Goal: Information Seeking & Learning: Learn about a topic

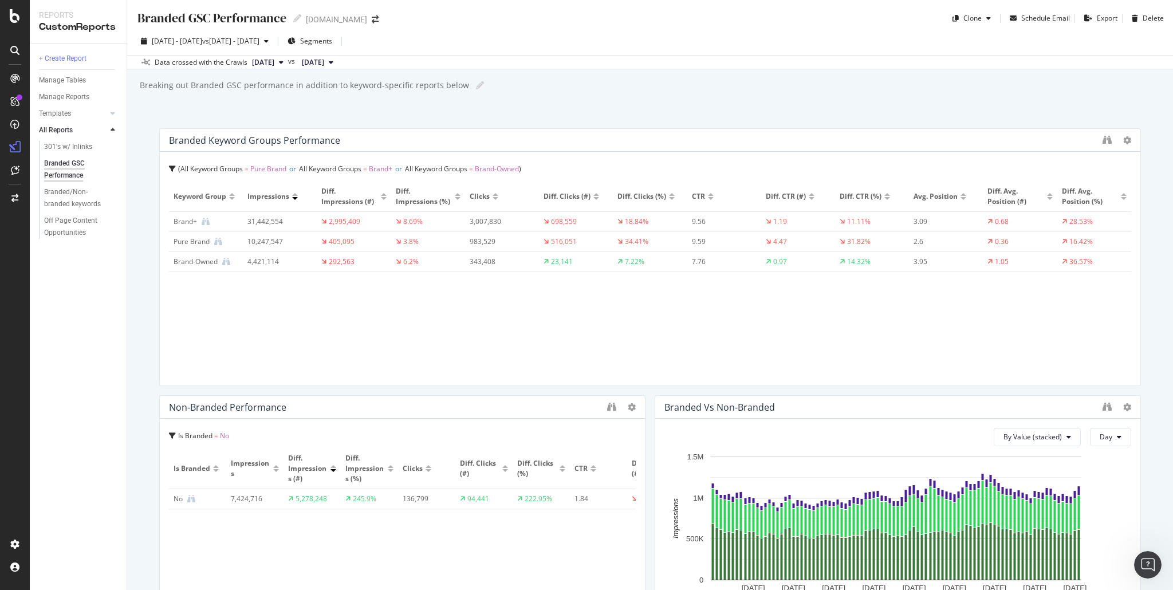
click at [139, 200] on div "Branded GSC Performance Branded GSC Performance www.converse.com Clone Schedule…" at bounding box center [650, 295] width 1046 height 590
click at [142, 345] on div "Branded GSC Performance Branded GSC Performance www.converse.com Clone Schedule…" at bounding box center [650, 295] width 1046 height 590
click at [60, 189] on div "RealKeywords" at bounding box center [67, 188] width 51 height 11
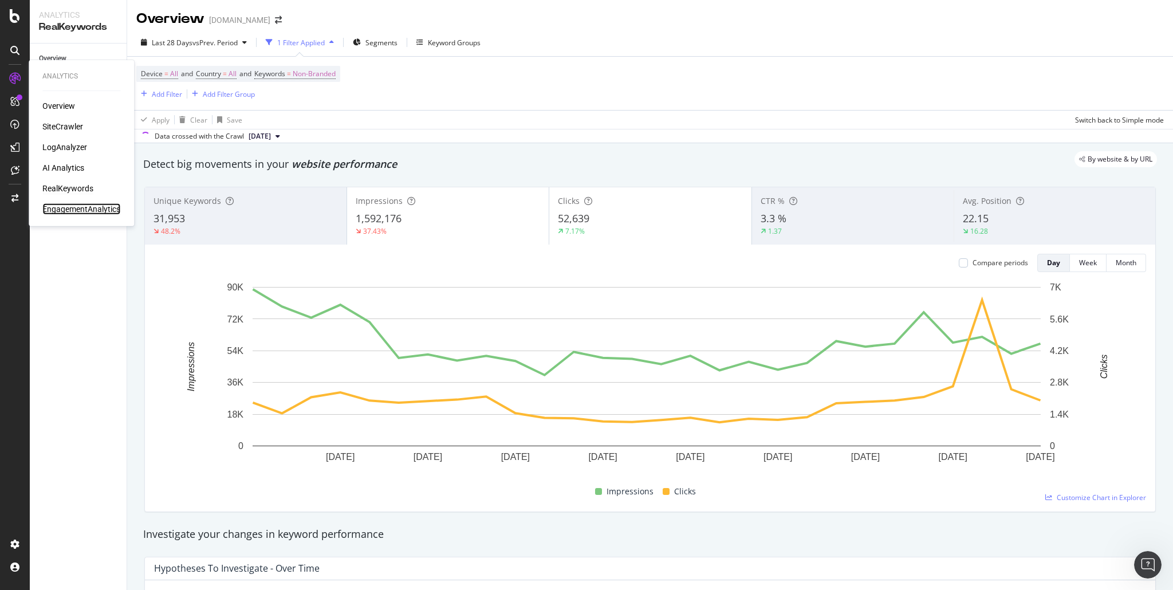
click at [68, 208] on div "EngagementAnalytics" at bounding box center [81, 208] width 78 height 11
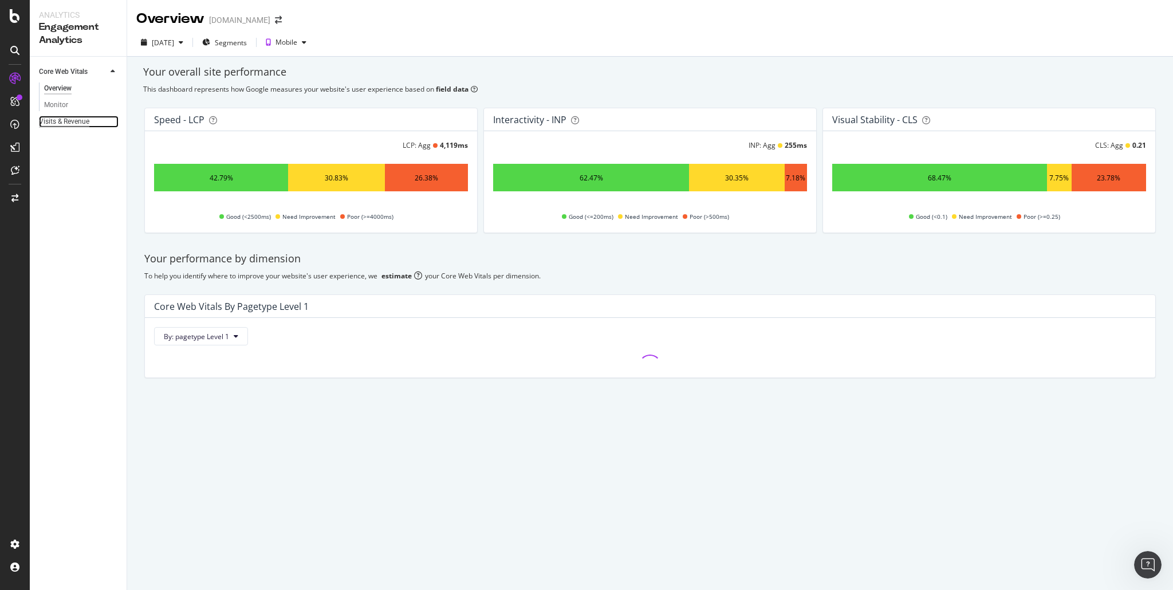
click at [57, 124] on div "Visits & Revenue" at bounding box center [64, 122] width 50 height 12
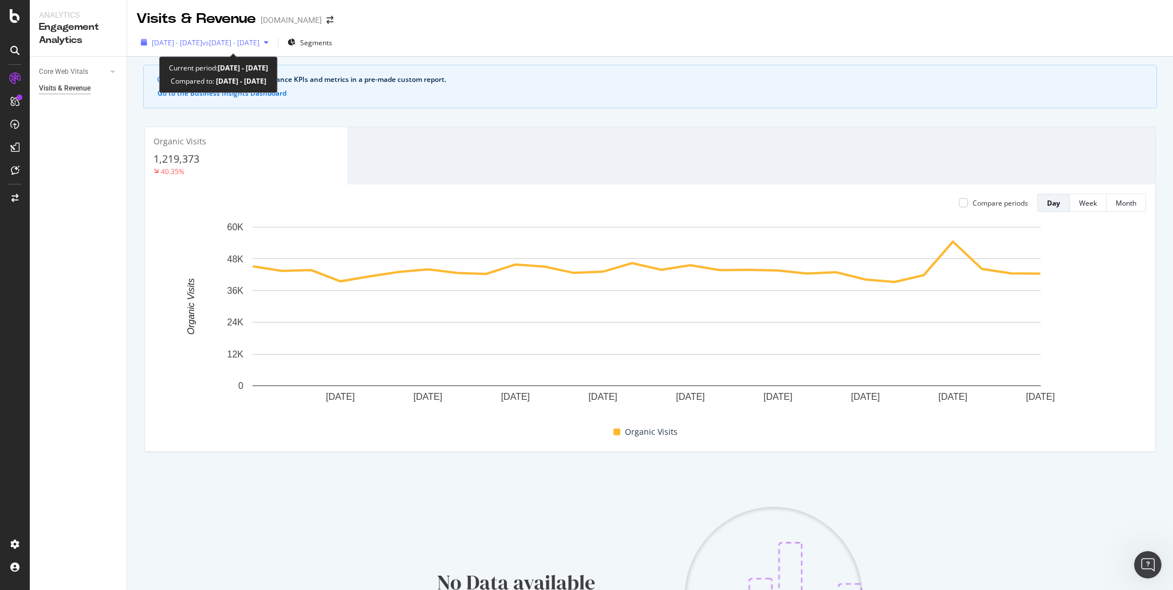
click at [202, 40] on span "2025 Sep. 8th - Oct. 5th" at bounding box center [177, 43] width 50 height 10
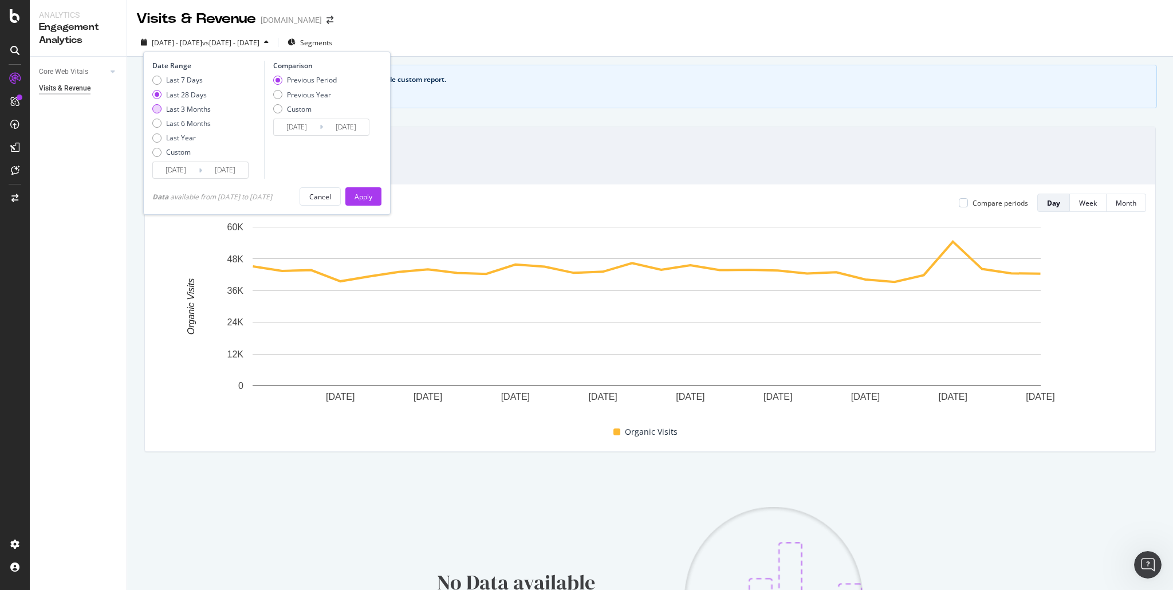
click at [182, 109] on div "Last 3 Months" at bounding box center [188, 109] width 45 height 10
type input "2025/07/06"
type input "2025/04/05"
type input "2025/07/05"
click at [286, 95] on div "Previous Year" at bounding box center [305, 95] width 64 height 10
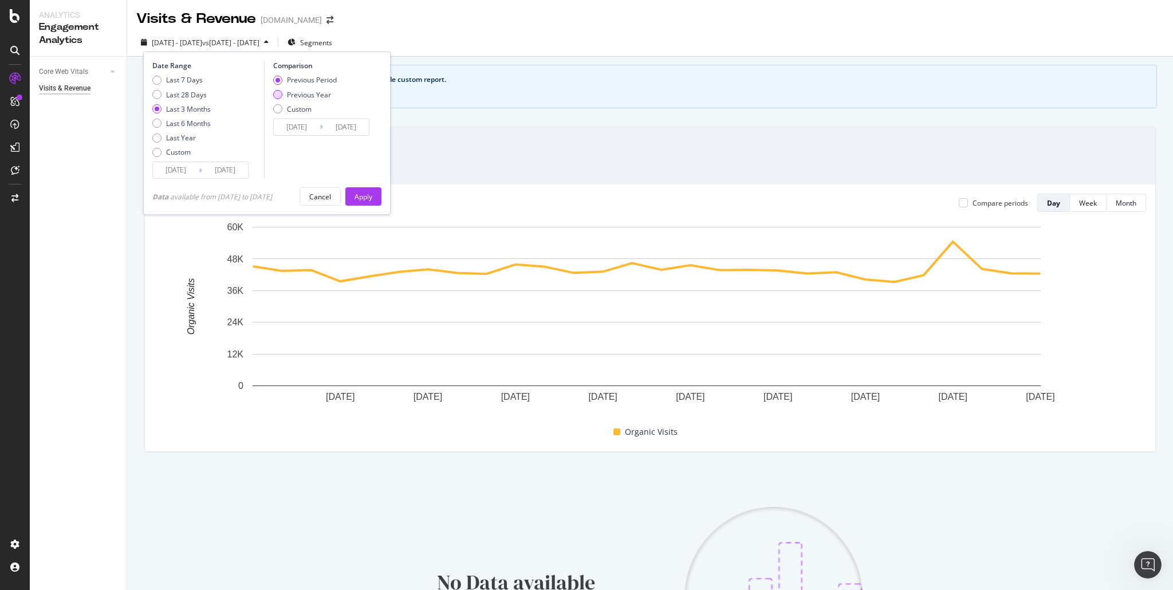
type input "2024/07/07"
type input "2024/10/06"
click at [372, 196] on div "Apply" at bounding box center [364, 197] width 18 height 10
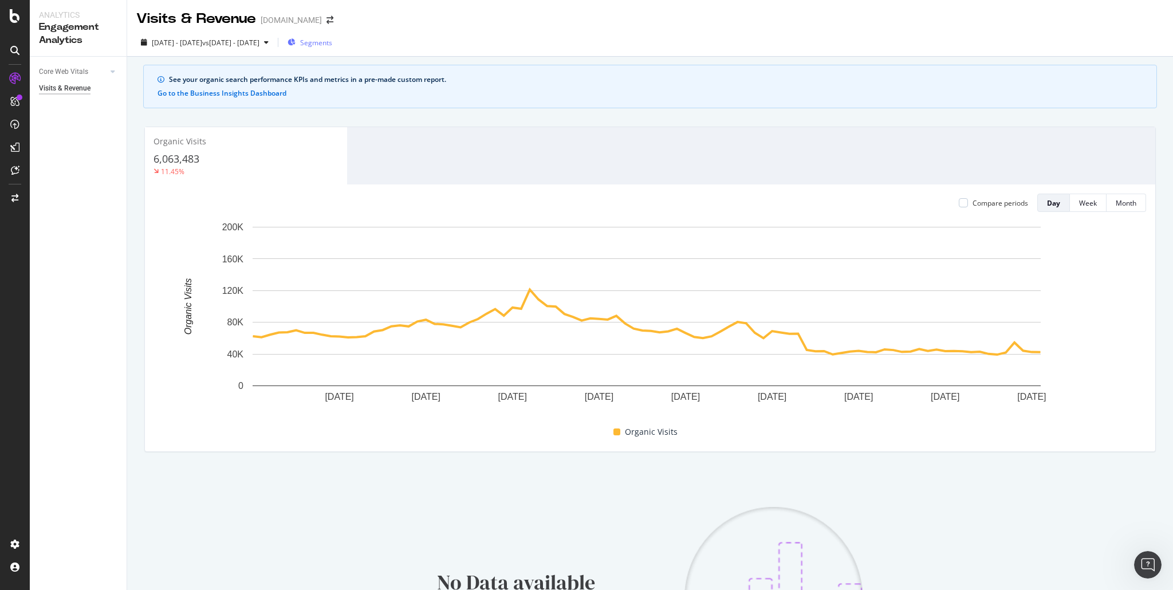
click at [332, 40] on span "Segments" at bounding box center [316, 43] width 32 height 10
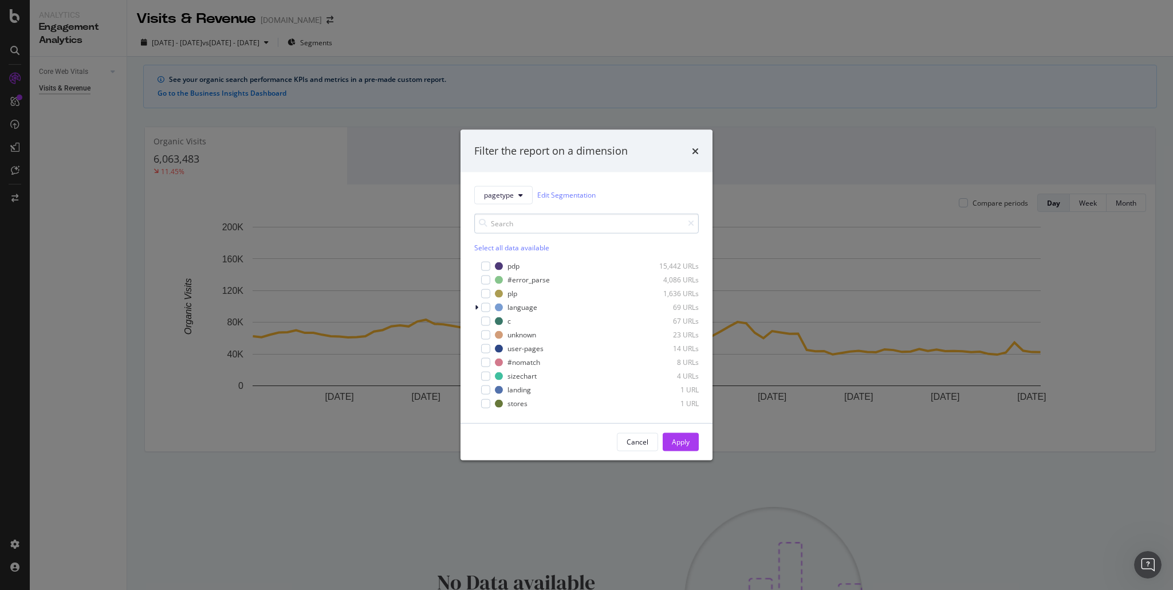
drag, startPoint x: 644, startPoint y: 445, endPoint x: 517, endPoint y: 223, distance: 255.6
click at [517, 223] on div "Filter the report on a dimension pagetype Edit Segmentation Select all data ava…" at bounding box center [587, 295] width 252 height 331
click at [508, 198] on span "pagetype" at bounding box center [499, 195] width 30 height 10
drag, startPoint x: 501, startPoint y: 263, endPoint x: 502, endPoint y: 282, distance: 19.5
click at [502, 288] on div "SEGMENTS pagetype geos country new-pages" at bounding box center [505, 256] width 60 height 103
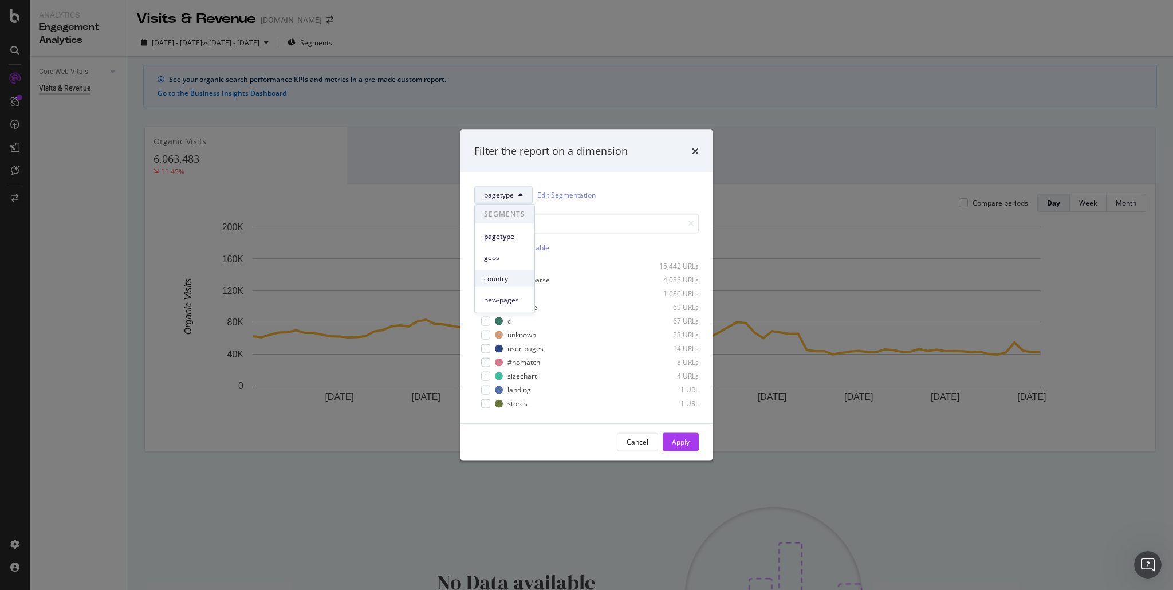
click at [501, 279] on span "country" at bounding box center [504, 278] width 41 height 10
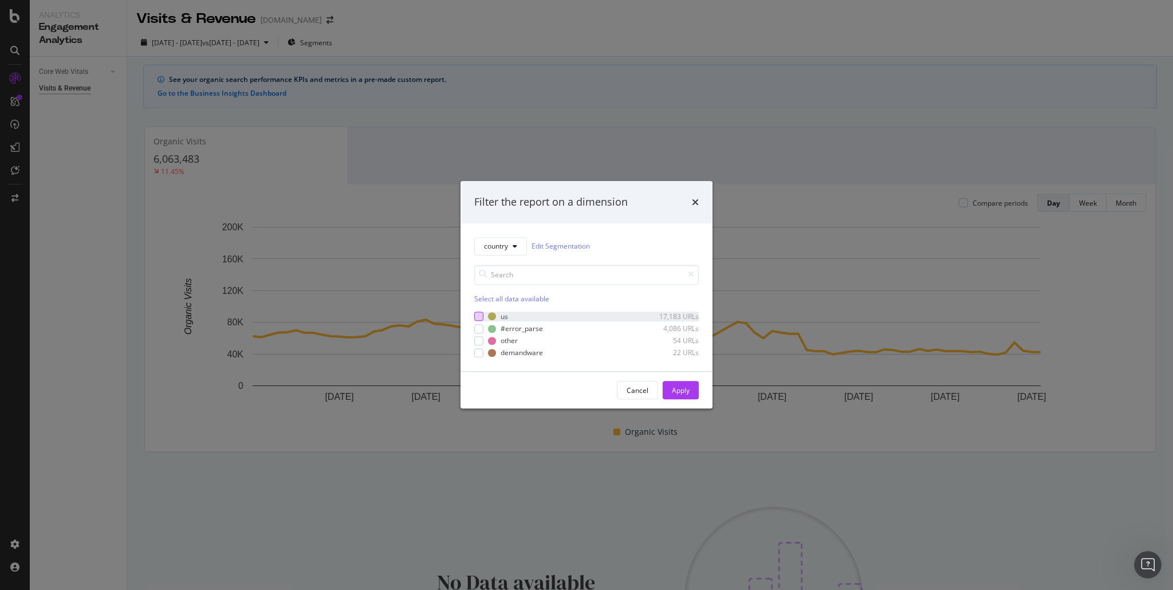
click at [480, 313] on div "modal" at bounding box center [478, 316] width 9 height 9
click at [691, 386] on button "Apply" at bounding box center [681, 391] width 36 height 18
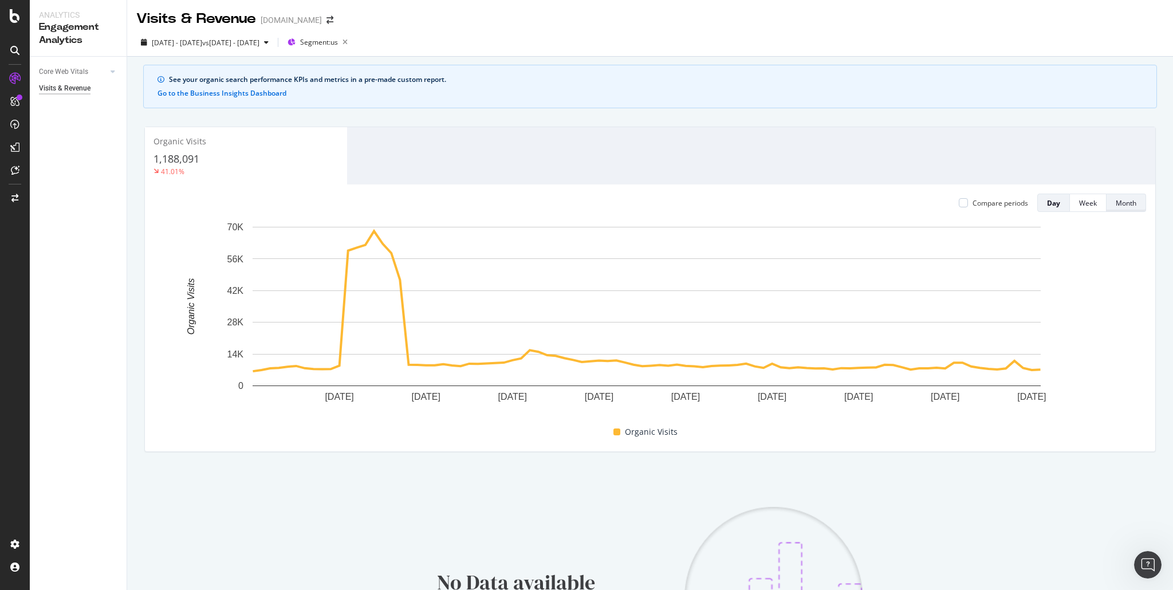
click at [1116, 204] on div "Month" at bounding box center [1126, 203] width 21 height 10
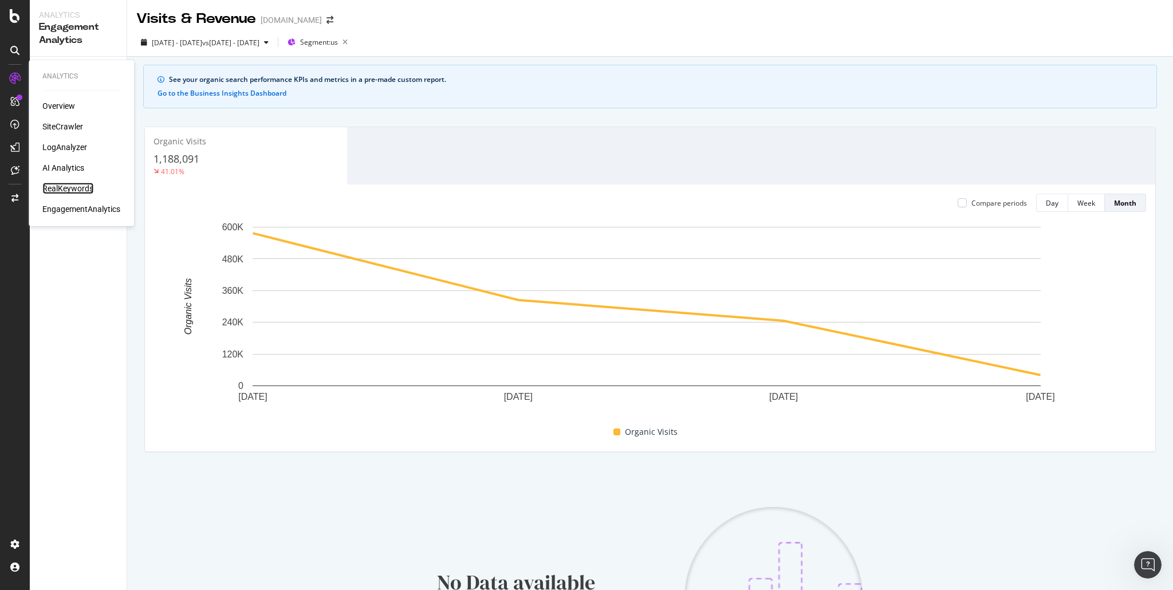
click at [74, 190] on div "RealKeywords" at bounding box center [67, 188] width 51 height 11
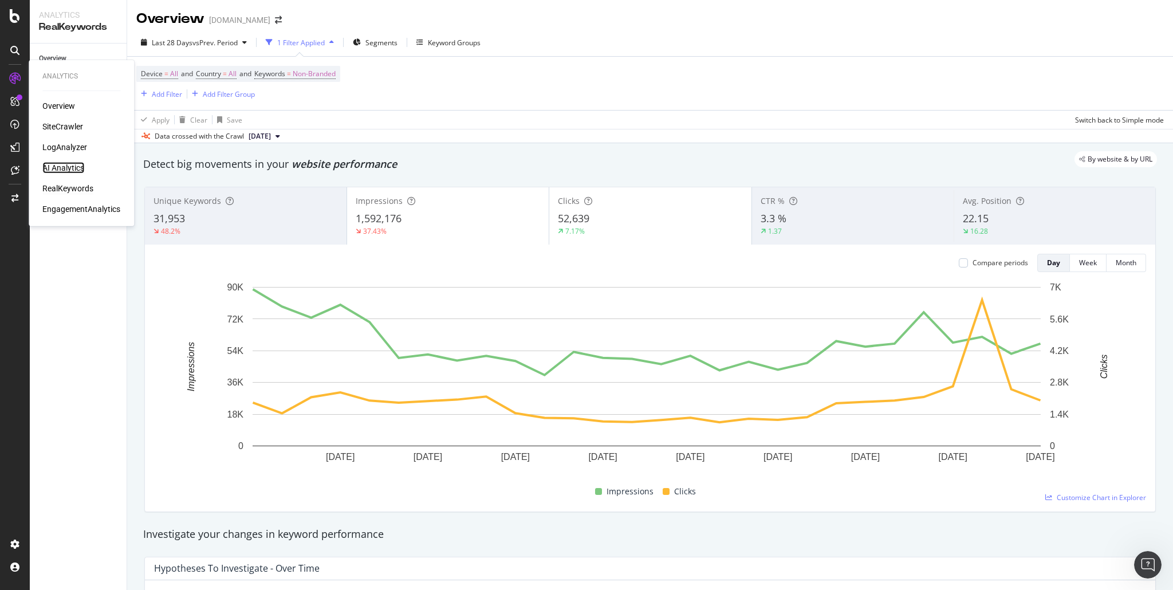
click at [61, 164] on div "AI Analytics" at bounding box center [63, 167] width 42 height 11
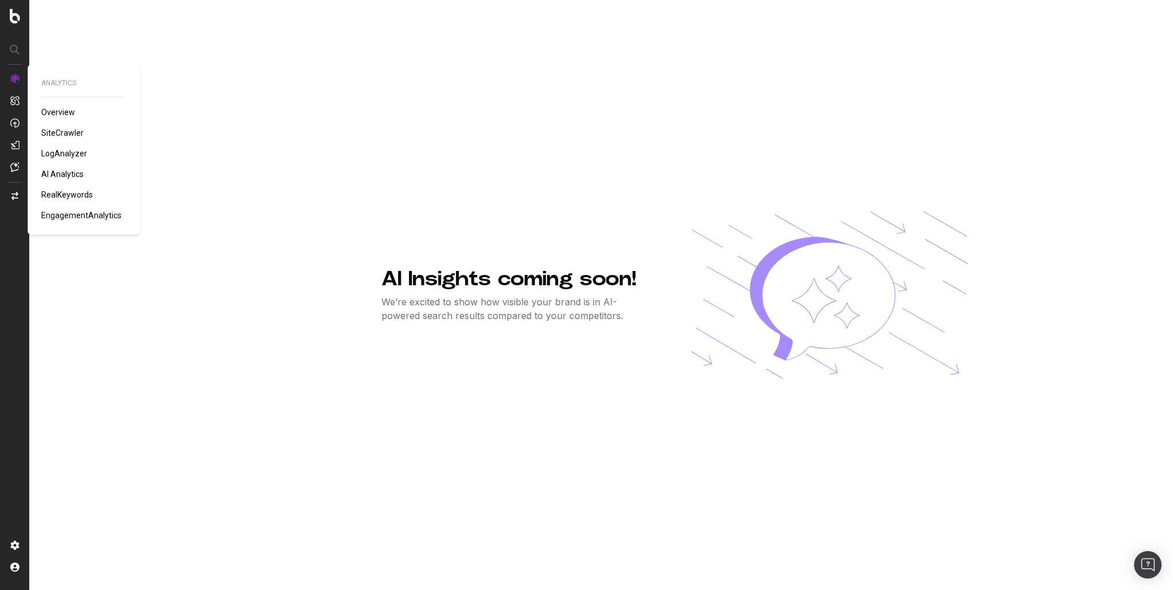
click at [62, 192] on span "RealKeywords" at bounding box center [67, 194] width 52 height 9
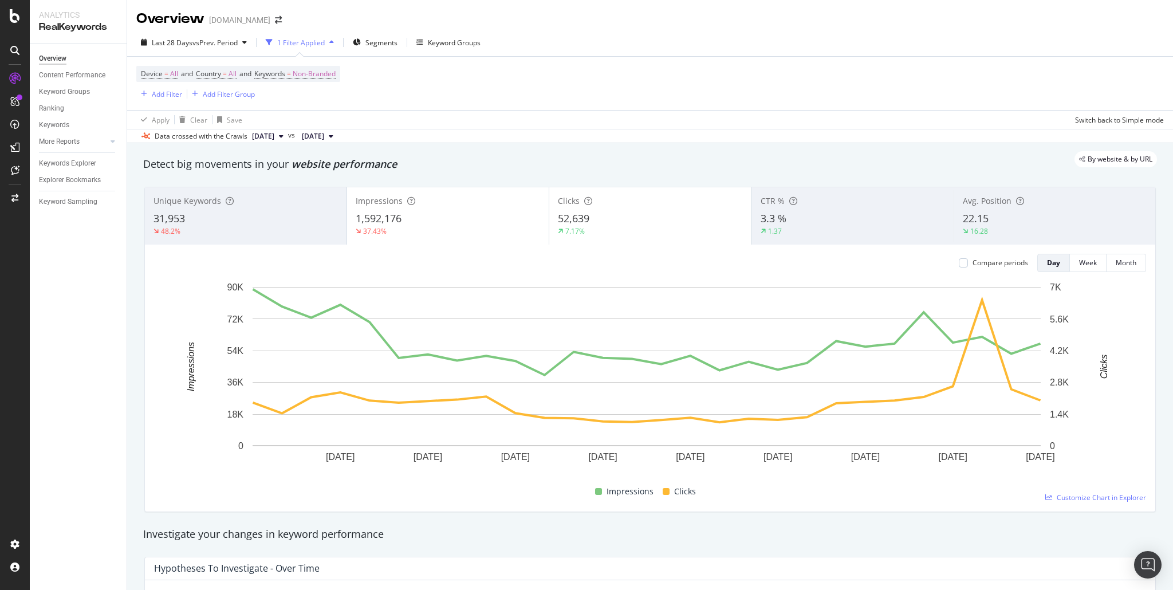
click at [274, 137] on span "2025 Oct. 1st" at bounding box center [263, 136] width 22 height 10
click at [368, 116] on div "Apply Clear Save Switch back to Simple mode" at bounding box center [650, 119] width 1046 height 19
click at [207, 46] on span "vs Prev. Period" at bounding box center [214, 43] width 45 height 10
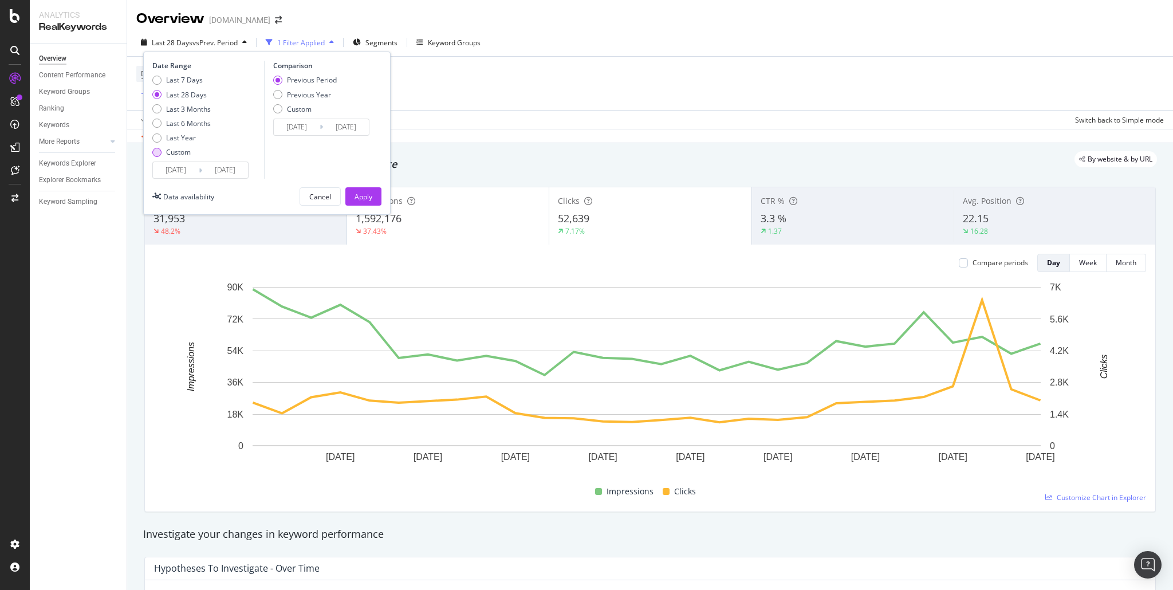
click at [158, 153] on div "Custom" at bounding box center [156, 152] width 9 height 9
click at [172, 167] on input "2025/09/07" at bounding box center [176, 170] width 46 height 16
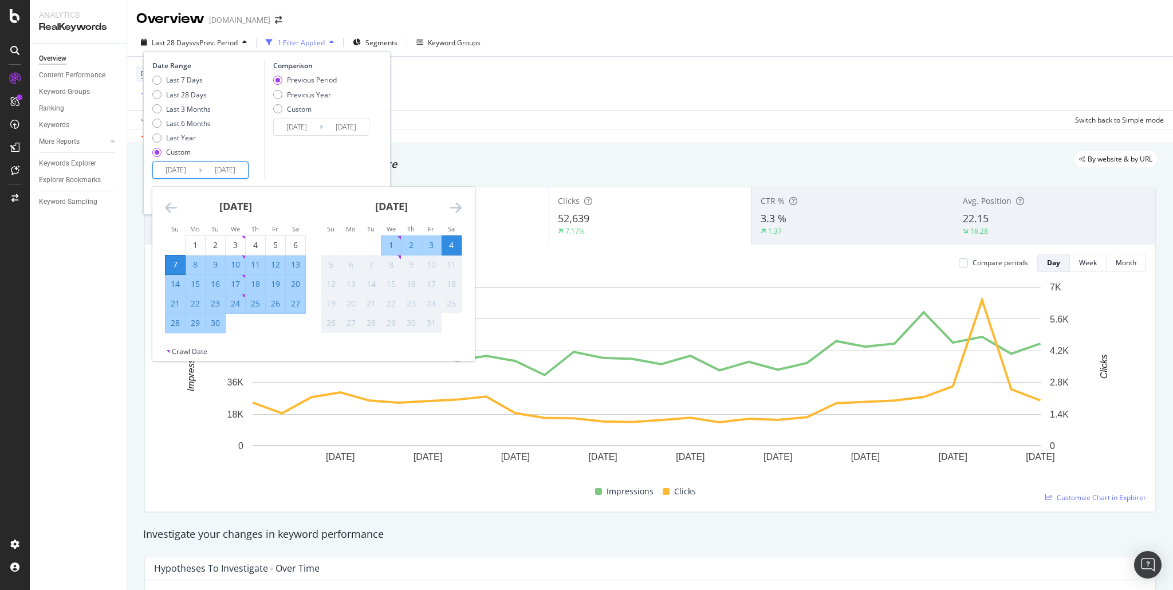
click at [168, 206] on icon "Move backward to switch to the previous month." at bounding box center [171, 208] width 12 height 14
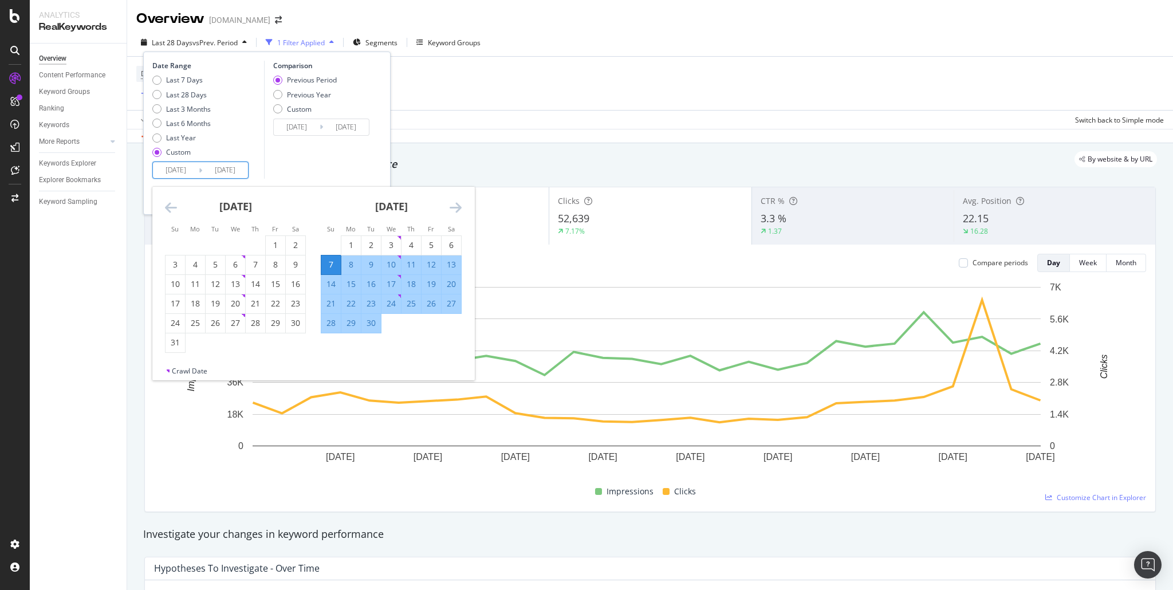
click at [168, 206] on icon "Move backward to switch to the previous month." at bounding box center [171, 208] width 12 height 14
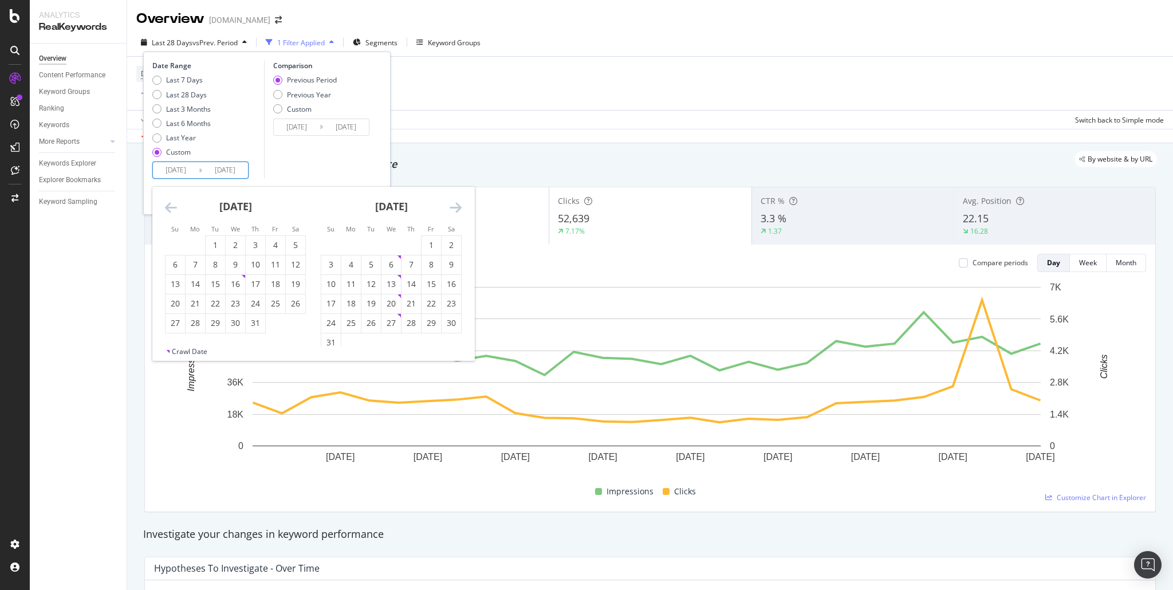
click at [168, 206] on icon "Move backward to switch to the previous month." at bounding box center [171, 208] width 12 height 14
click at [170, 211] on icon "Move backward to switch to the previous month." at bounding box center [171, 208] width 12 height 14
click at [333, 240] on div "1" at bounding box center [330, 244] width 19 height 11
type input "2025/06/01"
type input "2025/01/26"
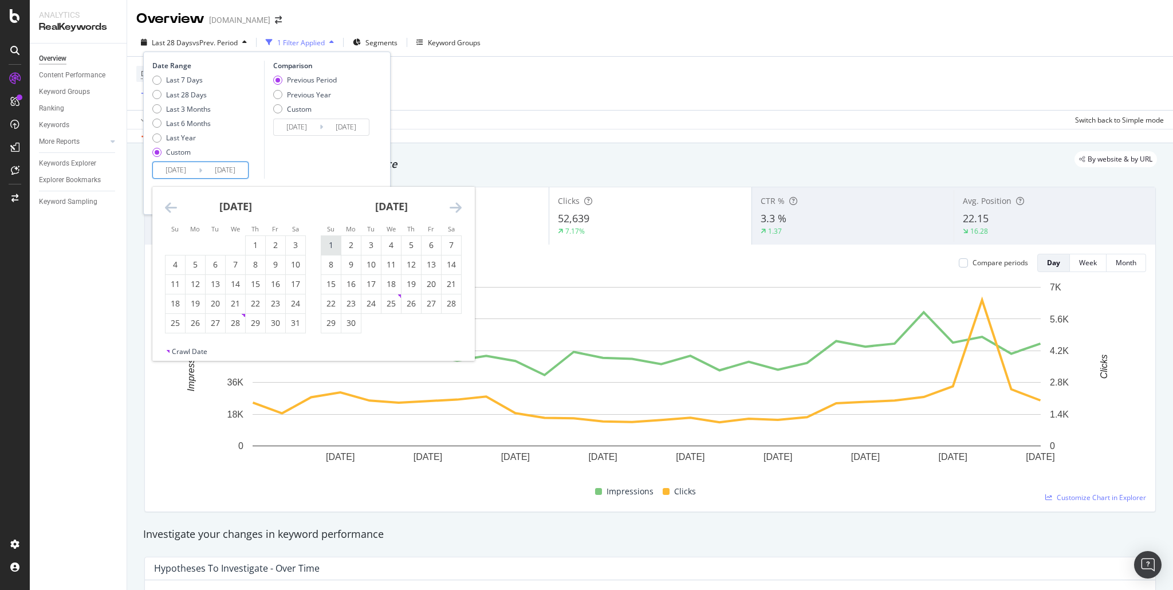
type input "2025/05/31"
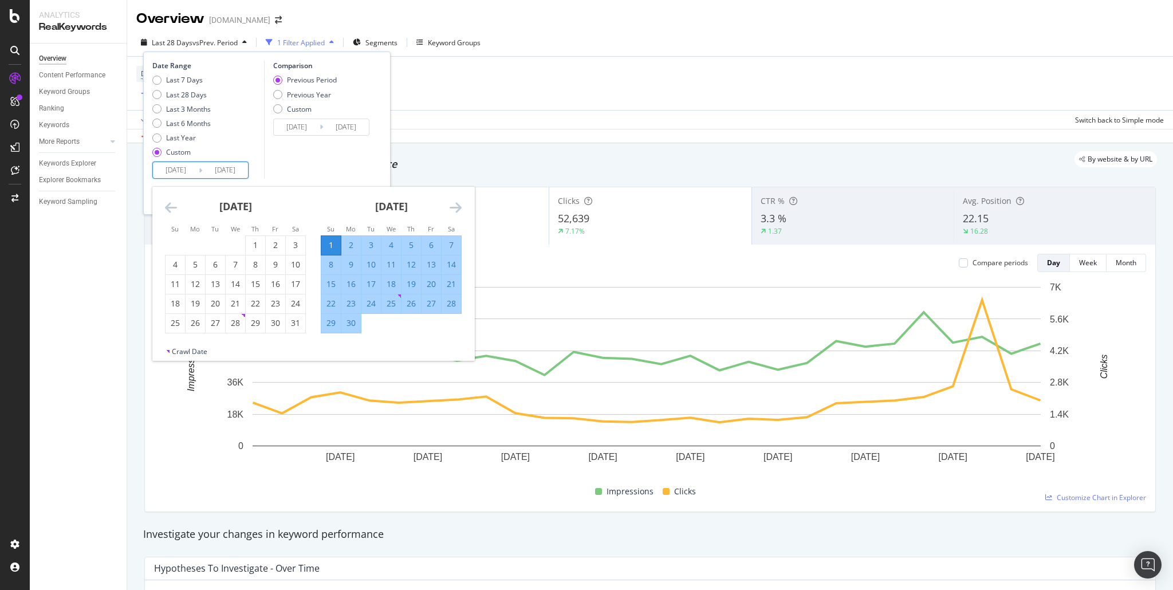
click at [454, 211] on icon "Move forward to switch to the next month." at bounding box center [456, 208] width 12 height 14
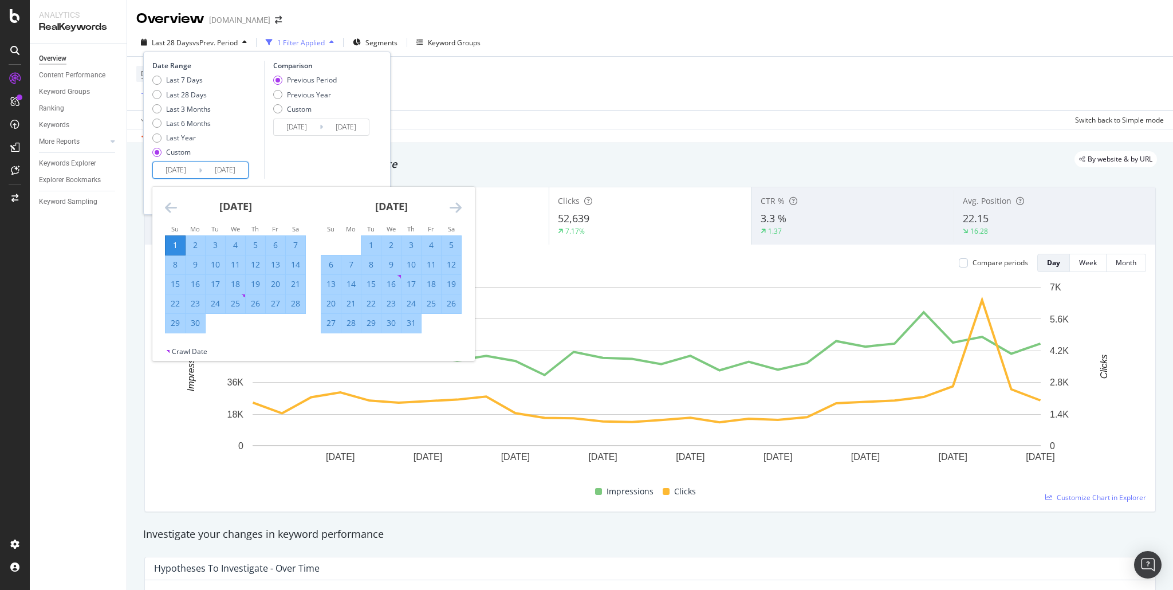
click at [454, 211] on icon "Move forward to switch to the next month." at bounding box center [456, 208] width 12 height 14
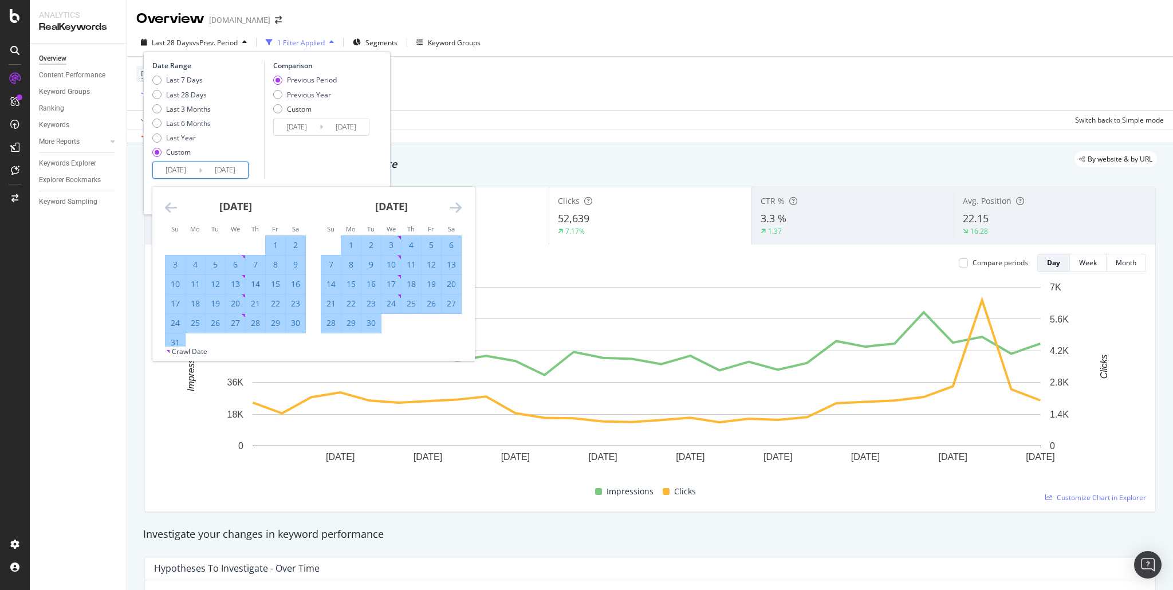
click at [176, 339] on div "31" at bounding box center [175, 342] width 19 height 11
type input "2025/08/31"
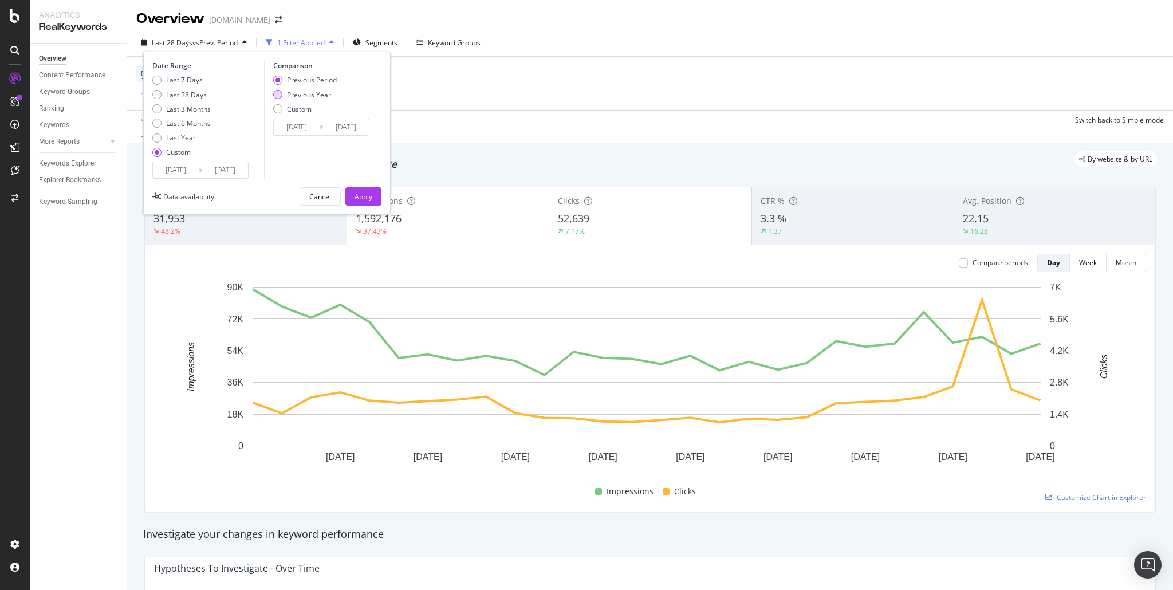
click at [276, 96] on div "Previous Year" at bounding box center [277, 94] width 9 height 9
type input "2024/06/02"
type input "2024/09/01"
click at [364, 194] on div "Apply" at bounding box center [364, 197] width 18 height 10
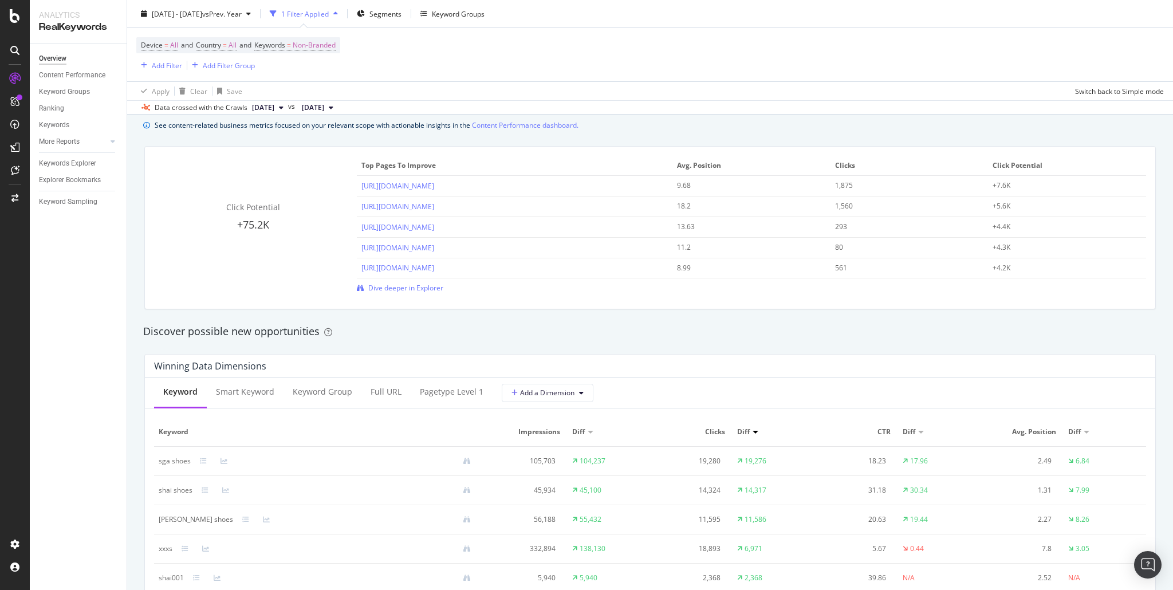
scroll to position [650, 0]
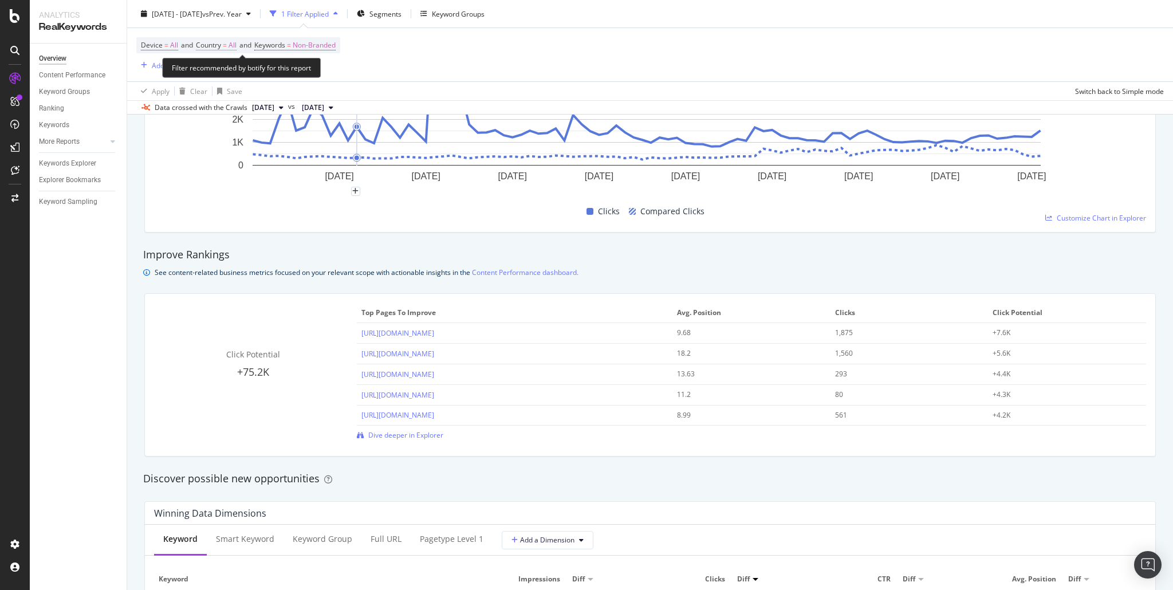
click at [237, 42] on span "All" at bounding box center [233, 45] width 8 height 16
click at [219, 69] on icon at bounding box center [221, 72] width 8 height 7
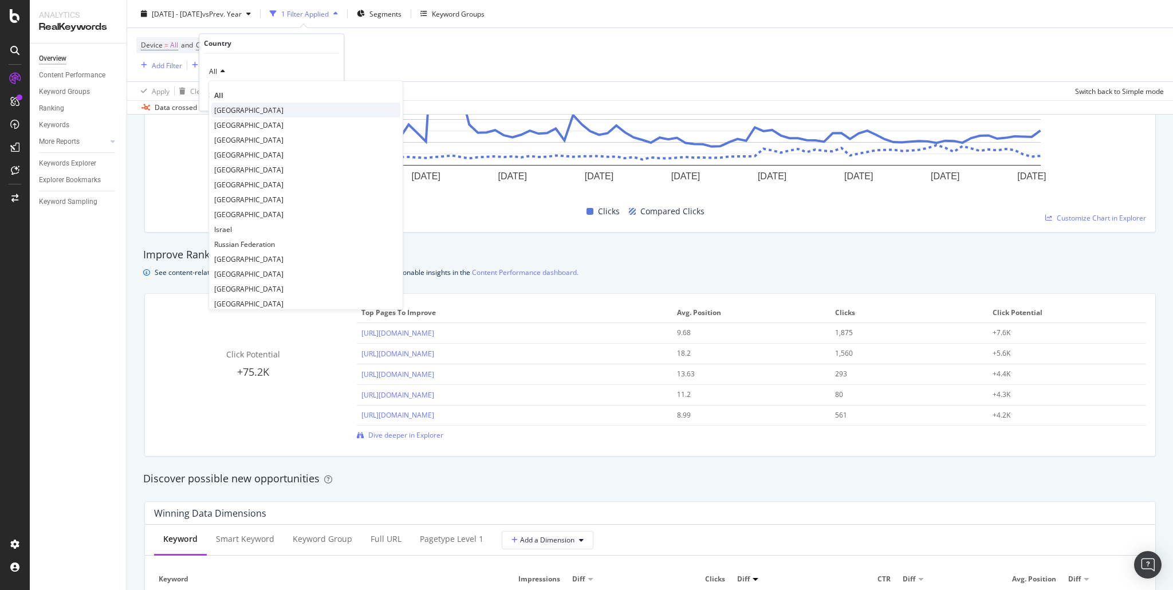
click at [240, 109] on span "United States of America" at bounding box center [248, 110] width 69 height 10
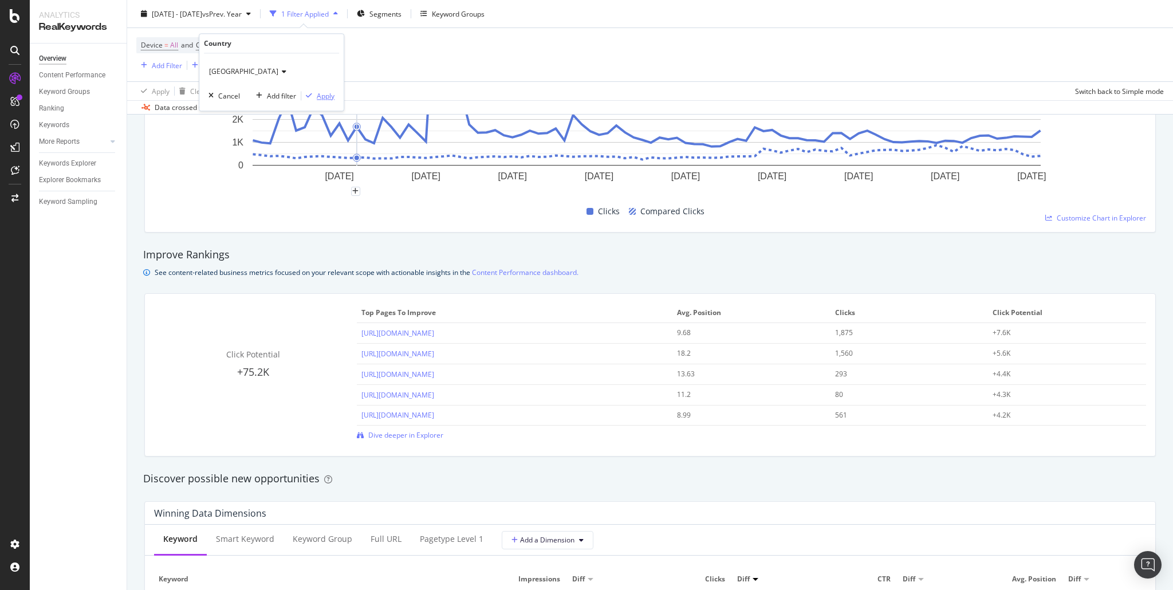
click at [328, 93] on div "Apply" at bounding box center [326, 96] width 18 height 10
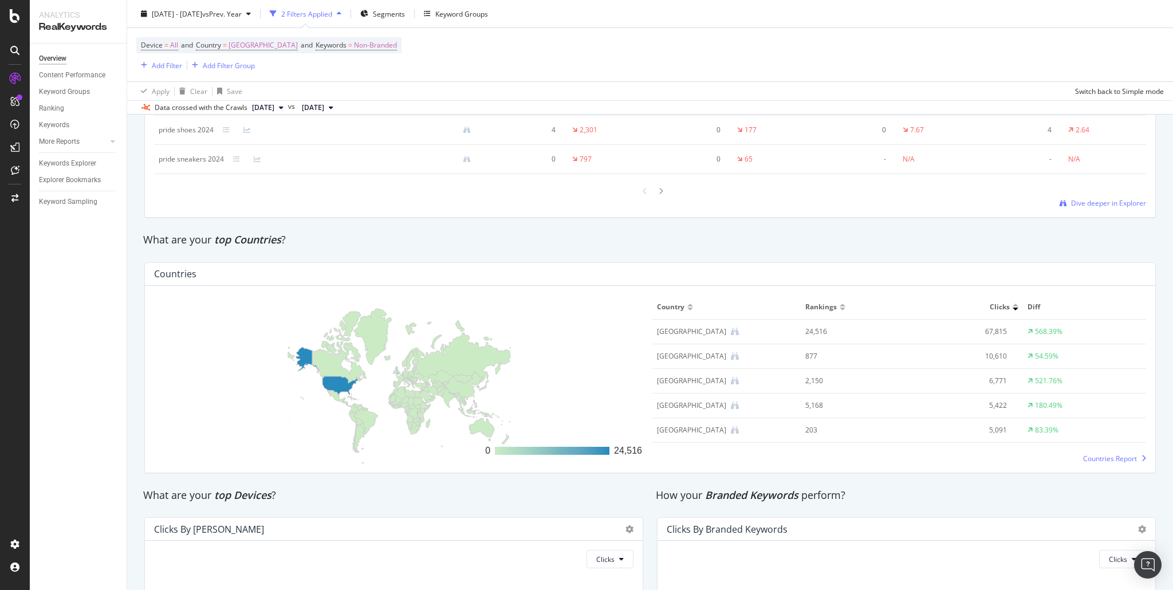
scroll to position [1729, 0]
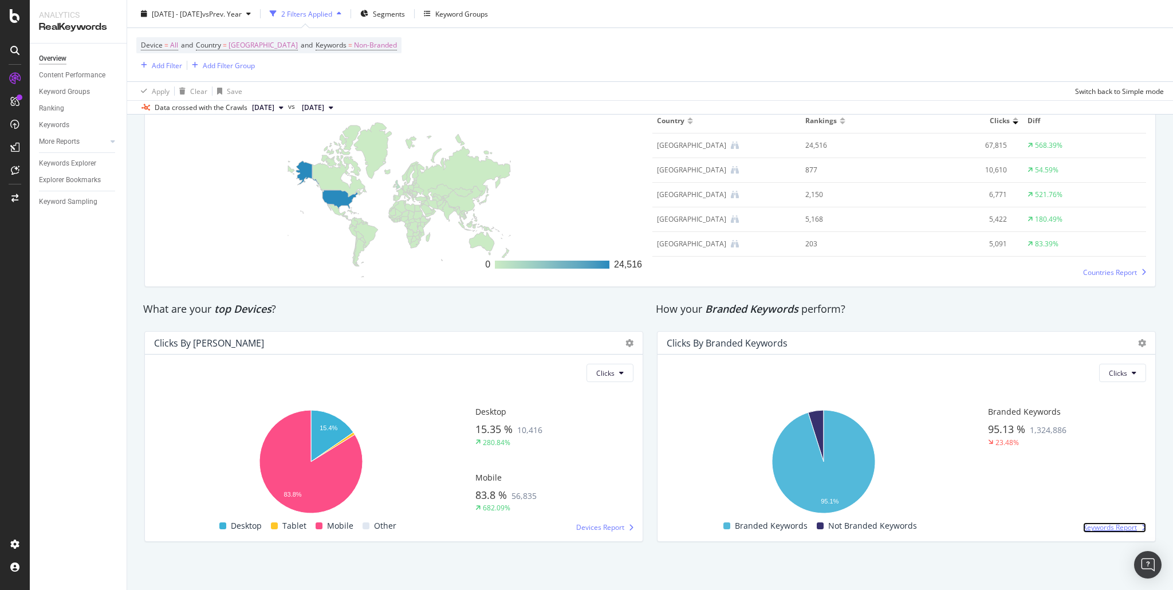
click at [1102, 529] on span "Keywords Report" at bounding box center [1110, 527] width 54 height 10
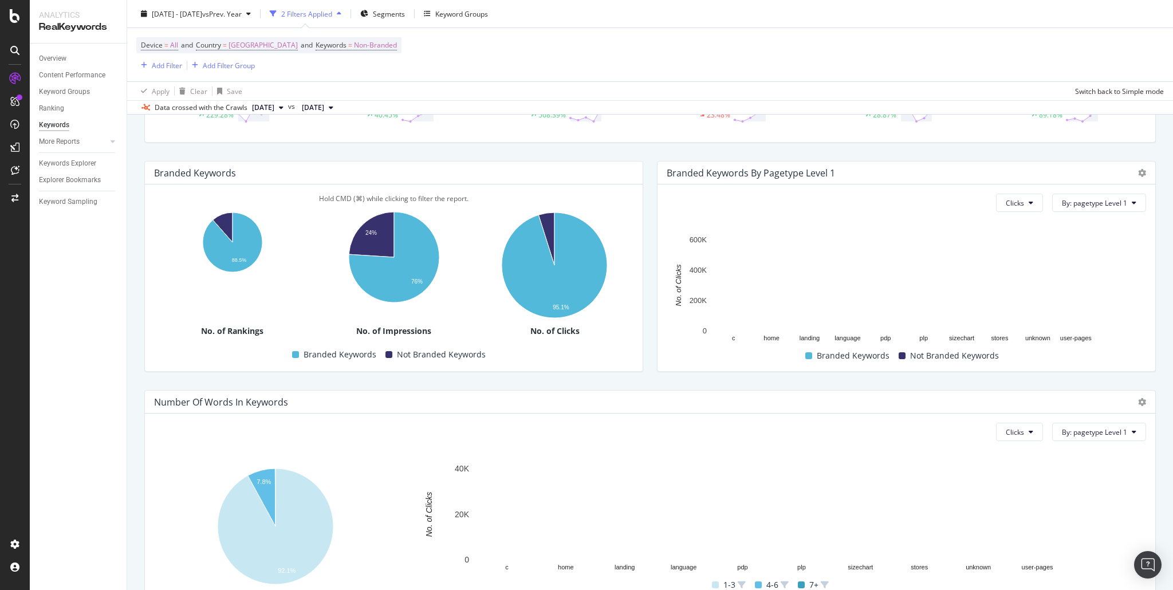
scroll to position [210, 0]
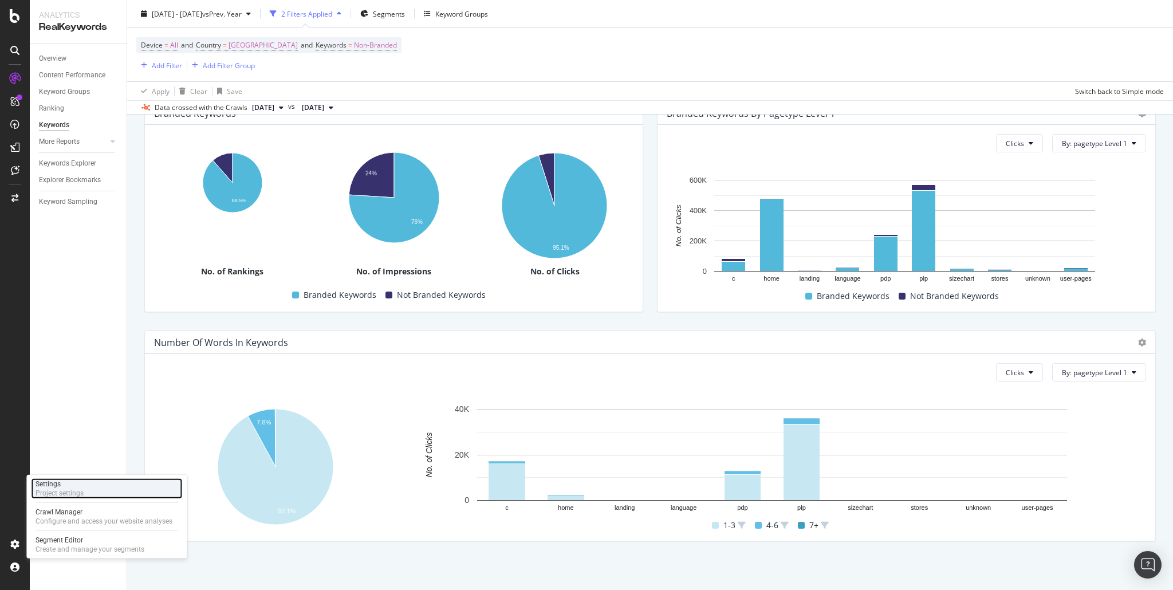
click at [62, 493] on div "Project settings" at bounding box center [60, 493] width 48 height 9
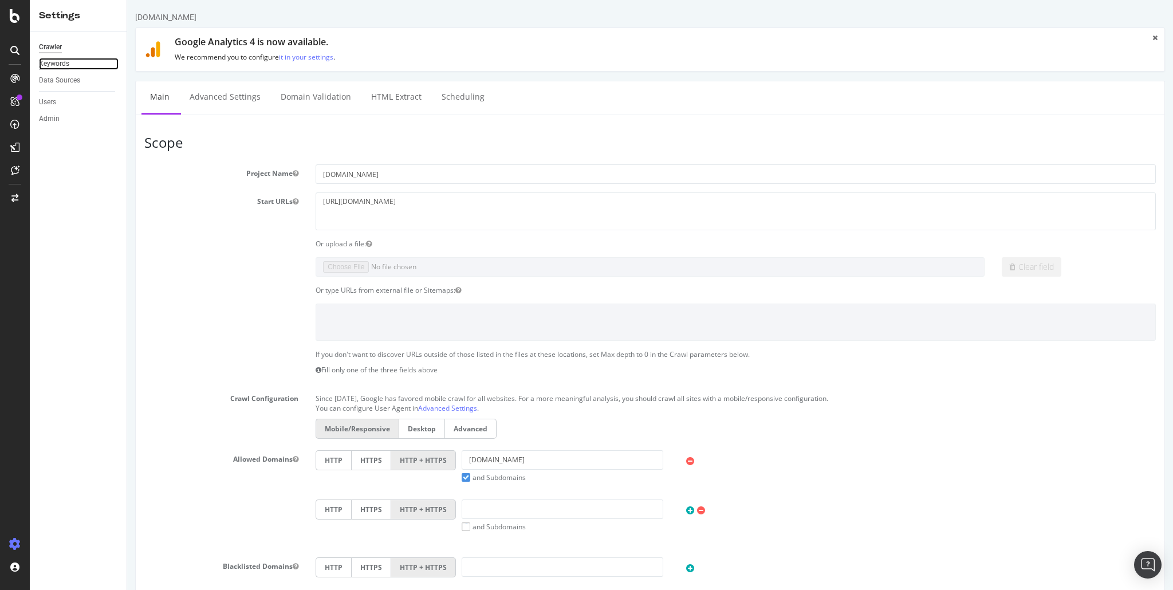
click at [60, 61] on div "Keywords" at bounding box center [54, 64] width 30 height 12
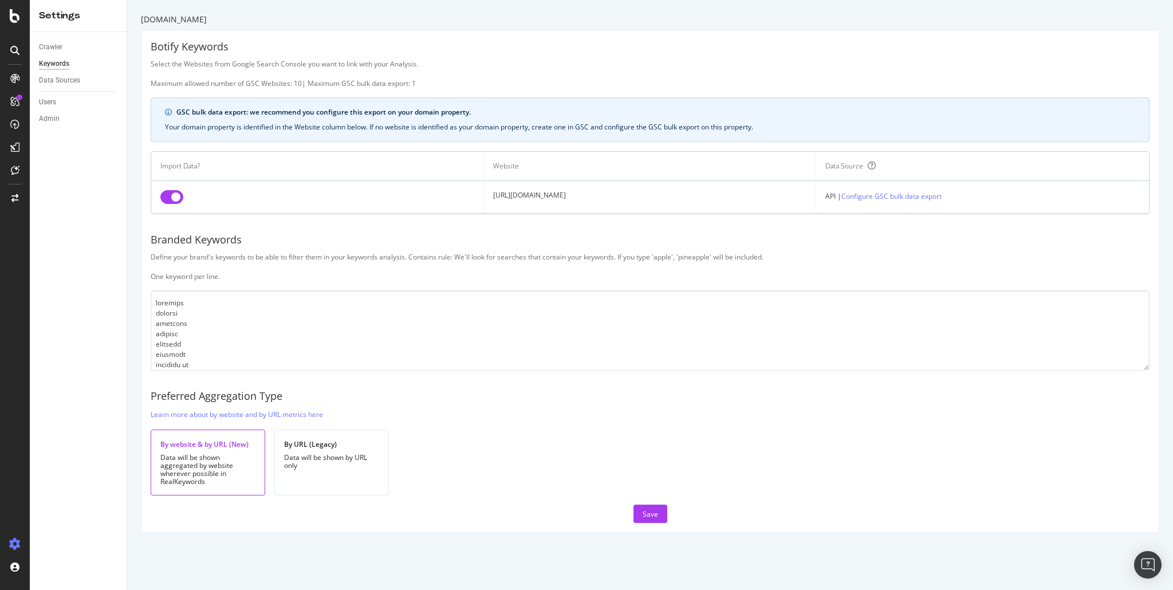
click at [416, 394] on div "Preferred Aggregation Type" at bounding box center [650, 396] width 999 height 15
click at [229, 378] on div "Botify Keywords Select the Websites from Google Search Console you want to link…" at bounding box center [650, 281] width 1017 height 502
click at [143, 372] on div "Botify Keywords Select the Websites from Google Search Console you want to link…" at bounding box center [650, 281] width 1017 height 502
click at [61, 189] on div "RealKeywords" at bounding box center [67, 188] width 51 height 11
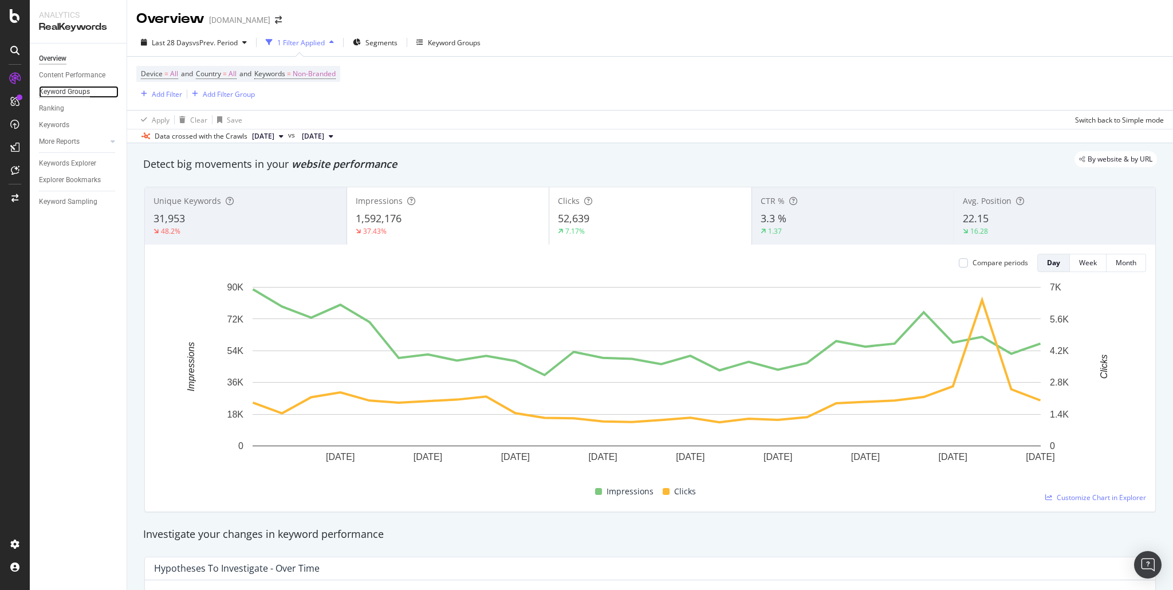
click at [77, 88] on div "Keyword Groups" at bounding box center [64, 92] width 51 height 12
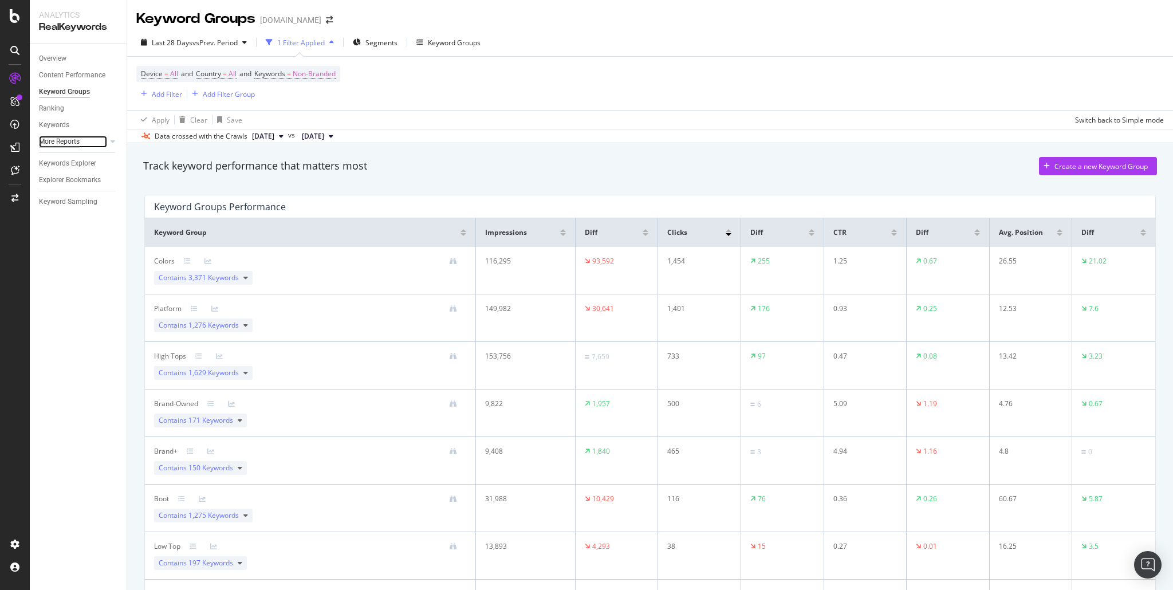
click at [79, 141] on div "More Reports" at bounding box center [59, 142] width 41 height 12
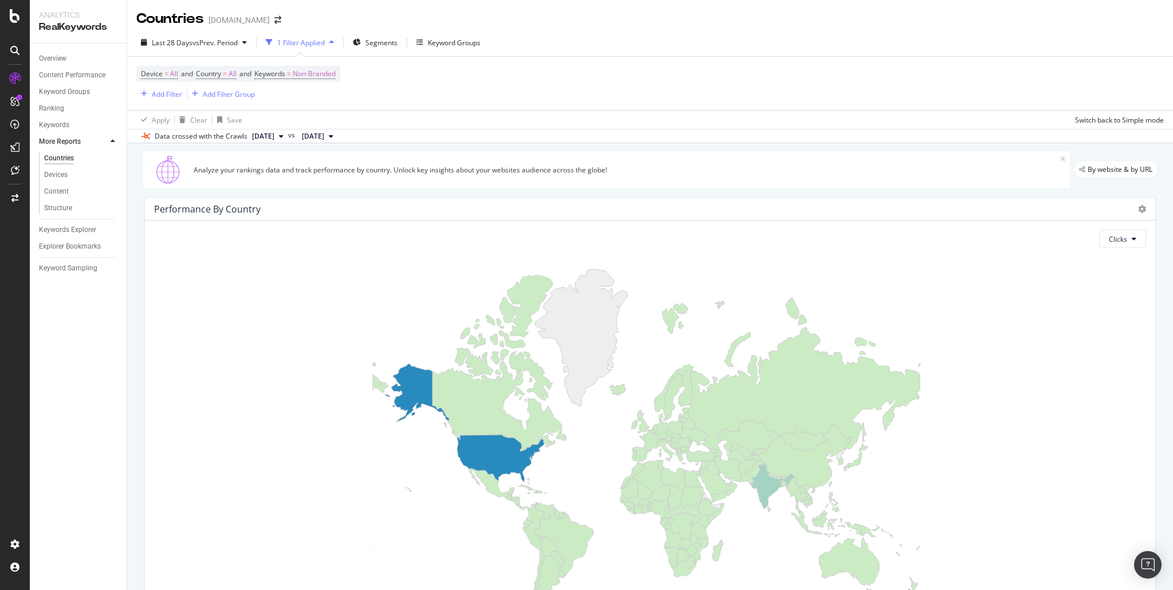
click at [494, 76] on div "Device = All and Country = All and Keywords = Non-Branded Add Filter Add Filter…" at bounding box center [650, 83] width 1028 height 53
click at [62, 125] on div "Keywords" at bounding box center [54, 125] width 30 height 12
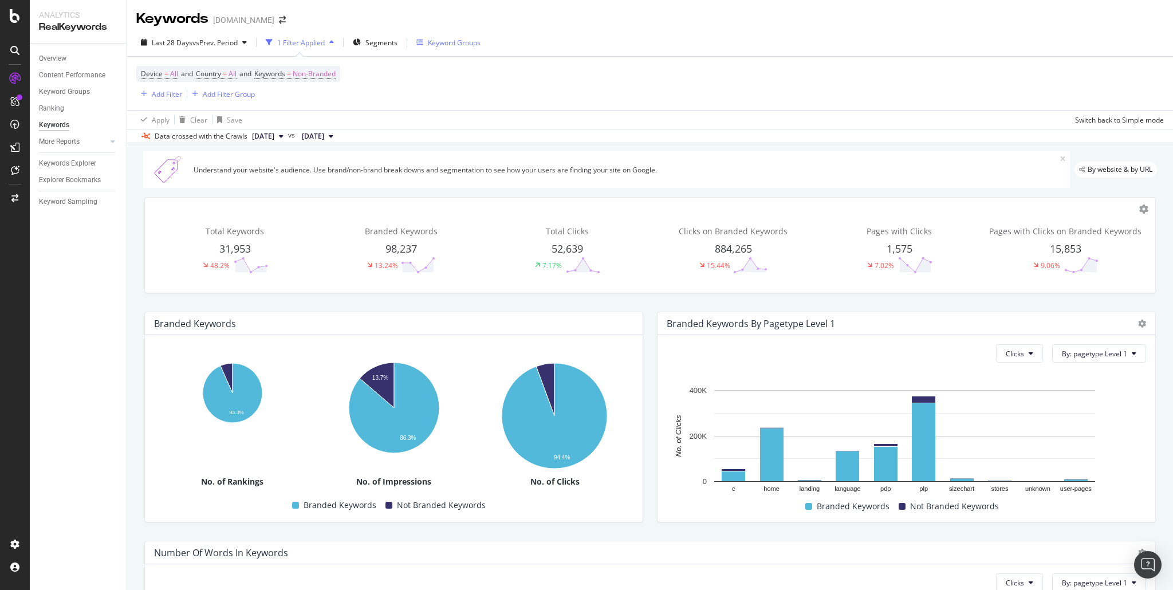
click at [459, 38] on div "Keyword Groups" at bounding box center [454, 43] width 53 height 10
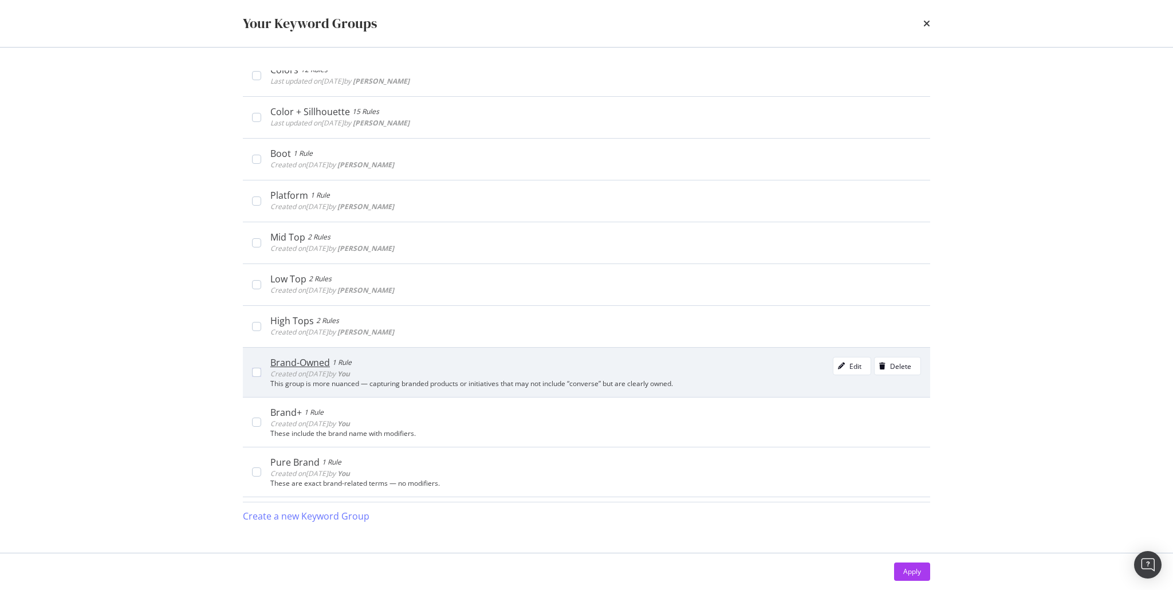
scroll to position [51, 0]
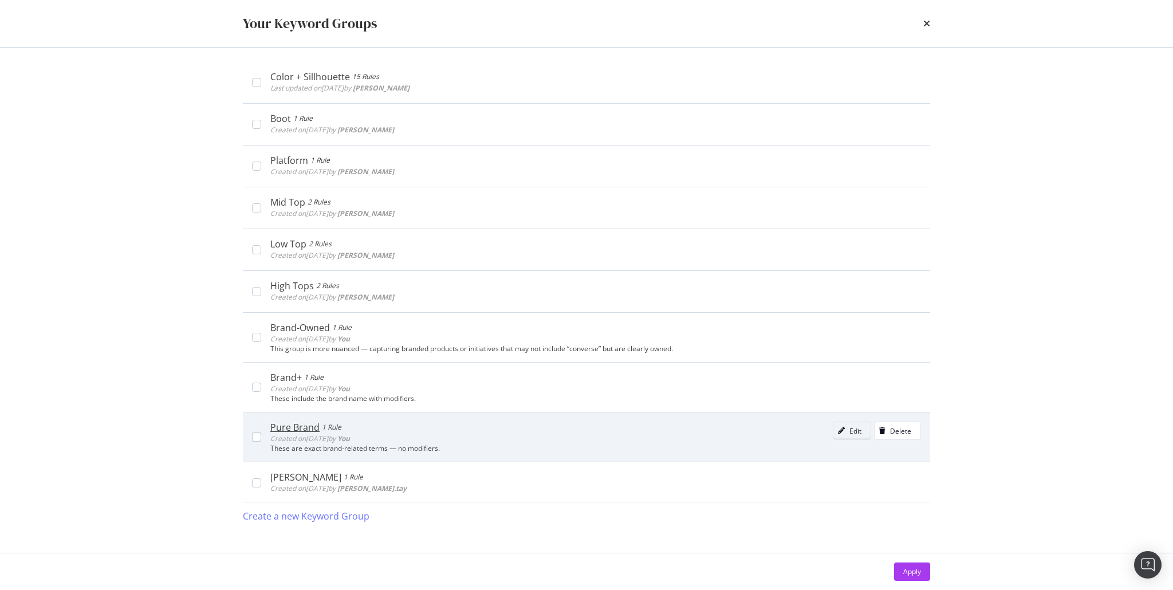
click at [850, 427] on div "Edit" at bounding box center [856, 431] width 12 height 10
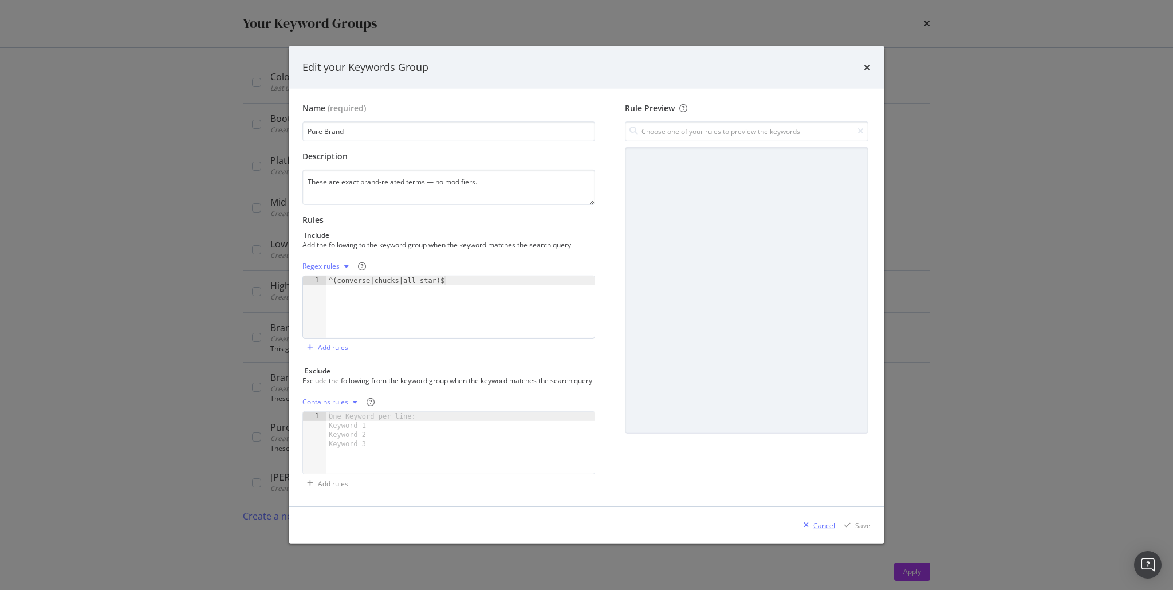
click at [820, 529] on div "Cancel" at bounding box center [824, 526] width 22 height 10
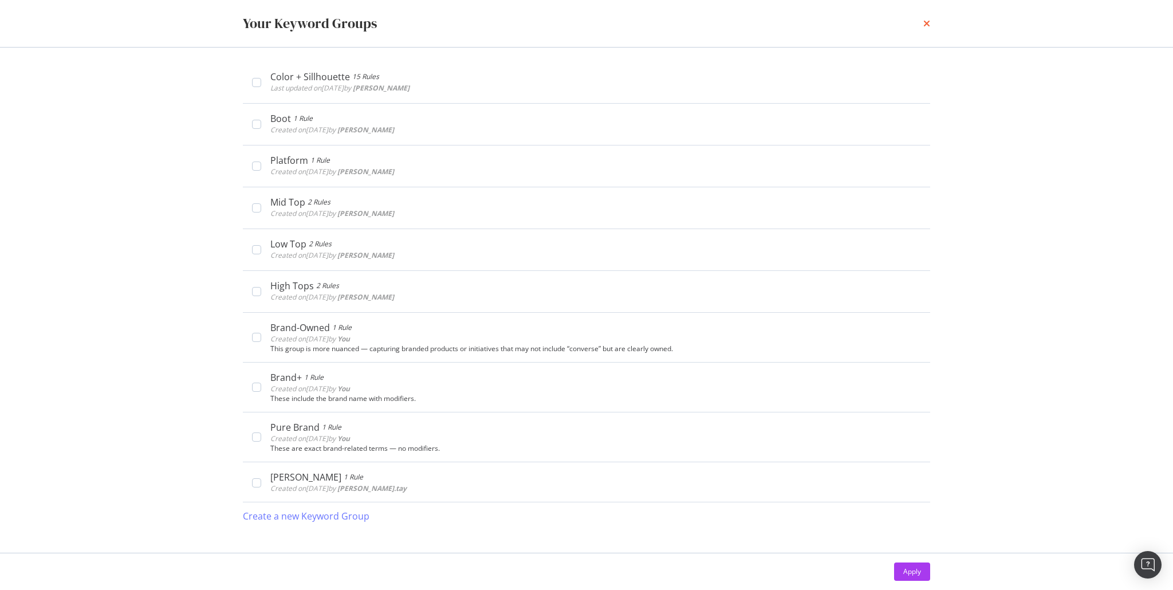
click at [923, 21] on icon "times" at bounding box center [926, 23] width 7 height 9
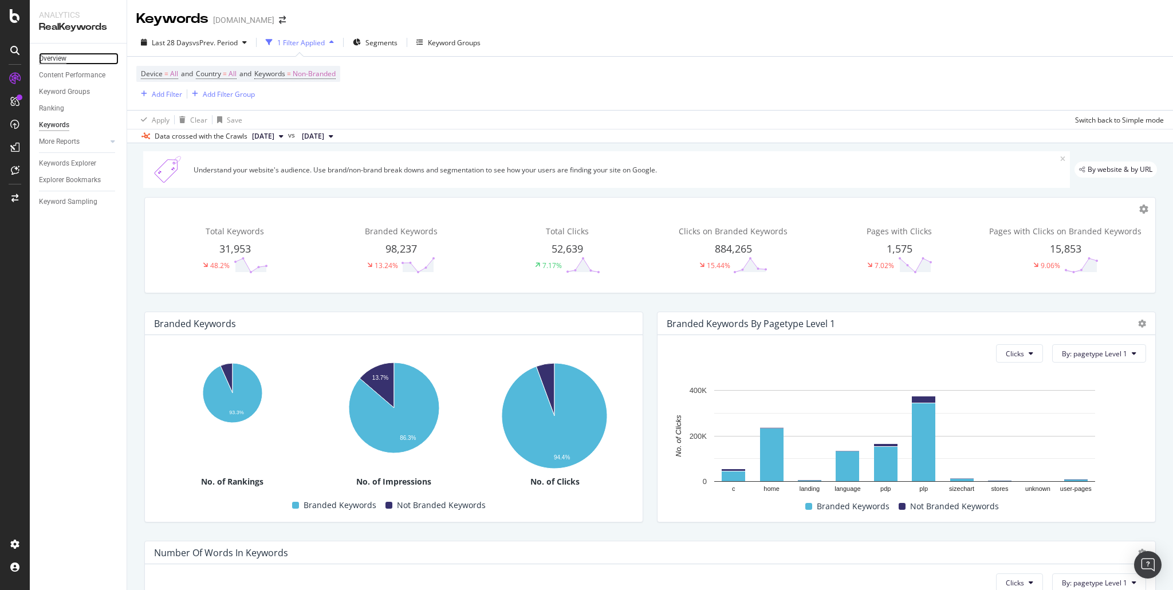
click at [61, 57] on div "Overview" at bounding box center [52, 59] width 27 height 12
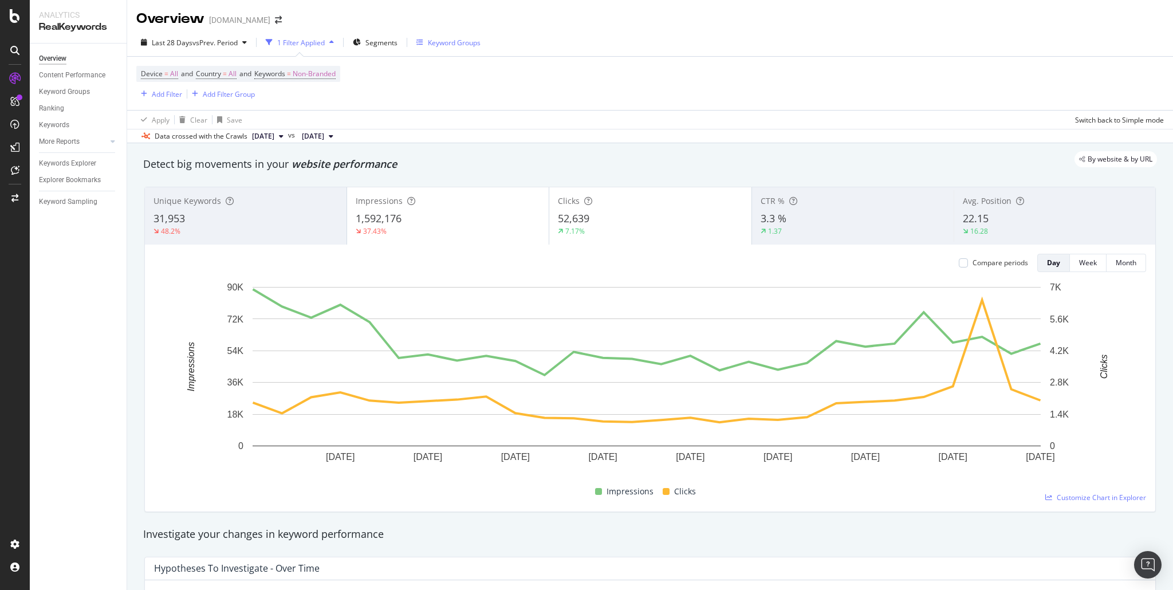
click at [443, 43] on div "Keyword Groups" at bounding box center [454, 43] width 53 height 10
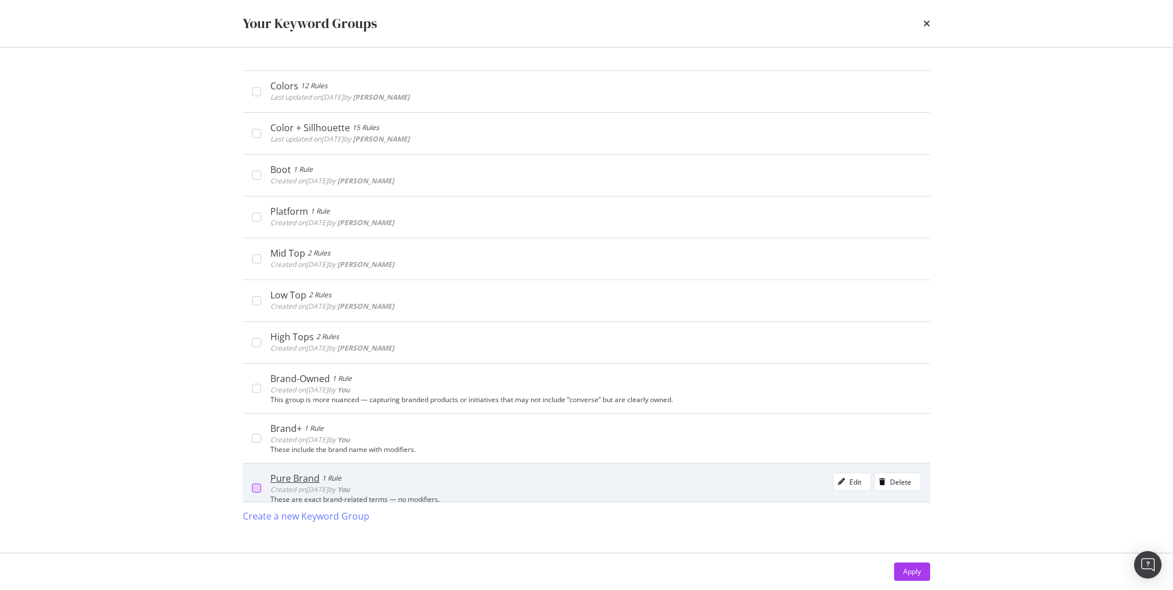
click at [257, 486] on div "modal" at bounding box center [256, 488] width 9 height 9
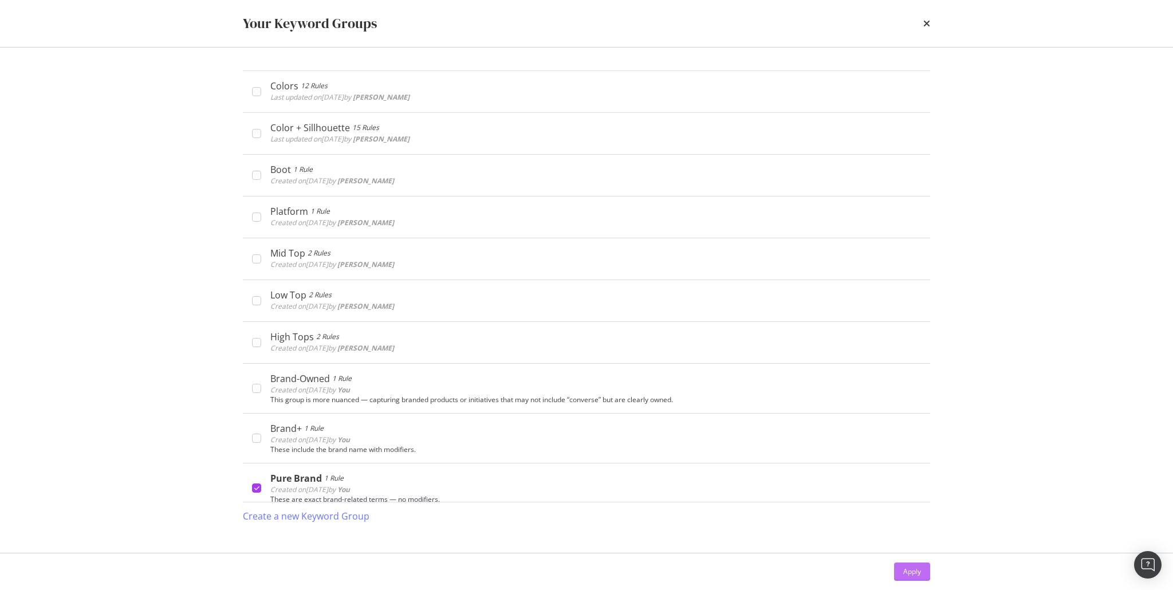
click at [911, 569] on div "Apply" at bounding box center [912, 572] width 18 height 10
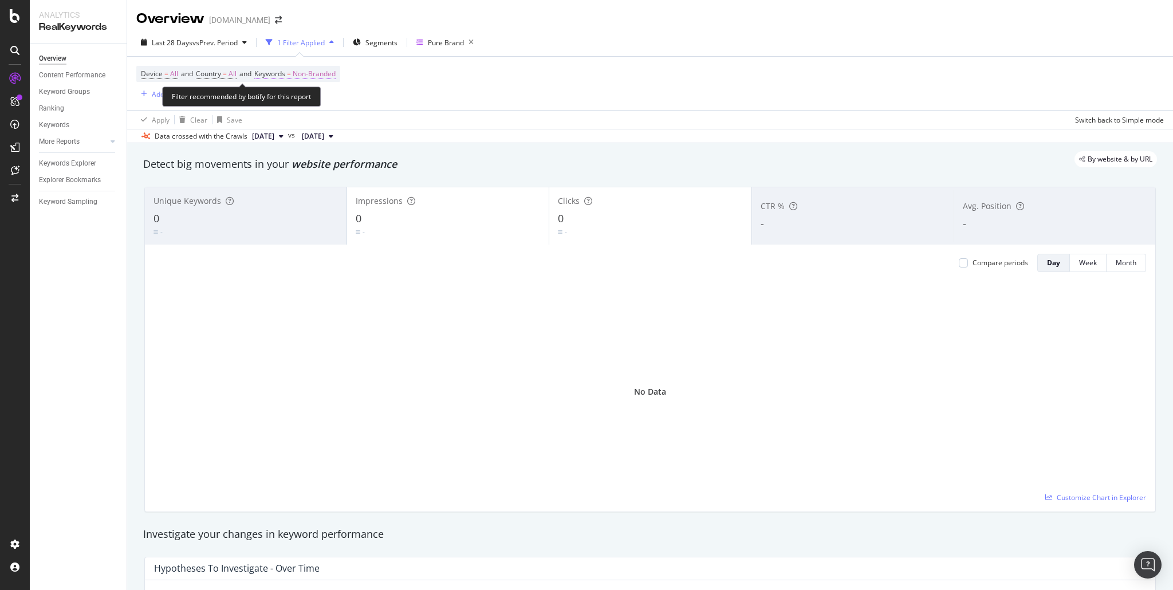
click at [324, 74] on span "Non-Branded" at bounding box center [314, 74] width 43 height 16
click at [295, 123] on div "Cancel" at bounding box center [292, 125] width 22 height 10
click at [308, 38] on div "1 Filter Applied" at bounding box center [301, 43] width 48 height 10
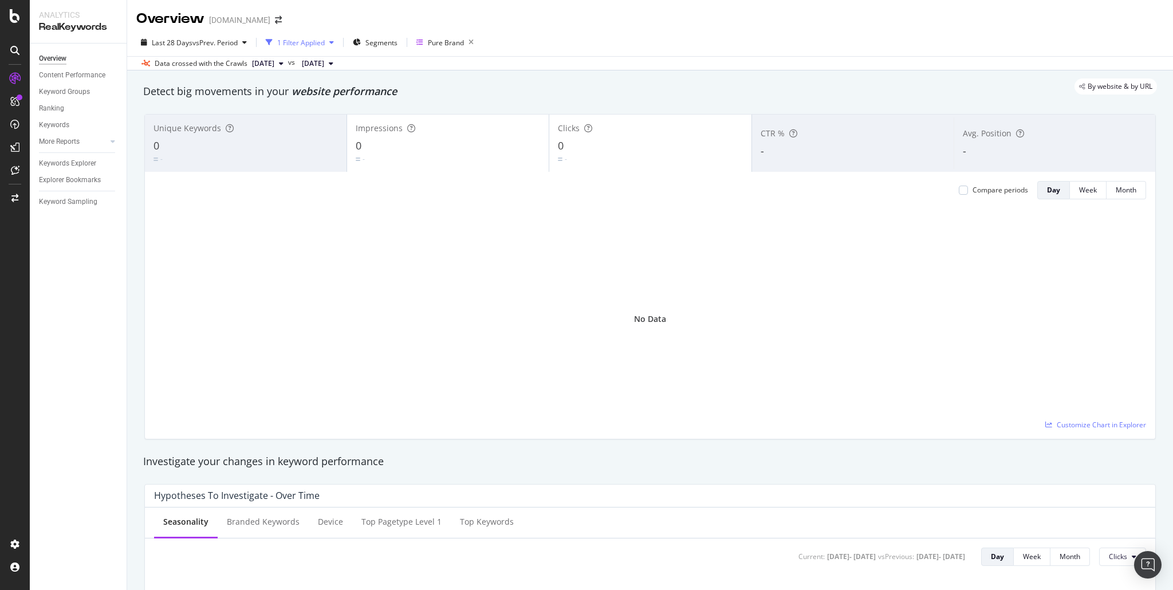
click at [308, 40] on div "1 Filter Applied" at bounding box center [301, 43] width 48 height 10
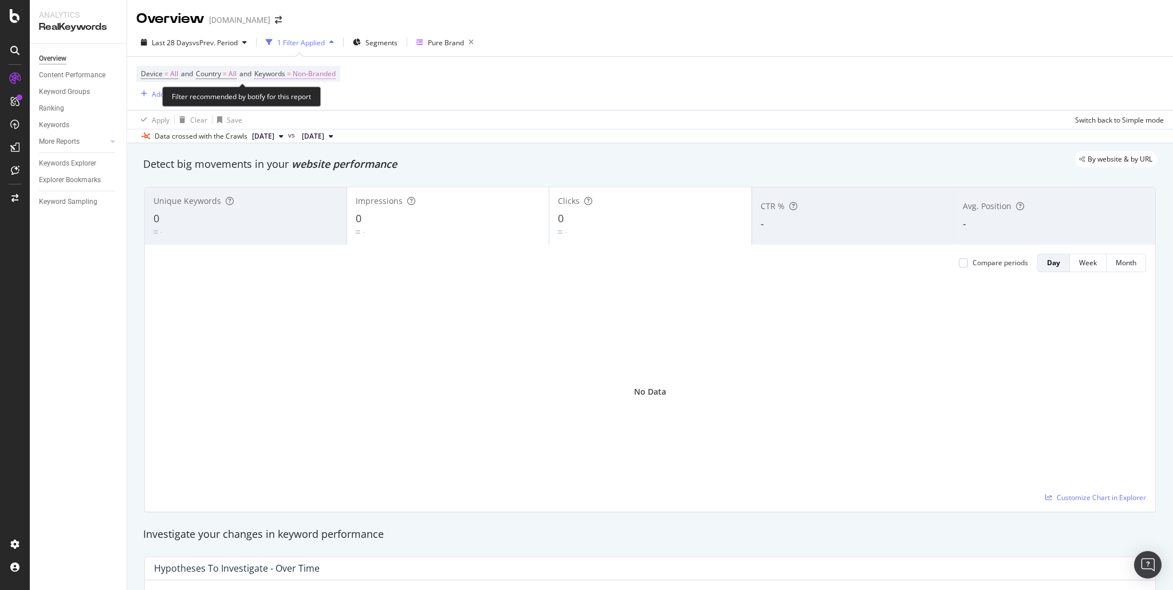
click at [266, 76] on span "Keywords" at bounding box center [269, 74] width 31 height 10
click at [293, 103] on span "Non-Branded" at bounding box center [296, 101] width 48 height 10
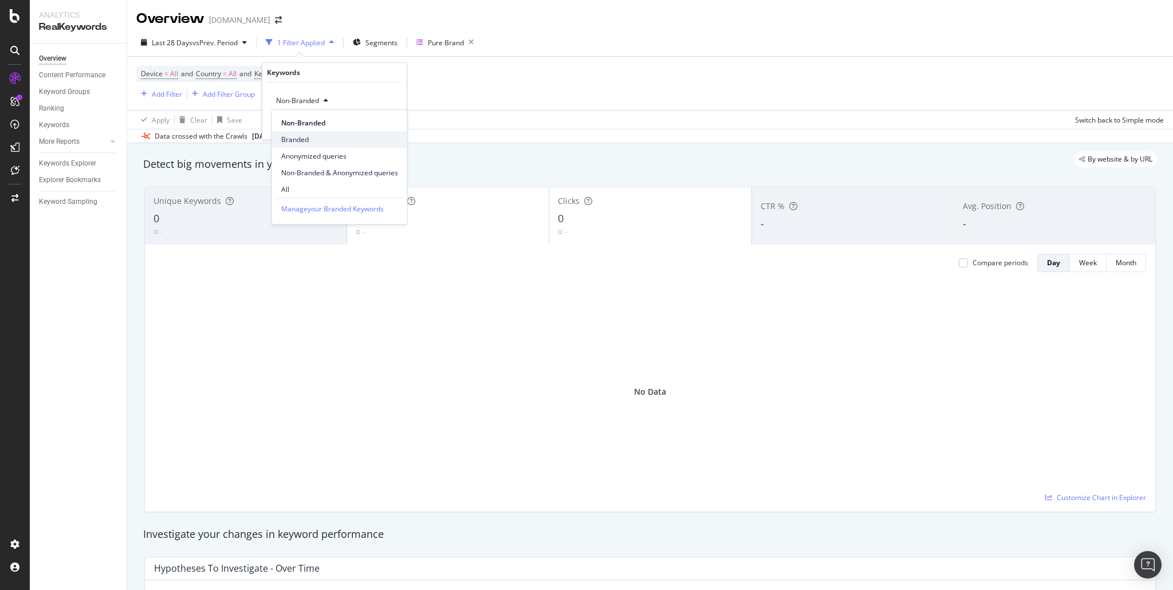
click at [305, 141] on span "Branded" at bounding box center [339, 140] width 117 height 10
click at [391, 127] on div "Apply" at bounding box center [389, 125] width 18 height 10
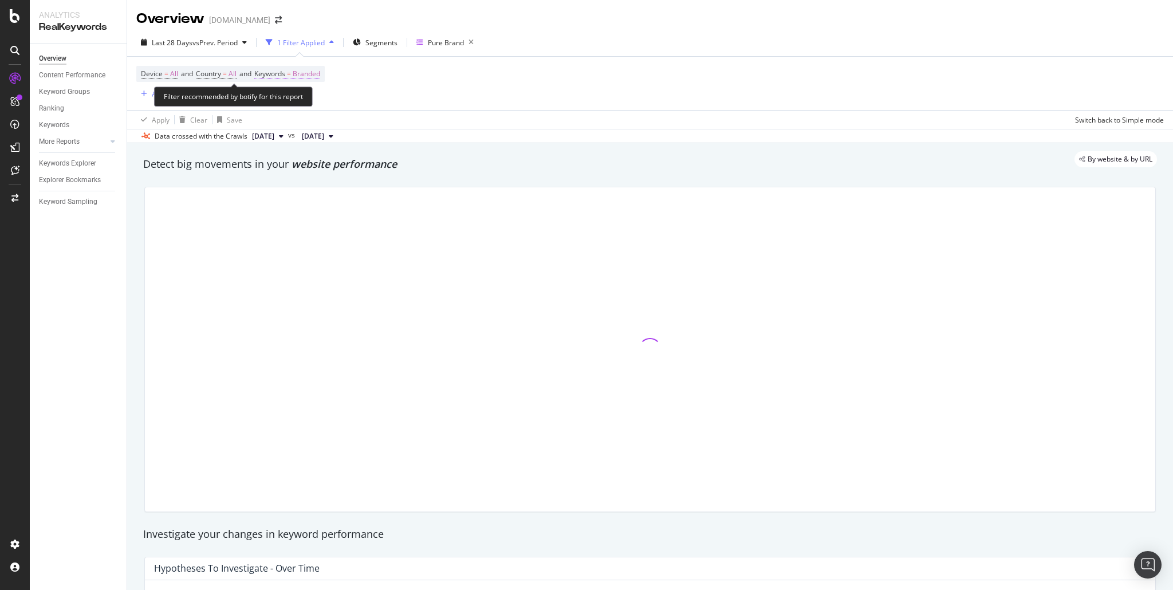
click at [283, 77] on span "Keywords" at bounding box center [269, 74] width 31 height 10
click at [290, 101] on span "Branded" at bounding box center [288, 101] width 32 height 10
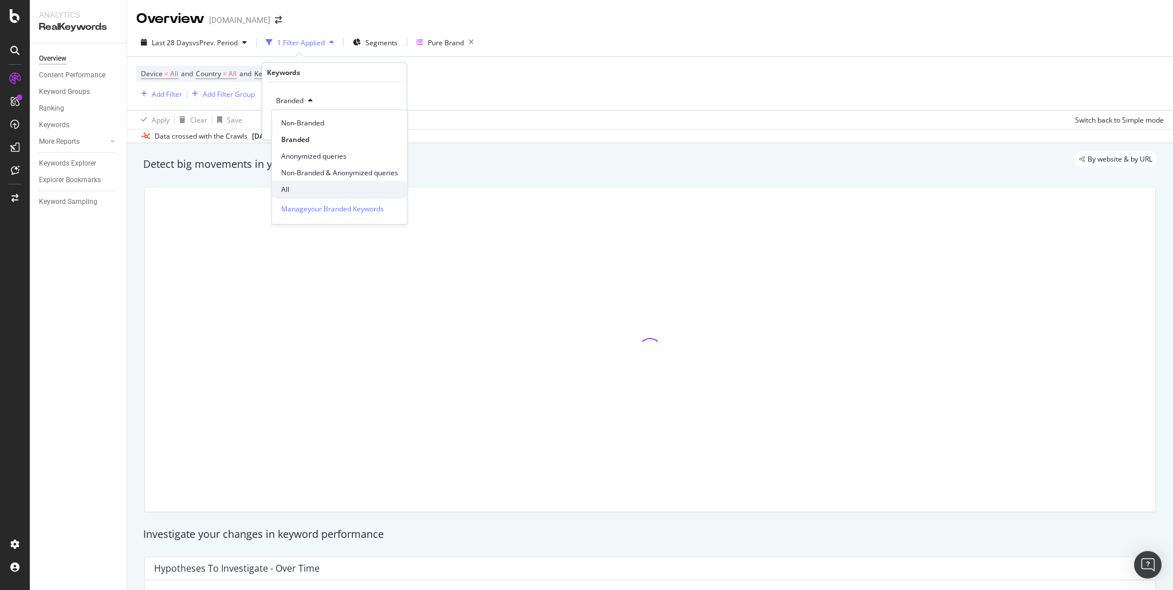
click at [294, 186] on span "All" at bounding box center [339, 189] width 117 height 10
click at [390, 125] on div "Apply" at bounding box center [389, 125] width 18 height 10
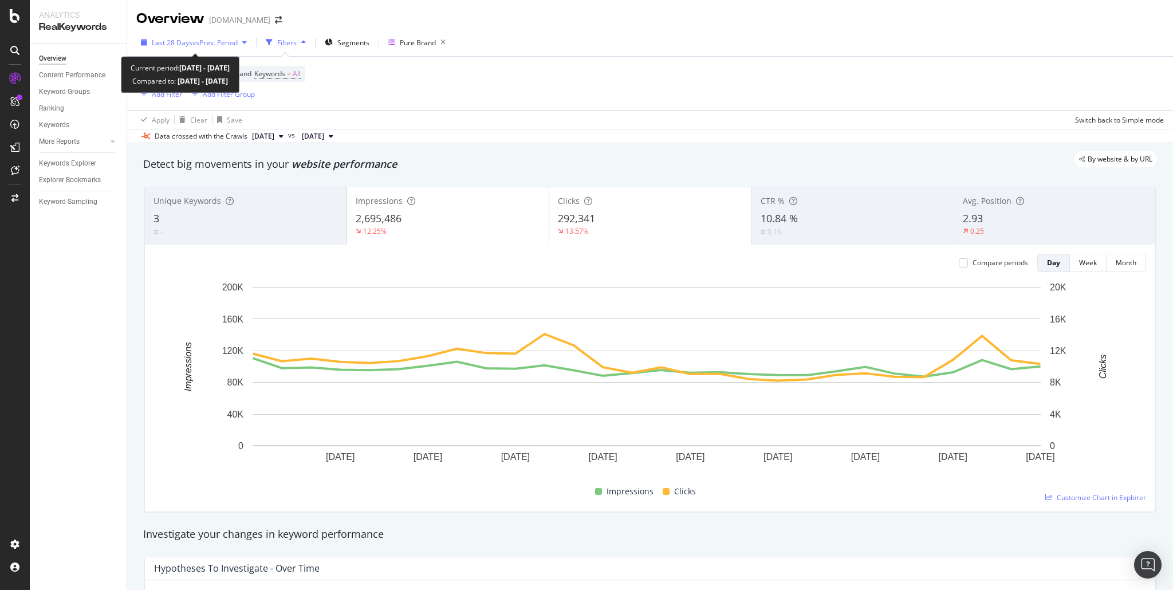
click at [181, 40] on span "Last 28 Days" at bounding box center [172, 43] width 41 height 10
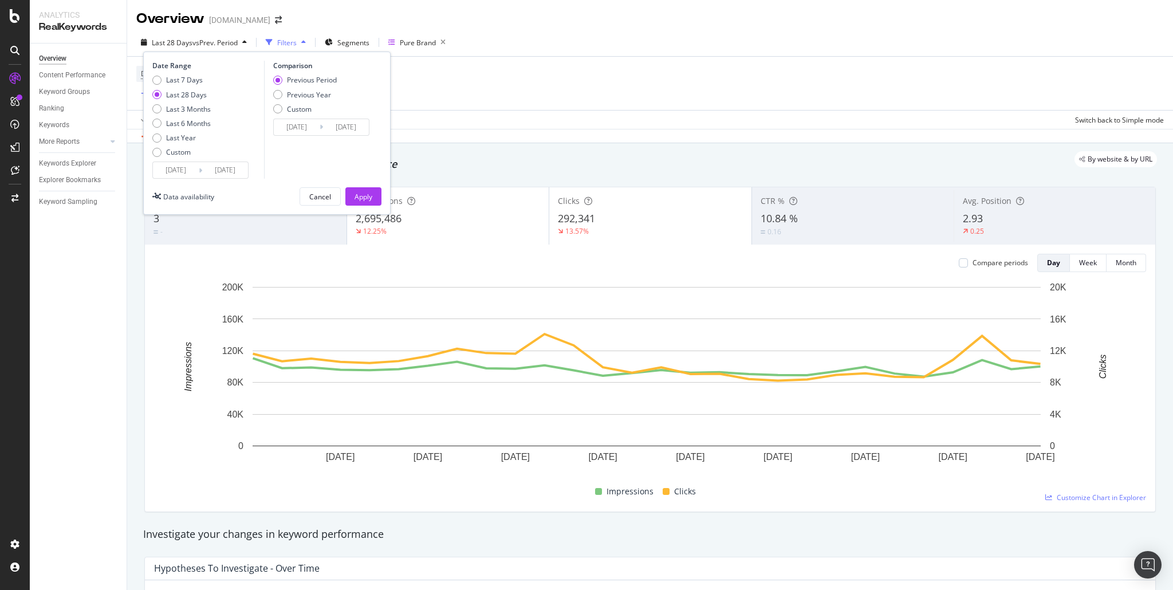
click at [174, 171] on input "2025/09/07" at bounding box center [176, 170] width 46 height 16
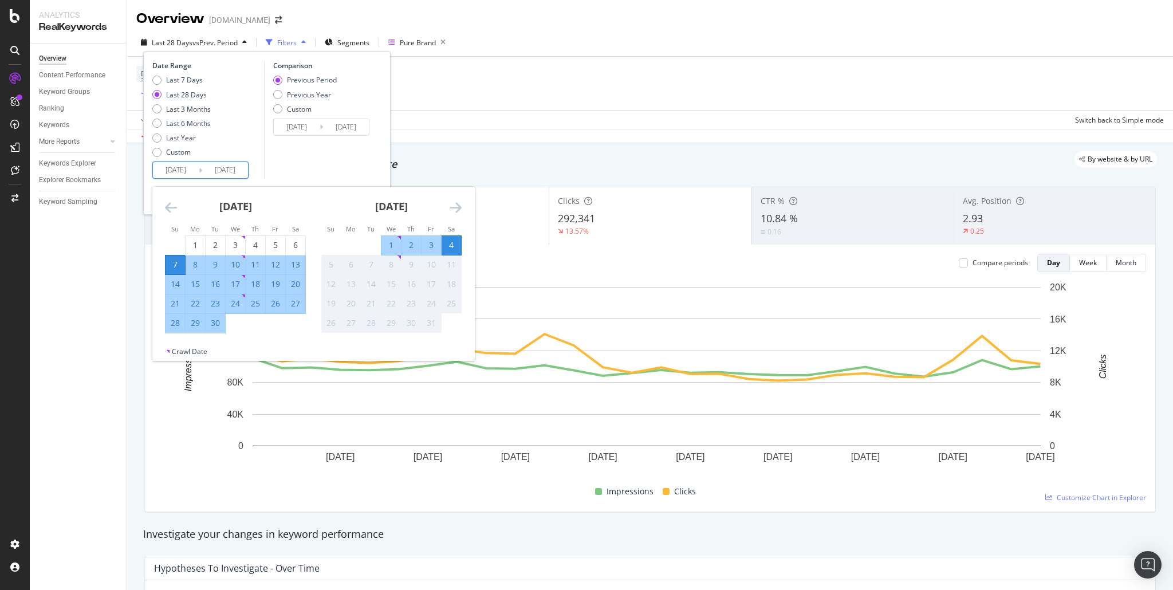
click at [165, 209] on icon "Move backward to switch to the previous month." at bounding box center [171, 208] width 12 height 14
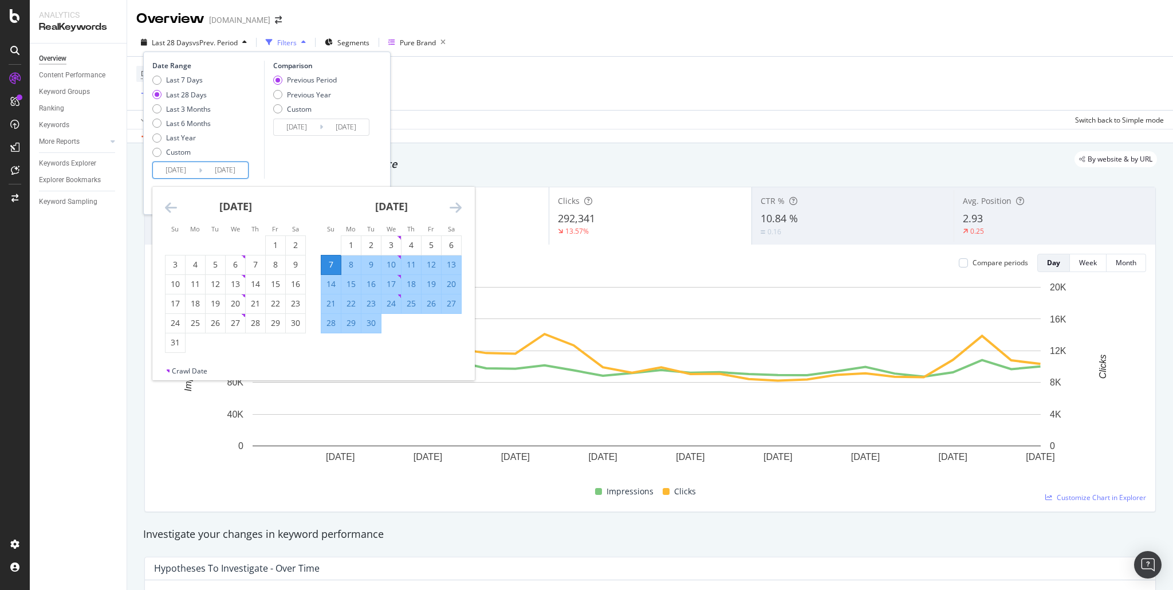
click at [166, 209] on icon "Move backward to switch to the previous month." at bounding box center [171, 208] width 12 height 14
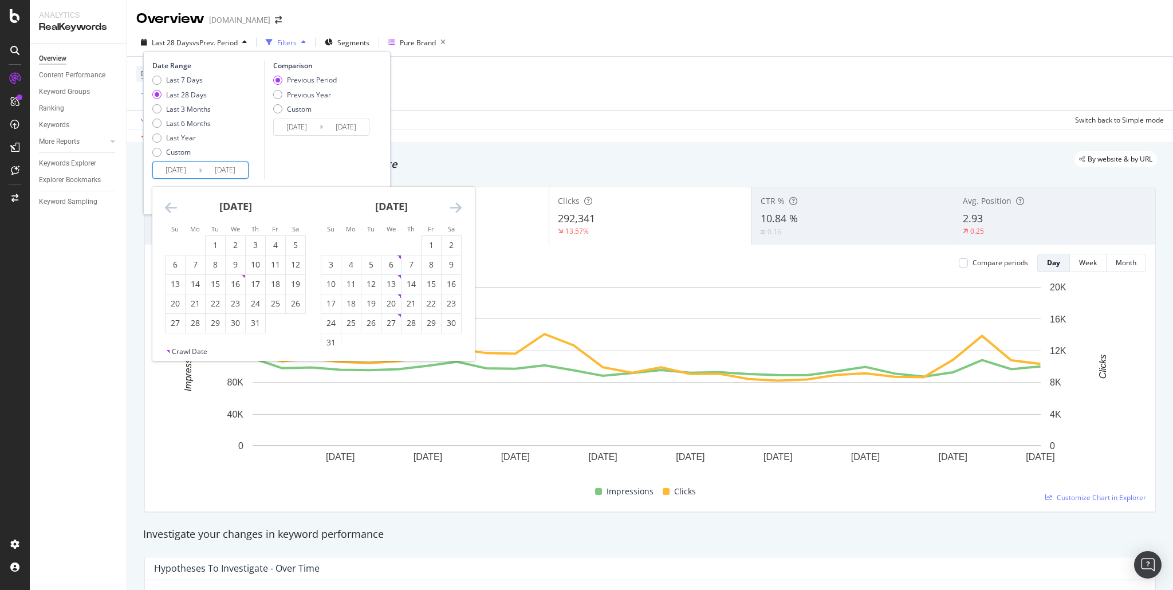
click at [166, 209] on icon "Move backward to switch to the previous month." at bounding box center [171, 208] width 12 height 14
click at [461, 206] on icon "Move forward to switch to the next month." at bounding box center [456, 208] width 12 height 14
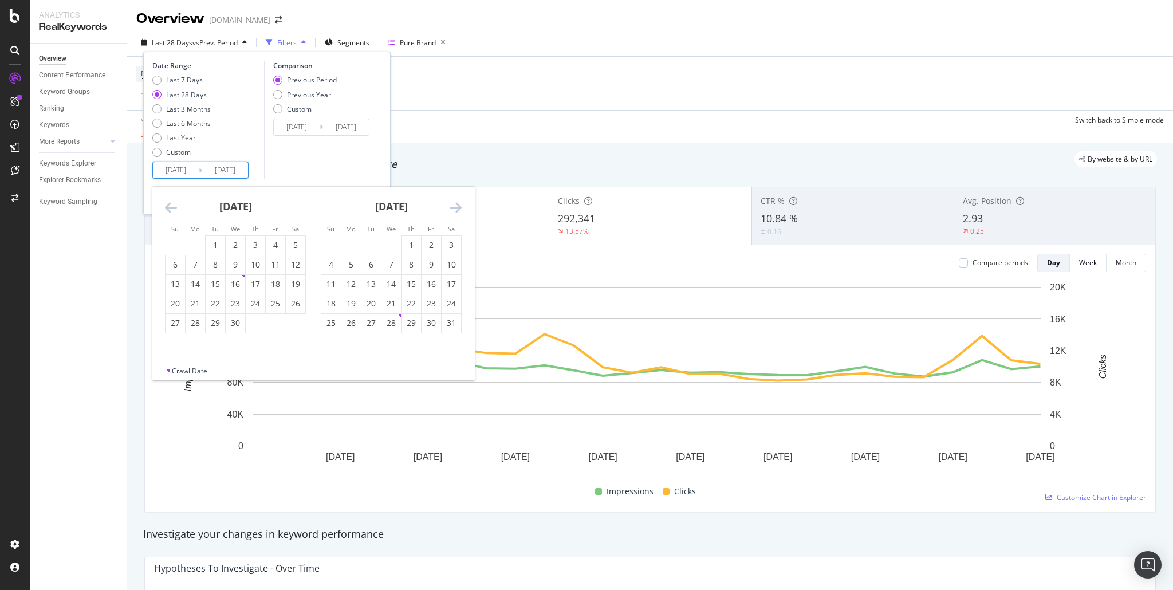
click at [173, 206] on icon "Move backward to switch to the previous month." at bounding box center [171, 208] width 12 height 14
click at [293, 245] on div "1" at bounding box center [295, 244] width 19 height 11
type input "2025/03/01"
type input "2024/07/25"
type input "2025/02/28"
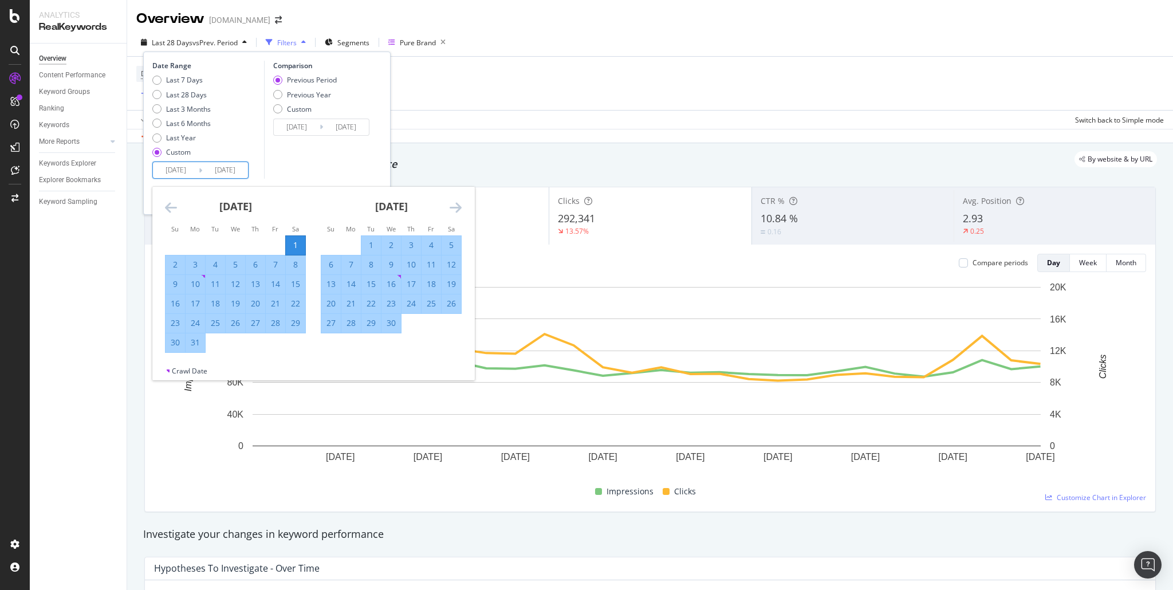
click at [454, 207] on icon "Move forward to switch to the next month." at bounding box center [456, 208] width 12 height 14
click at [452, 325] on div "31" at bounding box center [451, 322] width 19 height 11
type input "2025/05/31"
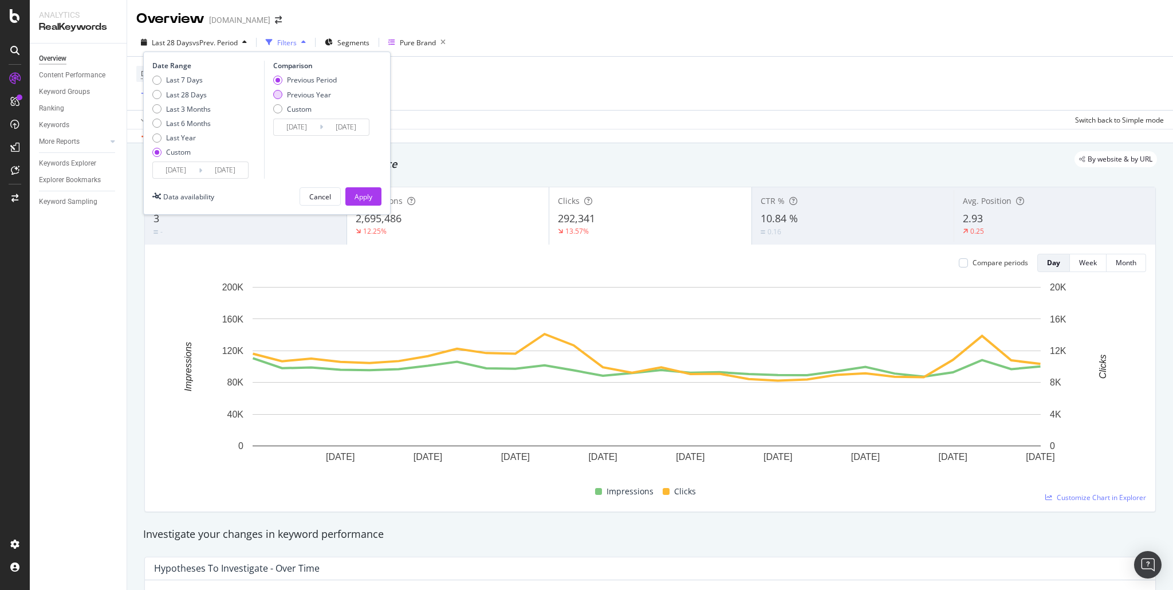
click at [298, 92] on div "Previous Year" at bounding box center [309, 95] width 44 height 10
type input "2024/03/02"
type input "2024/06/01"
click at [367, 196] on div "Apply" at bounding box center [364, 197] width 18 height 10
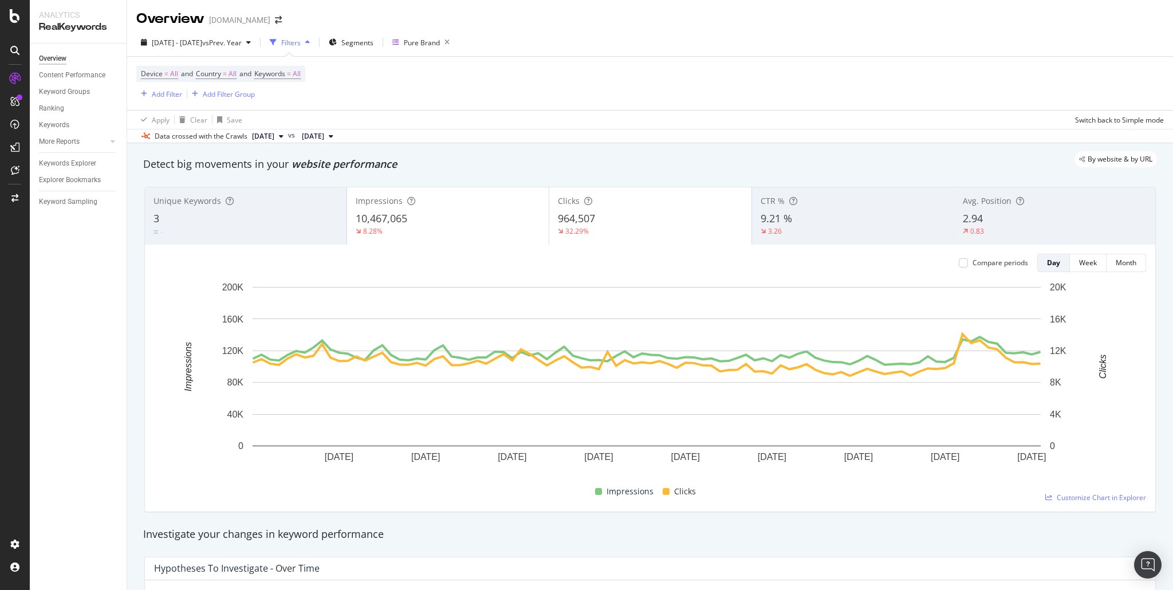
click at [433, 160] on div "By website & by URL" at bounding box center [644, 159] width 1025 height 16
click at [230, 73] on span "Country = All" at bounding box center [216, 74] width 41 height 10
click at [219, 99] on icon at bounding box center [221, 100] width 8 height 7
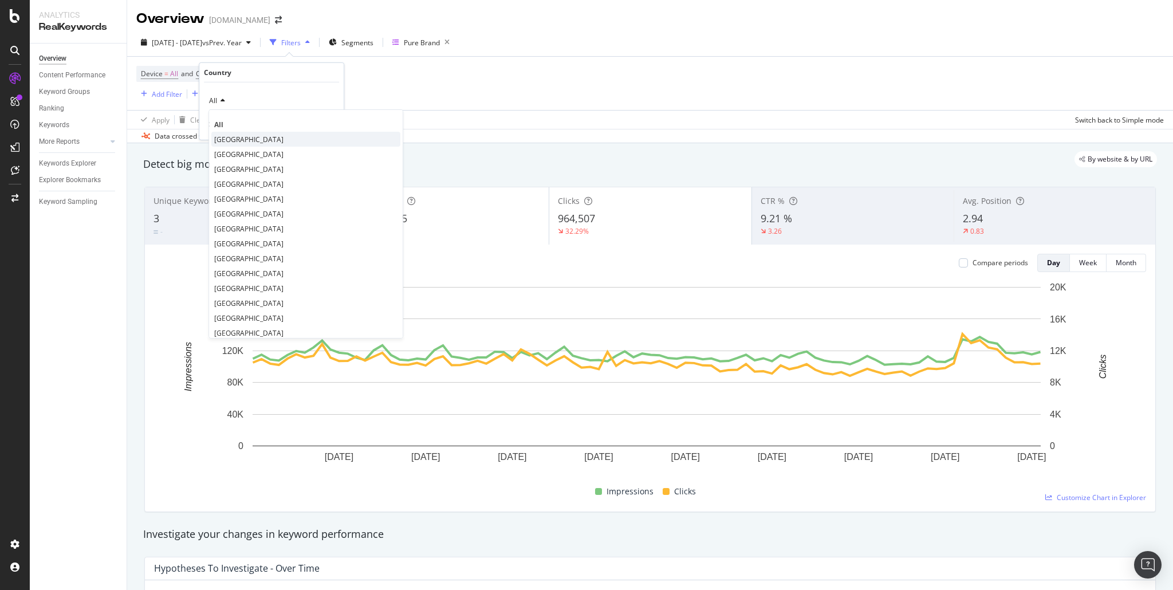
click at [233, 134] on span "United States of America" at bounding box center [248, 139] width 69 height 10
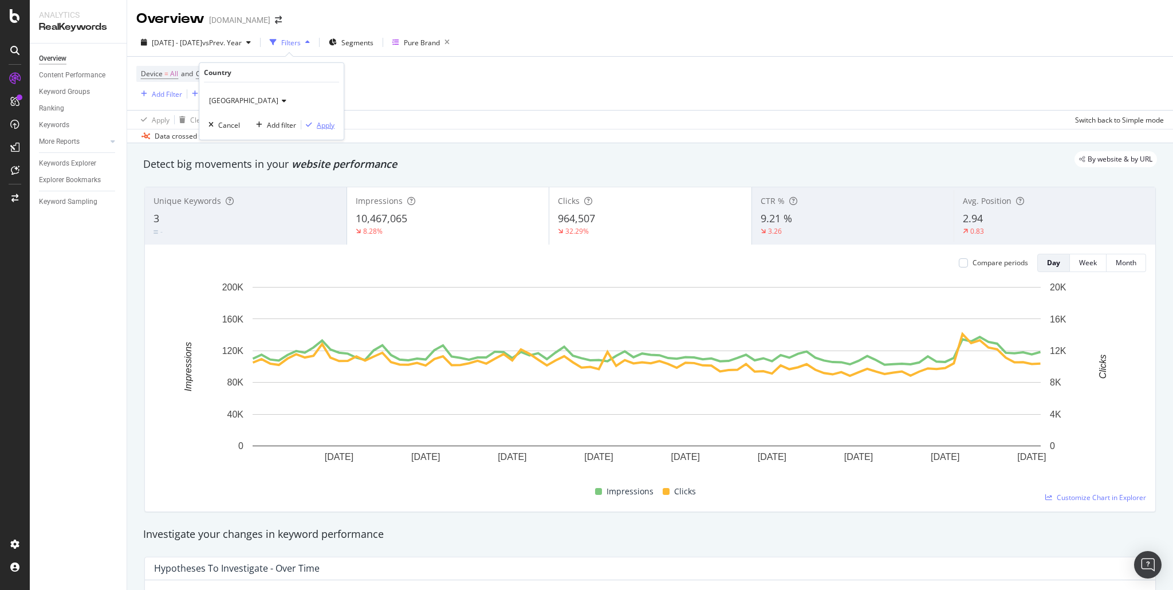
click at [326, 121] on div "Apply" at bounding box center [326, 125] width 18 height 10
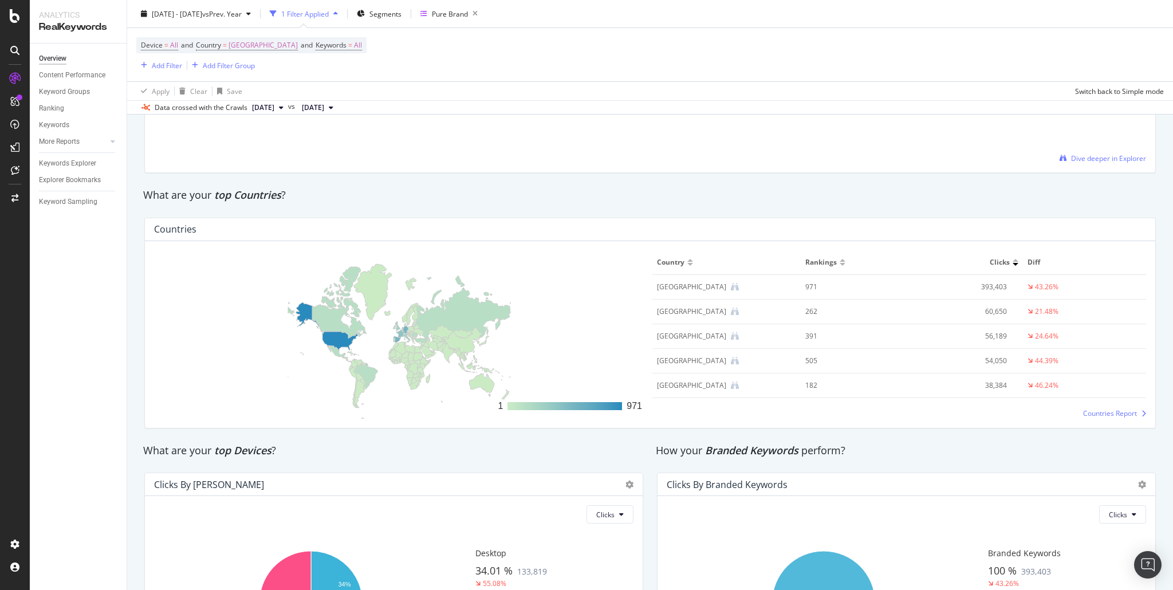
scroll to position [1719, 0]
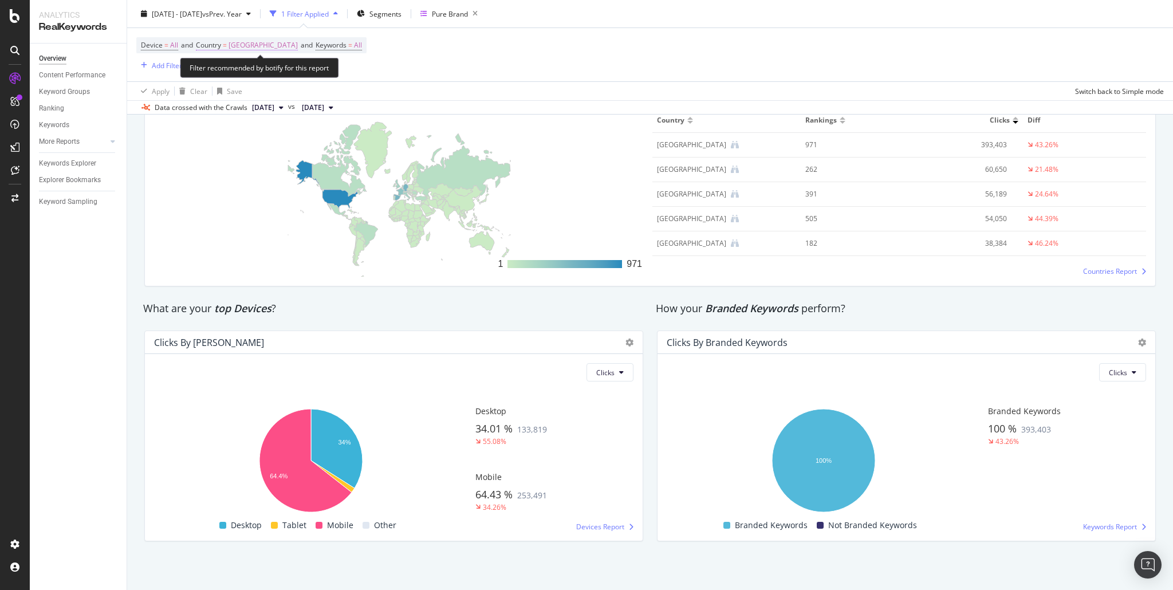
click at [257, 46] on span "United States of America" at bounding box center [263, 45] width 69 height 16
click at [268, 73] on span "United States of America" at bounding box center [243, 72] width 69 height 10
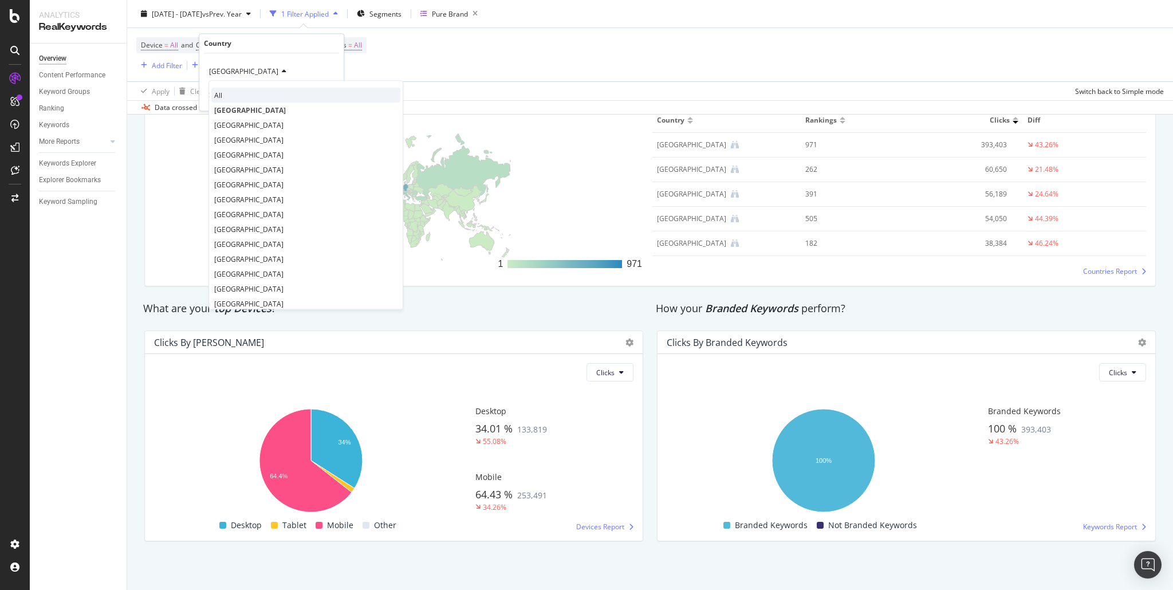
click at [225, 93] on div "All" at bounding box center [305, 95] width 189 height 15
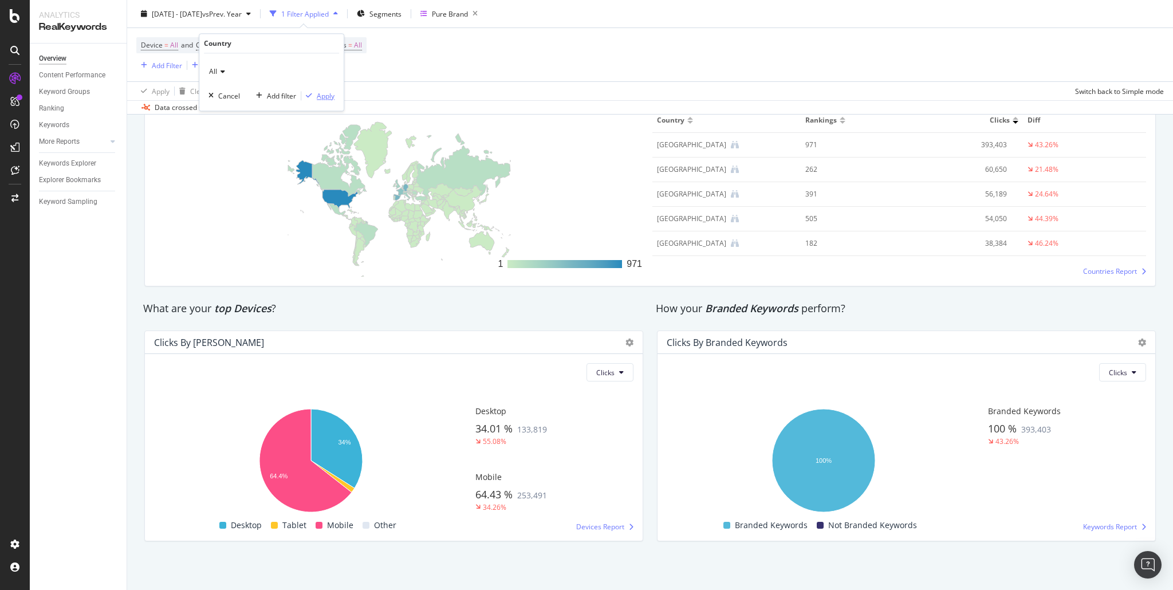
click at [333, 97] on div "Apply" at bounding box center [326, 96] width 18 height 10
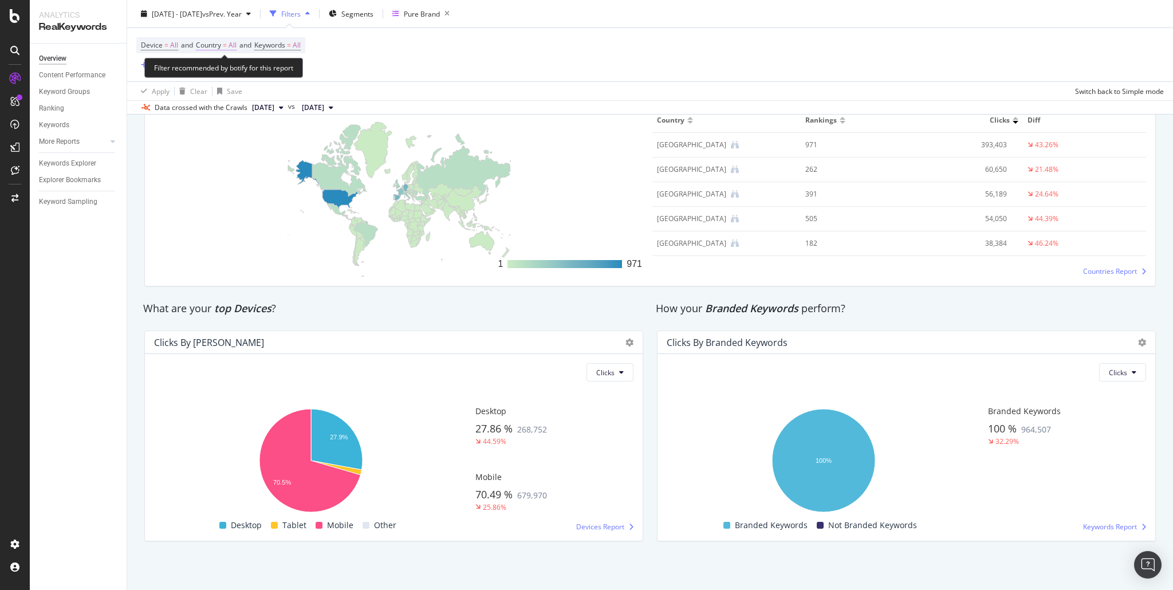
click at [225, 46] on span "Country = All" at bounding box center [216, 45] width 41 height 10
click at [216, 76] on span "All" at bounding box center [213, 72] width 8 height 10
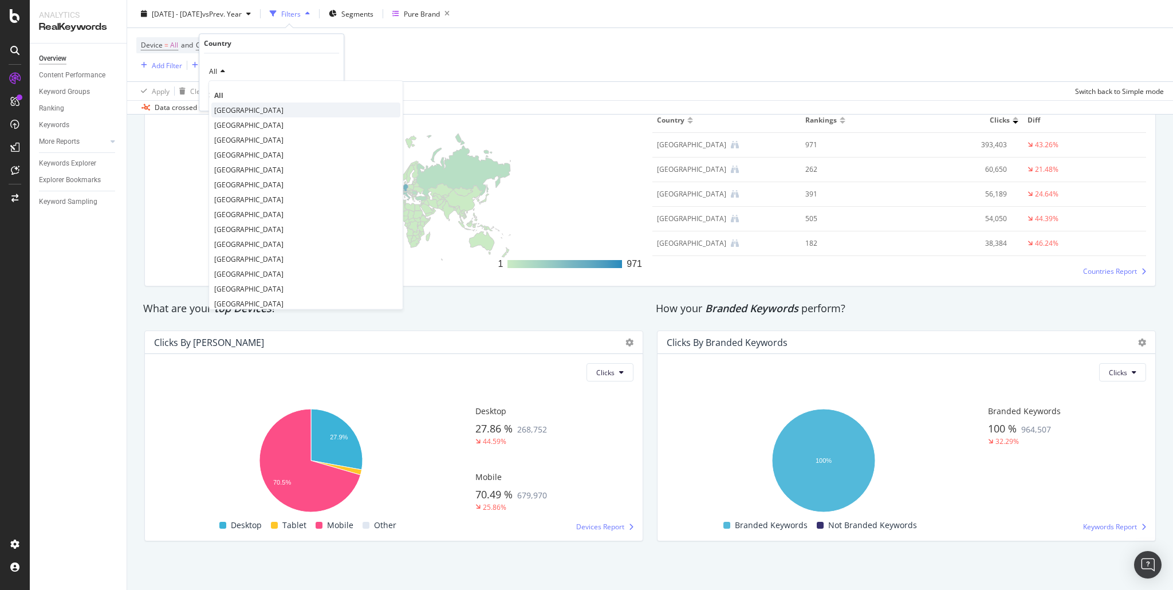
click at [223, 111] on span "United States of America" at bounding box center [248, 110] width 69 height 10
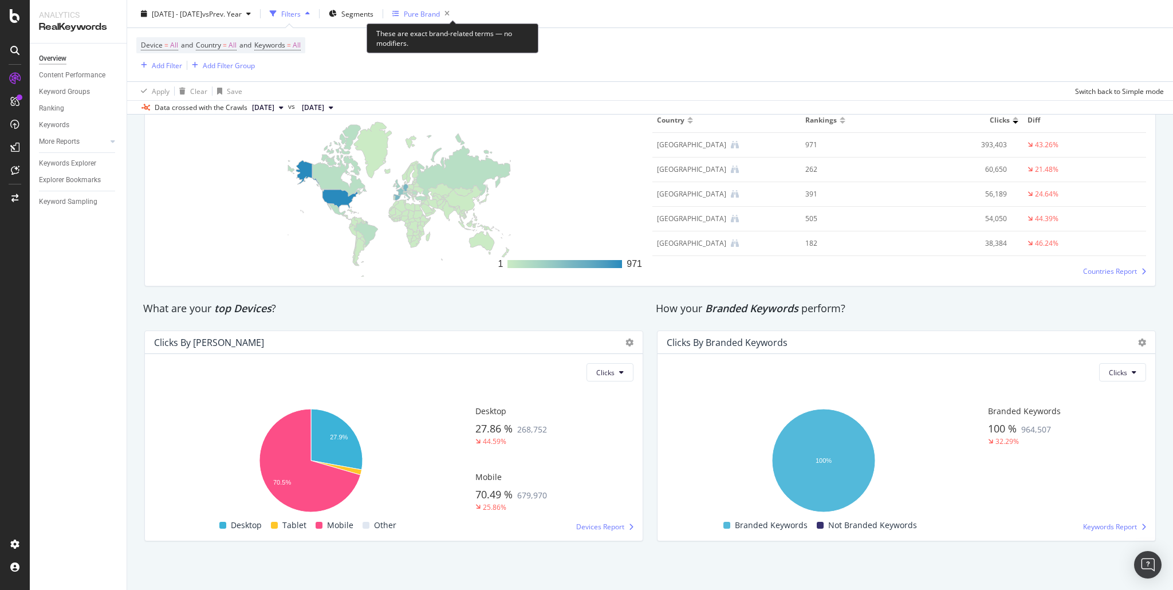
click at [439, 12] on div "Pure Brand" at bounding box center [422, 14] width 36 height 10
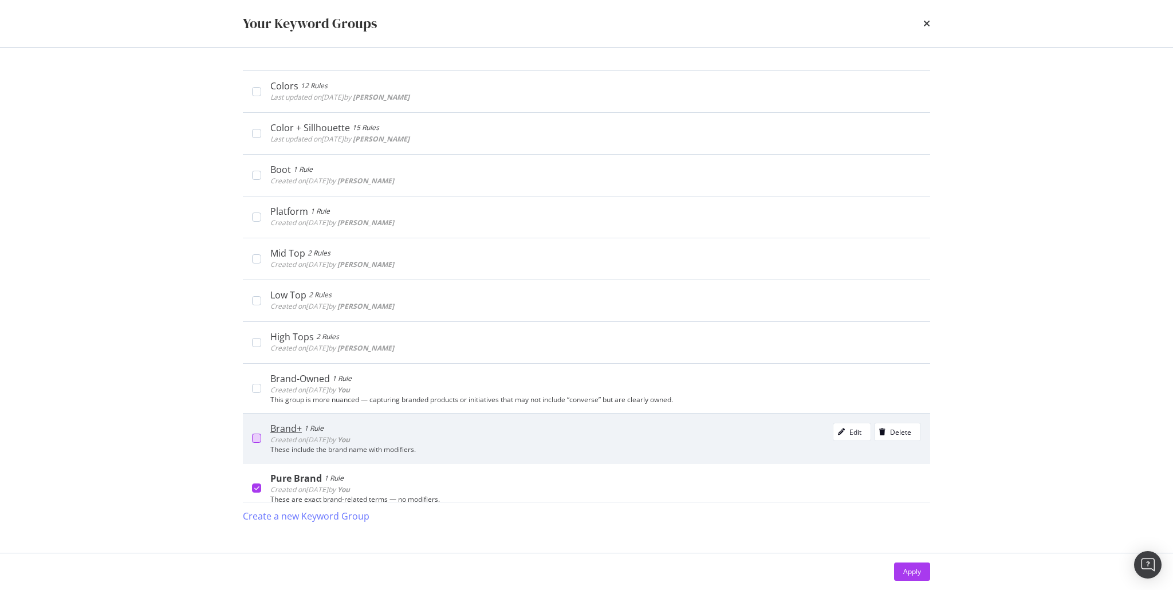
click at [257, 436] on div "modal" at bounding box center [256, 438] width 9 height 9
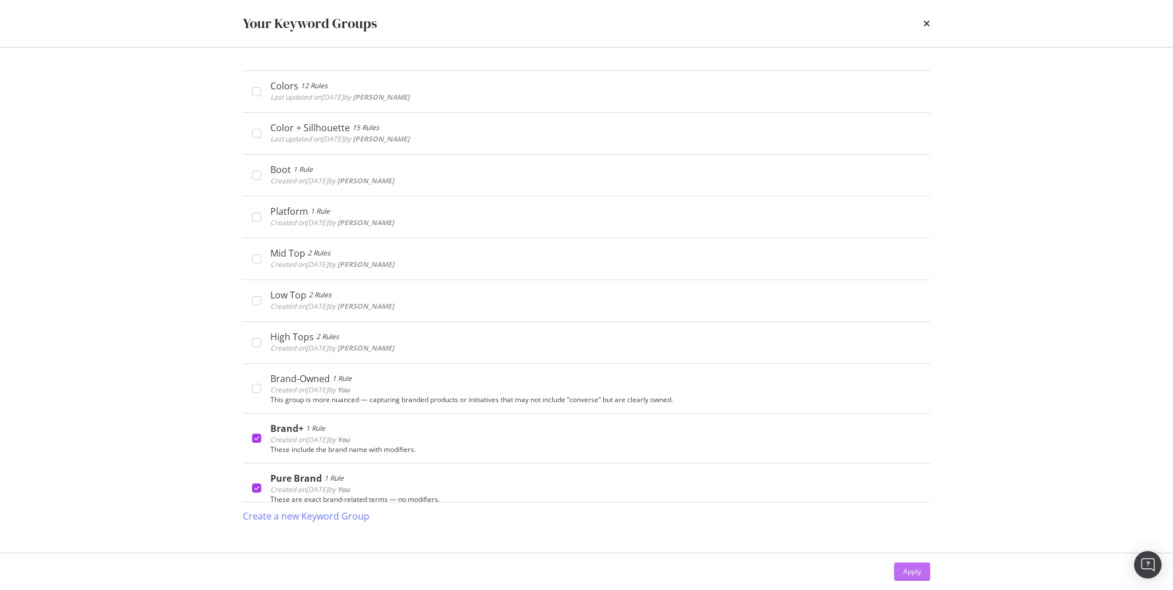
click at [915, 573] on div "Apply" at bounding box center [912, 572] width 18 height 10
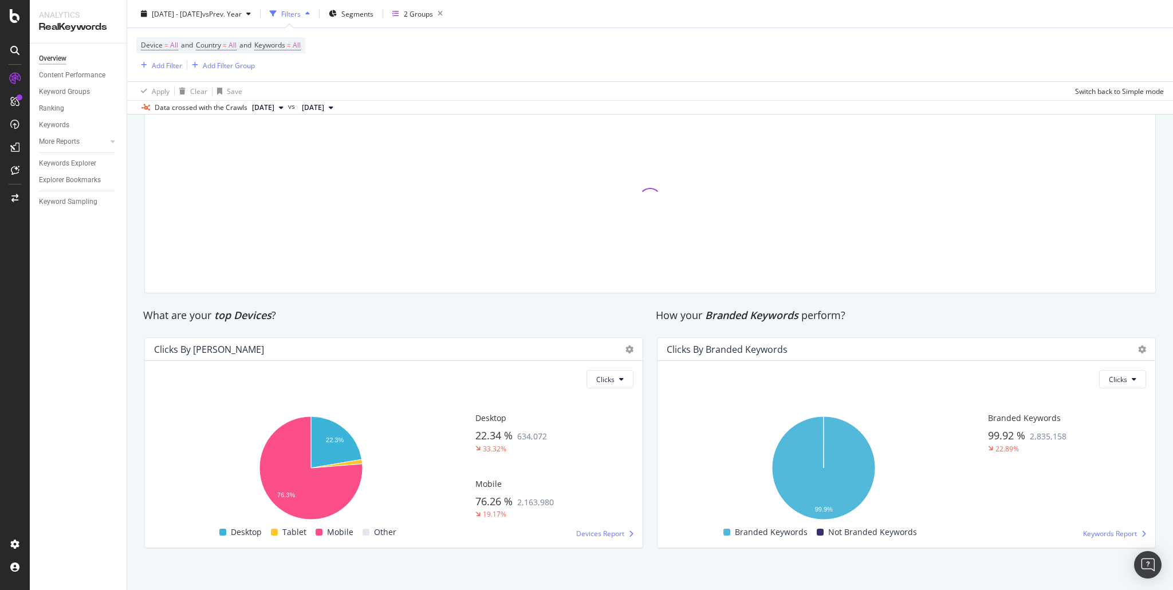
scroll to position [1730, 0]
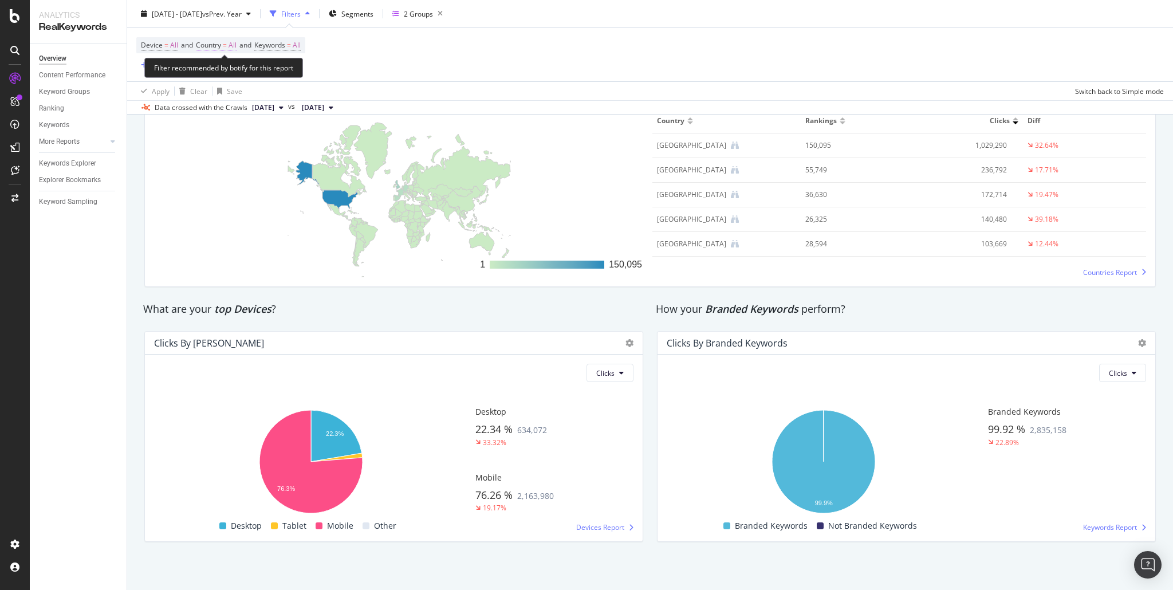
click at [221, 44] on span "Country" at bounding box center [208, 45] width 25 height 10
click at [215, 72] on span "All" at bounding box center [213, 72] width 8 height 10
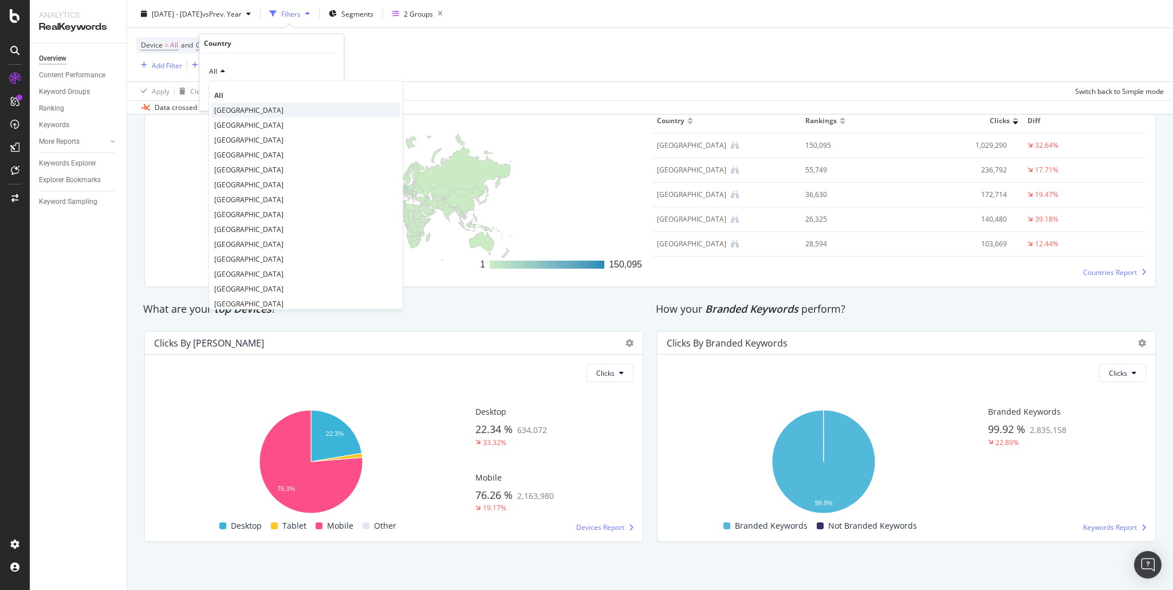
click at [228, 111] on span "United States of America" at bounding box center [248, 110] width 69 height 10
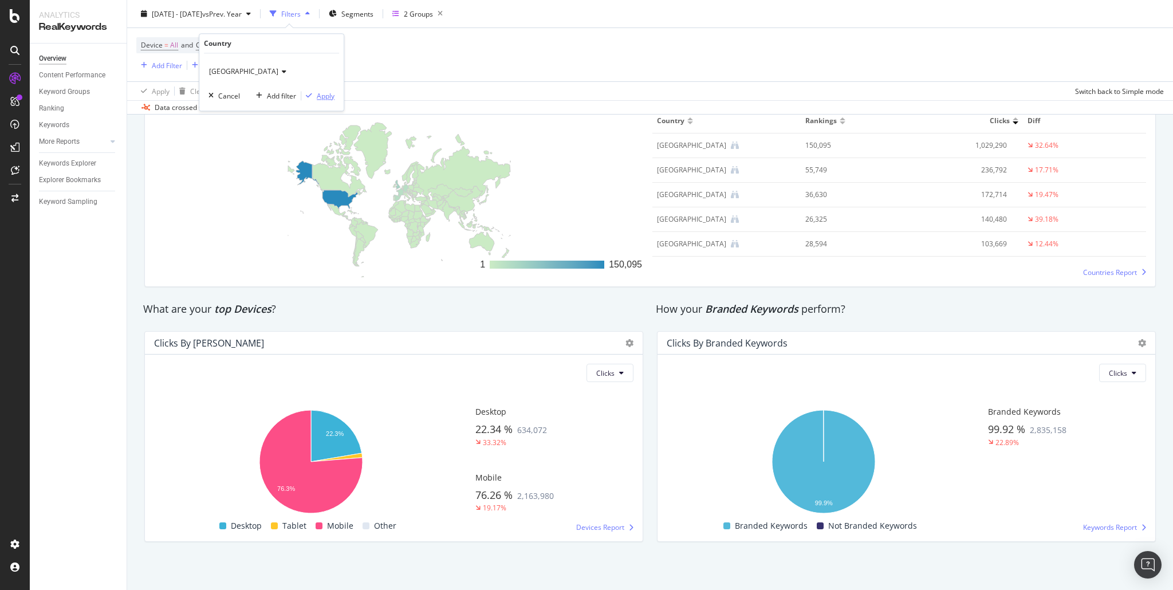
click at [320, 99] on div "Apply" at bounding box center [326, 96] width 18 height 10
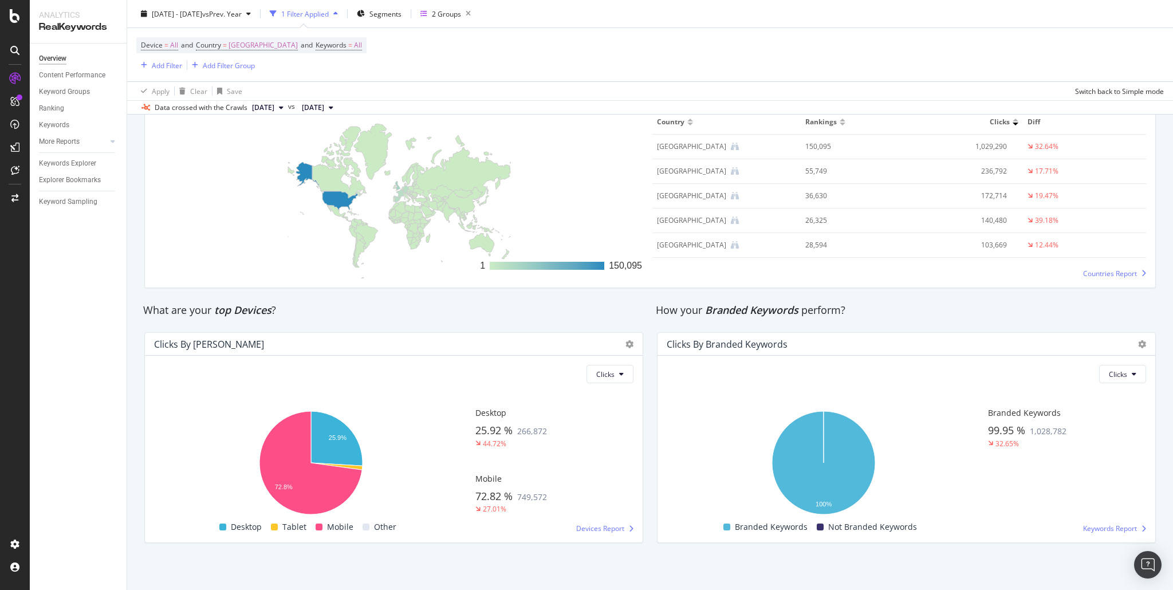
scroll to position [1732, 0]
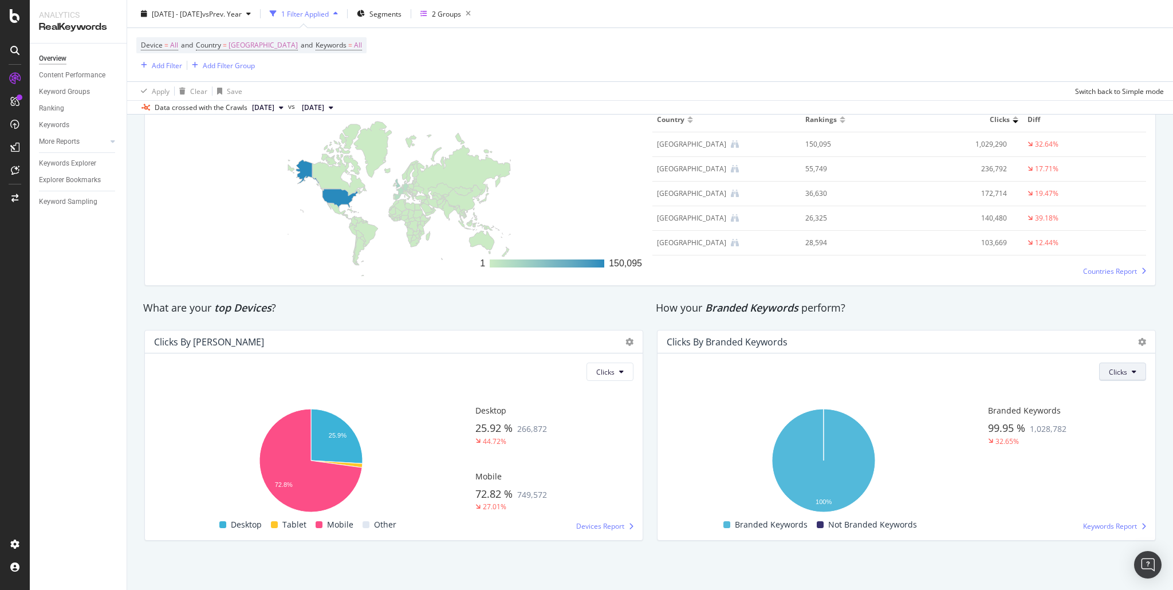
click at [1117, 368] on span "Clicks" at bounding box center [1118, 372] width 18 height 10
click at [1121, 411] on span "Impressions" at bounding box center [1122, 415] width 39 height 10
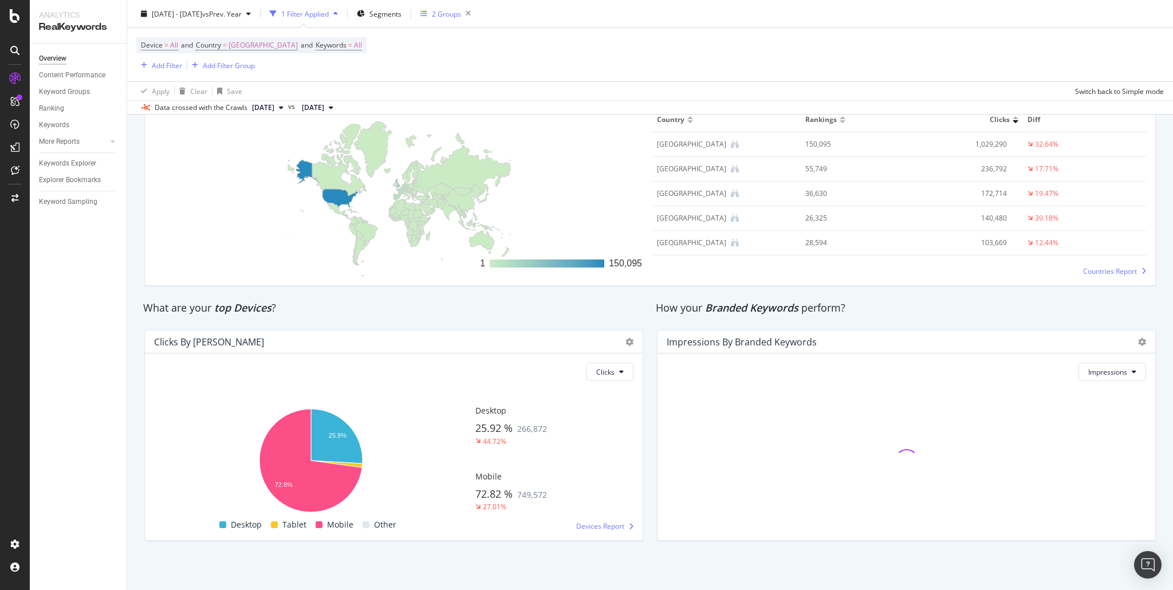
click at [461, 16] on div "2 Groups" at bounding box center [446, 14] width 29 height 10
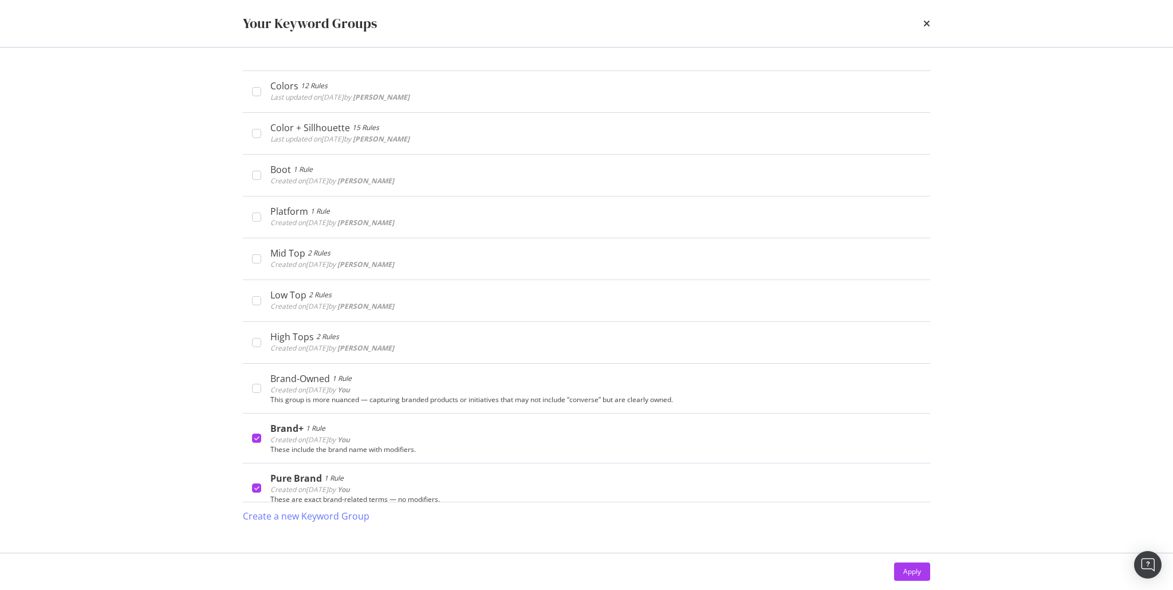
click at [926, 20] on icon "times" at bounding box center [926, 23] width 7 height 9
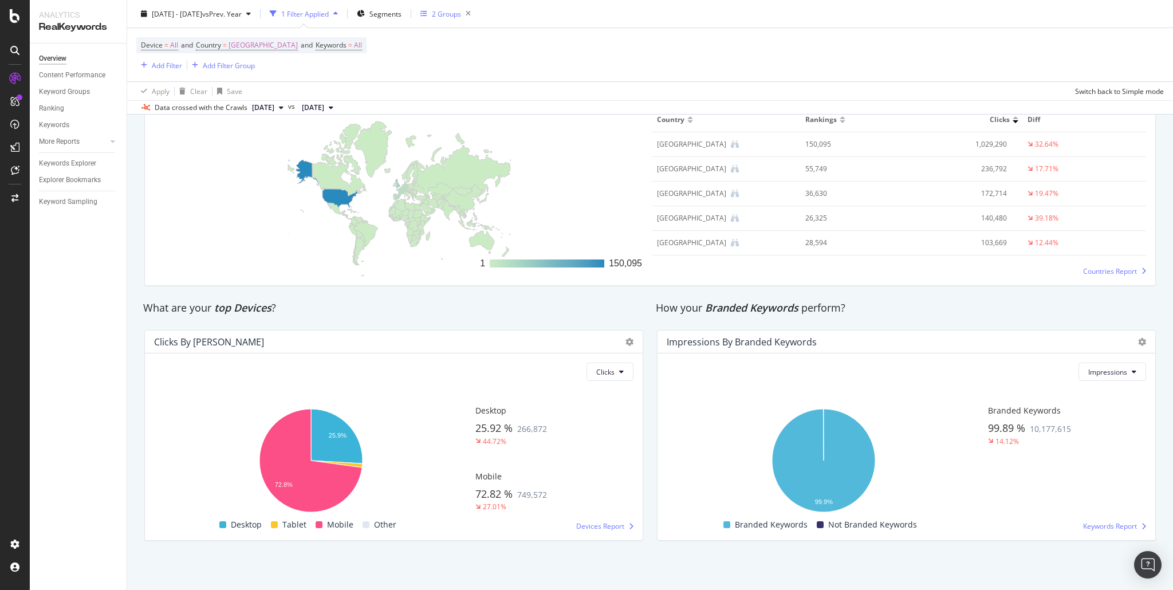
click at [461, 14] on div "2 Groups" at bounding box center [446, 14] width 29 height 10
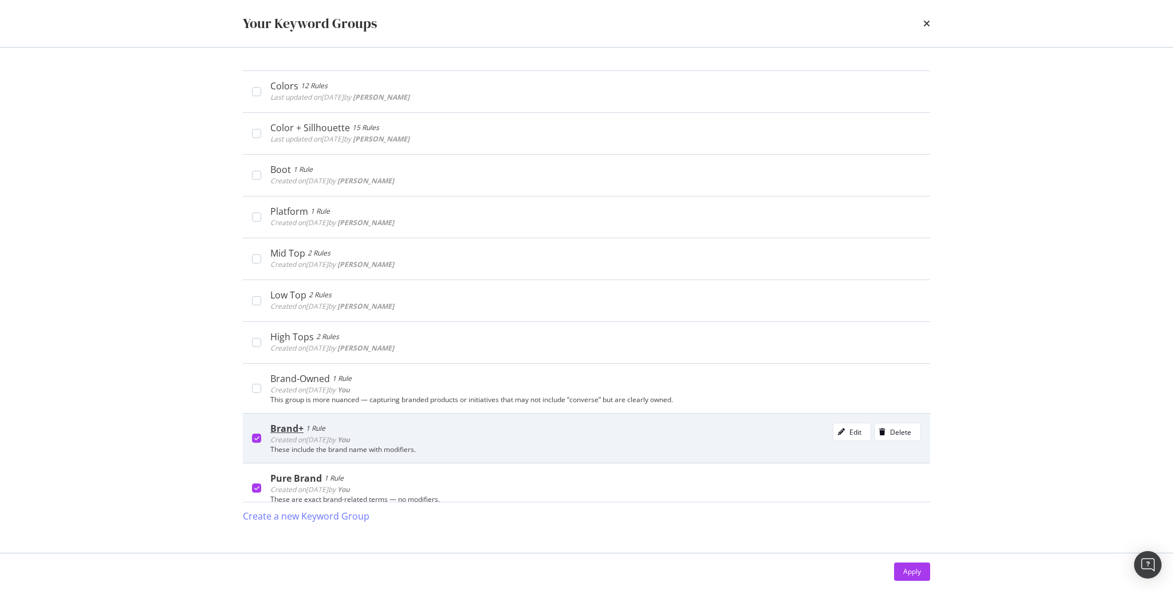
click at [260, 437] on div "modal" at bounding box center [256, 438] width 9 height 9
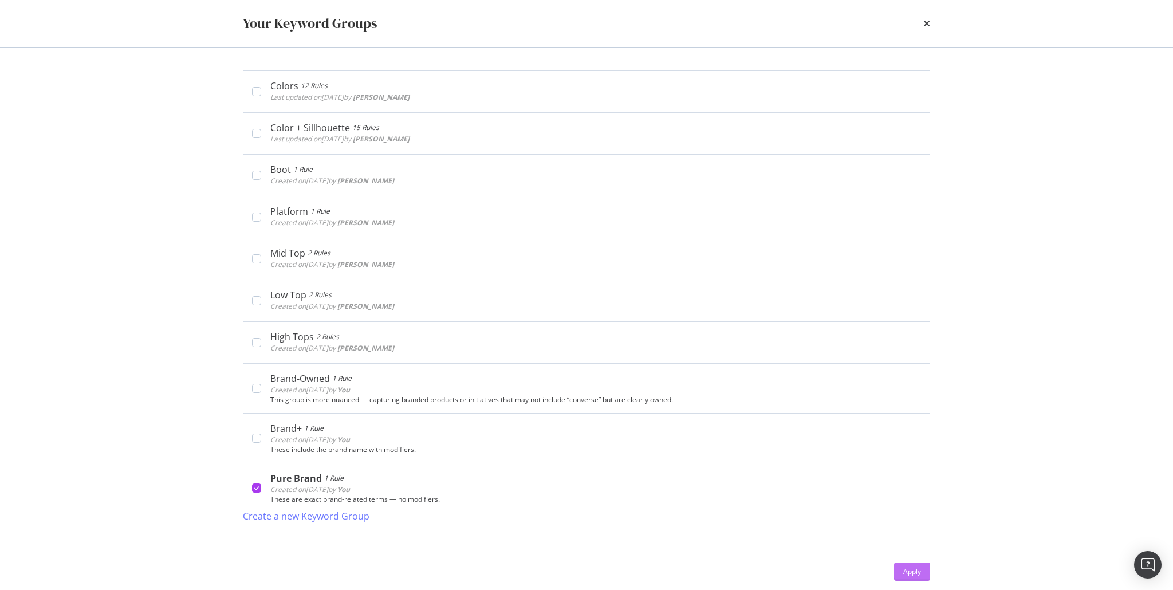
click at [905, 576] on div "Apply" at bounding box center [912, 572] width 18 height 10
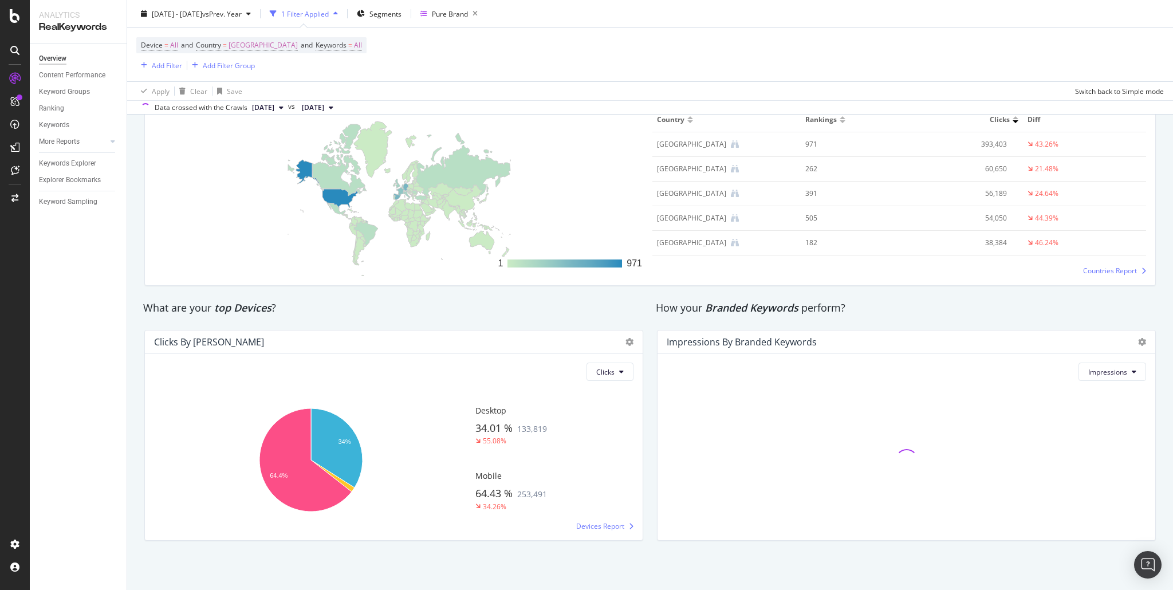
scroll to position [1719, 0]
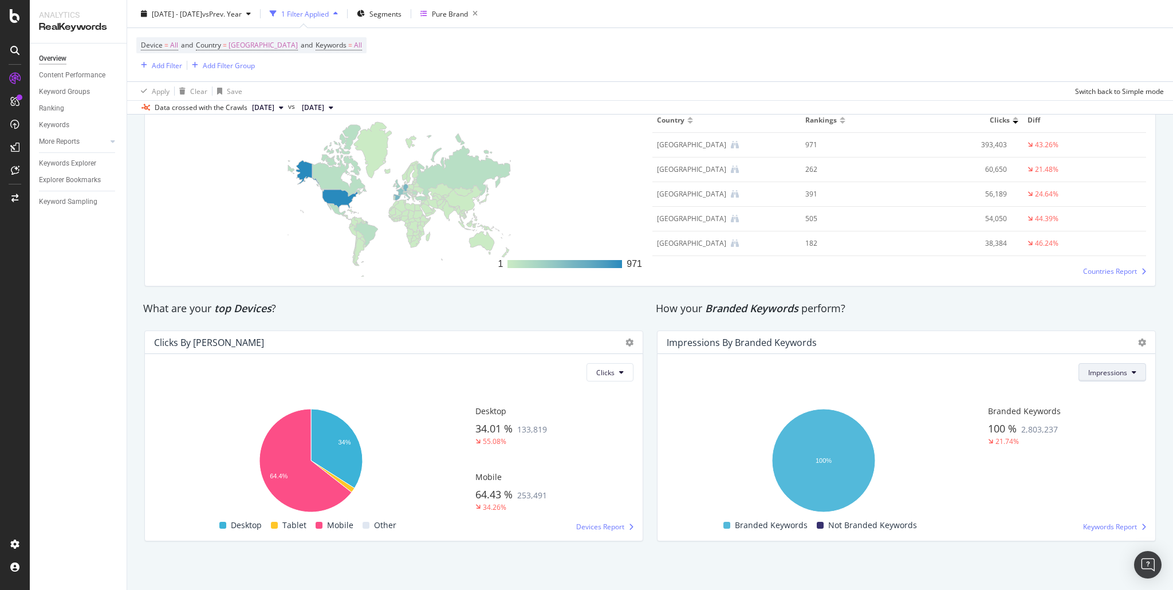
click at [1099, 378] on button "Impressions" at bounding box center [1113, 372] width 68 height 18
click at [1095, 397] on span "Clicks" at bounding box center [1102, 394] width 40 height 10
click at [298, 41] on span "United States of America" at bounding box center [263, 45] width 69 height 16
click at [245, 72] on span "United States of America" at bounding box center [243, 72] width 69 height 10
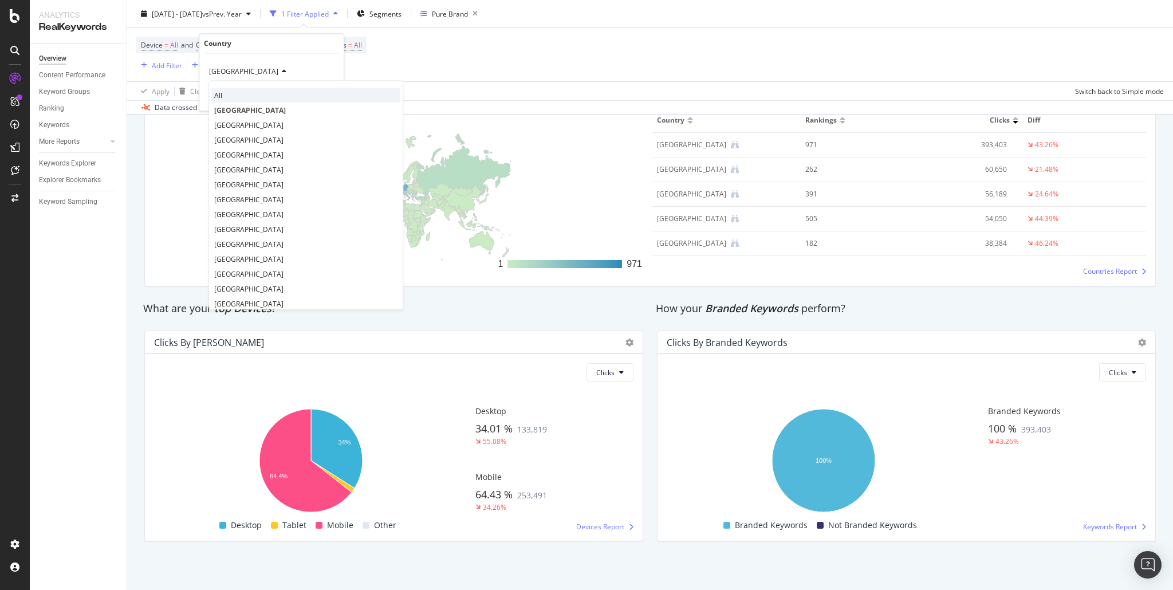
click at [219, 96] on span "All" at bounding box center [218, 96] width 8 height 10
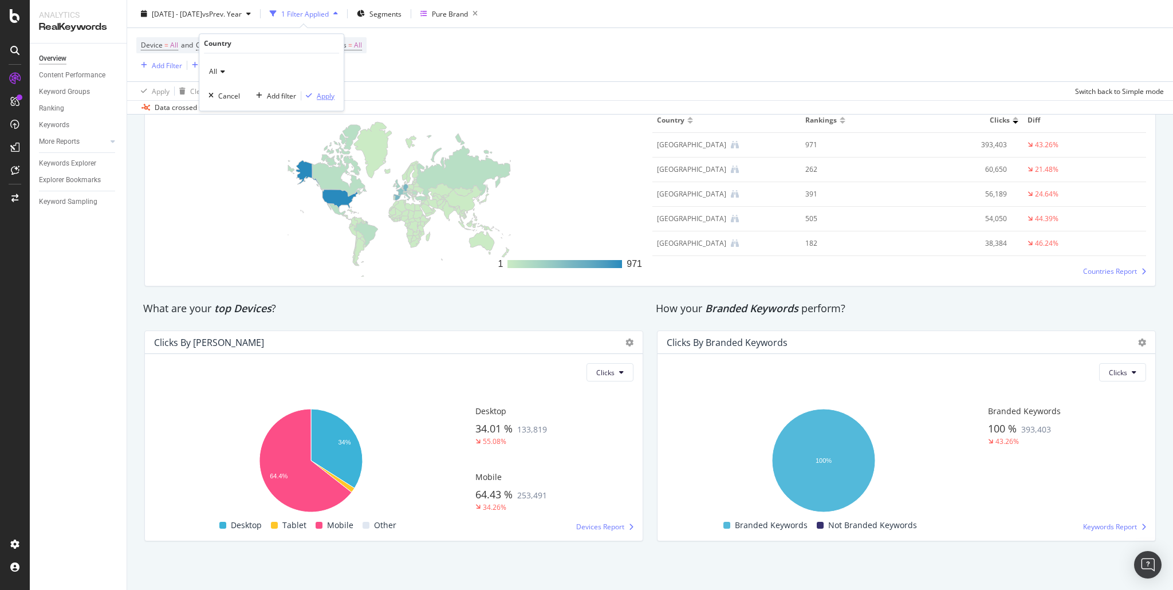
click at [329, 96] on div "Apply" at bounding box center [326, 96] width 18 height 10
click at [454, 11] on icon "button" at bounding box center [447, 14] width 14 height 16
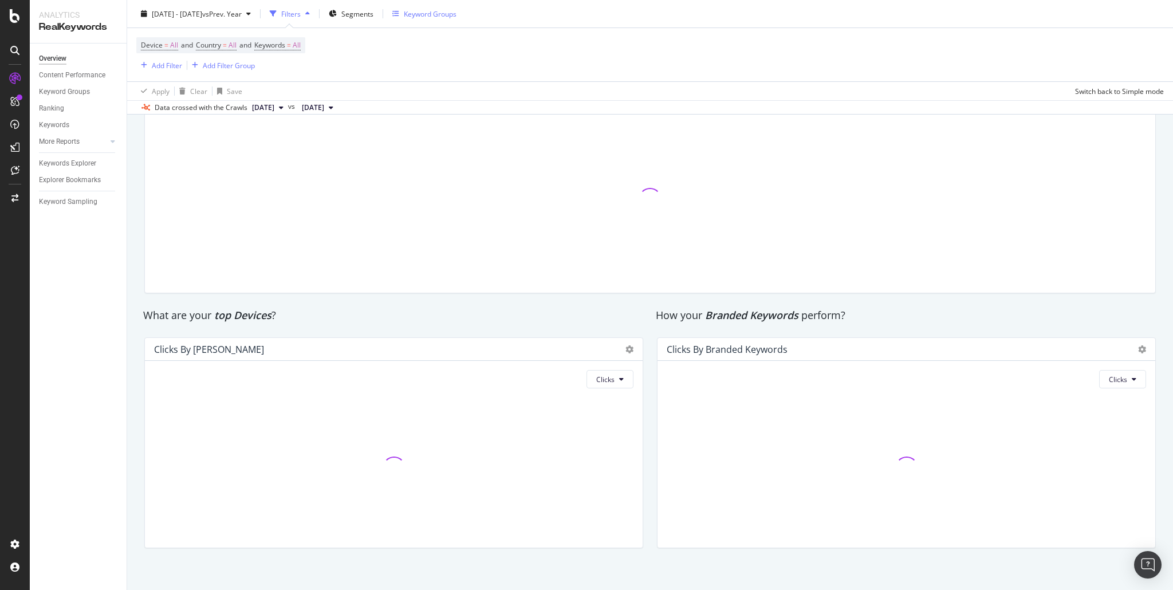
scroll to position [1730, 0]
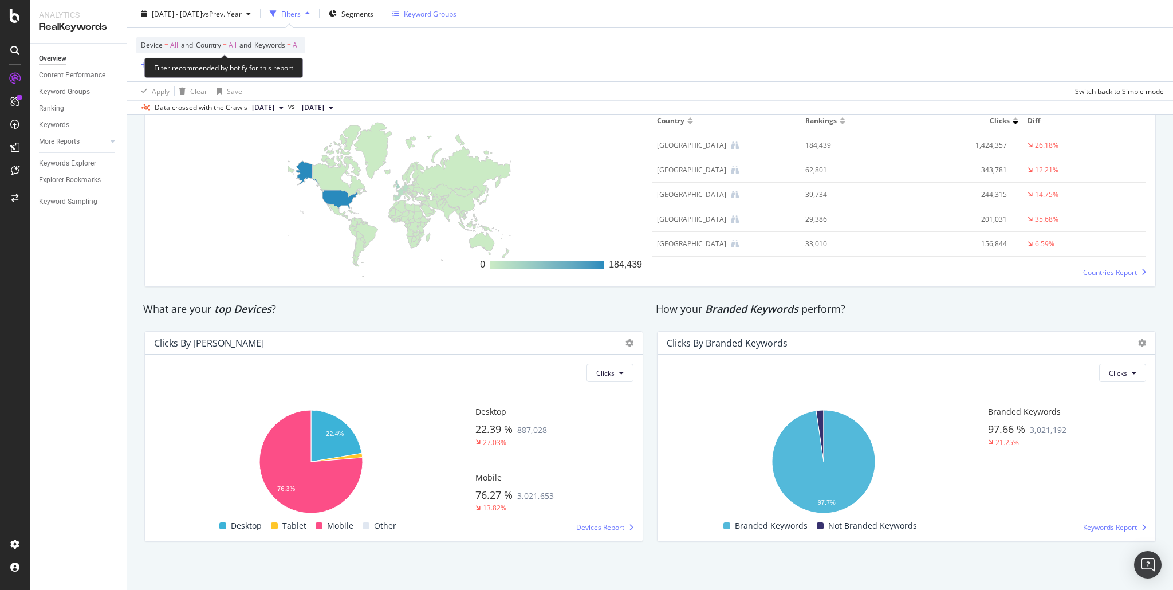
click at [217, 44] on span "Country" at bounding box center [208, 45] width 25 height 10
click at [210, 73] on span "All" at bounding box center [213, 72] width 8 height 10
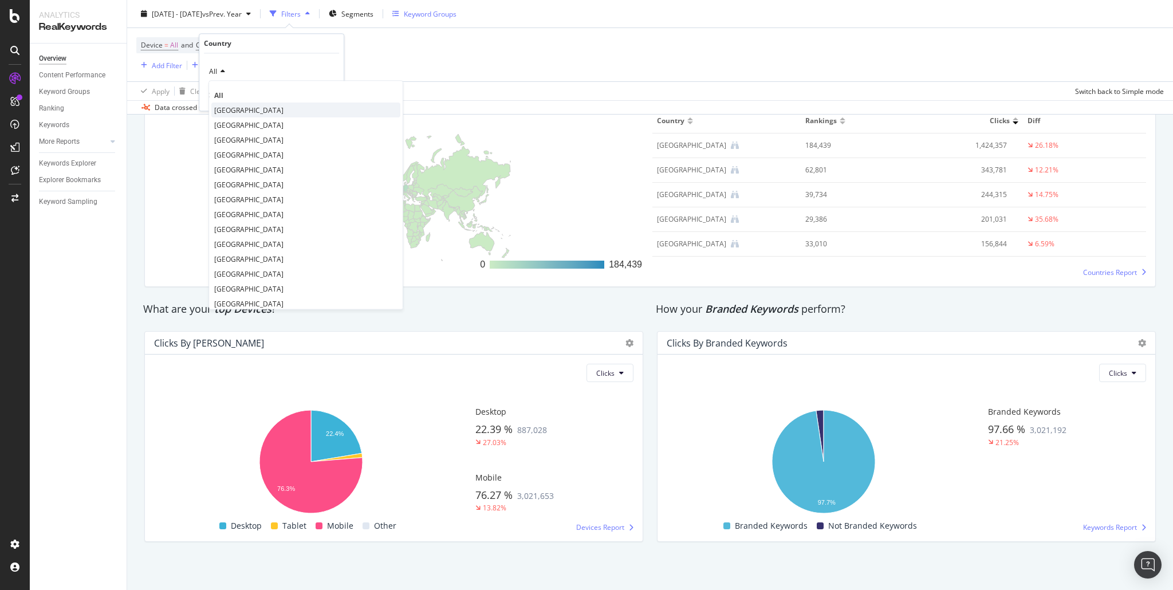
click at [219, 108] on span "United States of America" at bounding box center [248, 110] width 69 height 10
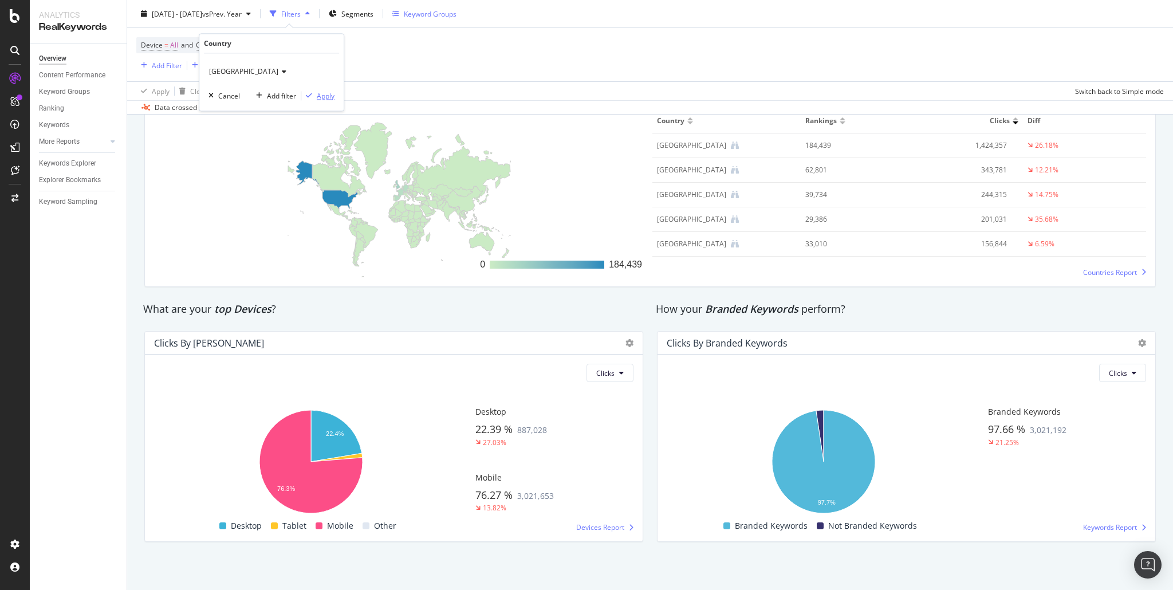
click at [323, 95] on div "Apply" at bounding box center [326, 96] width 18 height 10
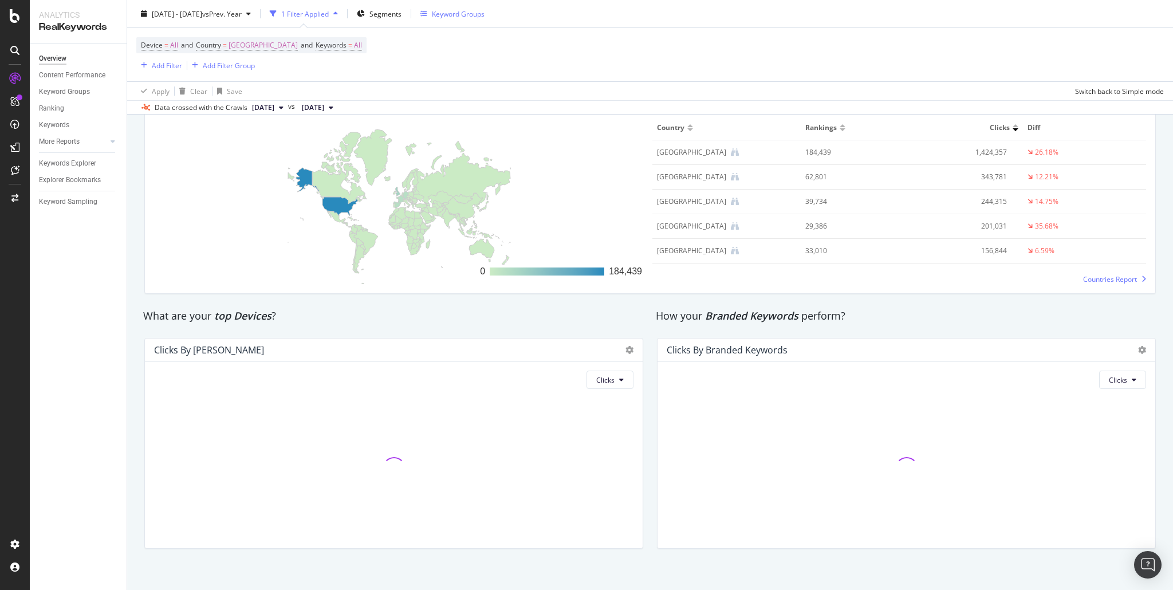
scroll to position [1730, 0]
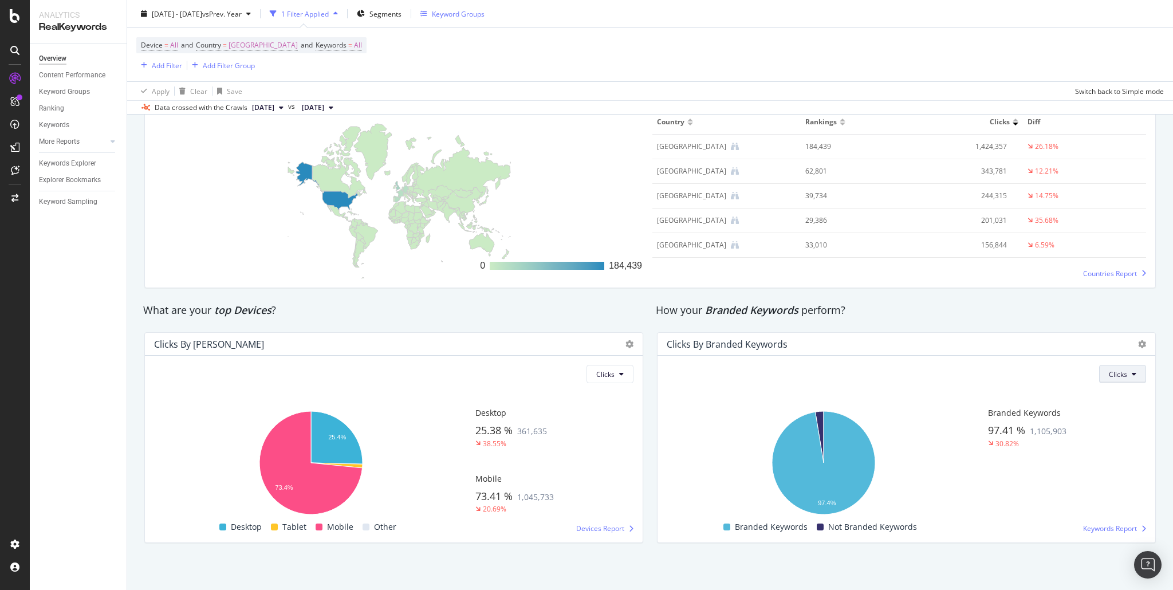
click at [1114, 372] on span "Clicks" at bounding box center [1118, 375] width 18 height 10
click at [1119, 415] on span "Impressions" at bounding box center [1122, 417] width 39 height 10
click at [1111, 378] on span "Impressions" at bounding box center [1107, 375] width 39 height 10
click at [1103, 398] on span "Clicks" at bounding box center [1102, 396] width 40 height 10
click at [381, 312] on div "What are your top Devices ?" at bounding box center [393, 310] width 501 height 15
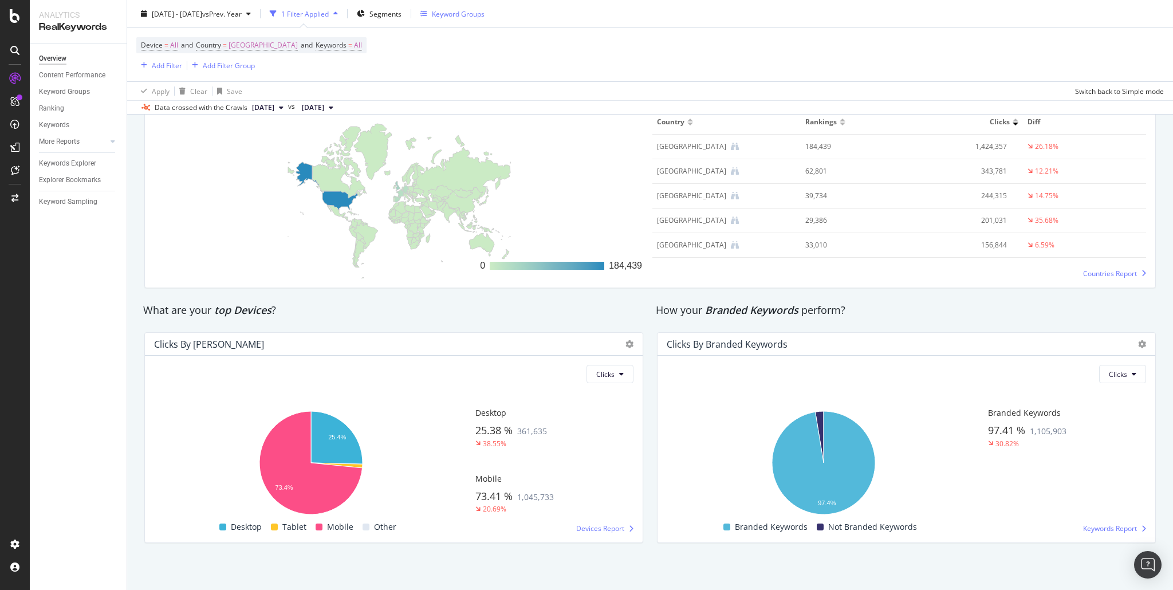
click at [368, 315] on div "What are your top Devices ?" at bounding box center [393, 310] width 501 height 15
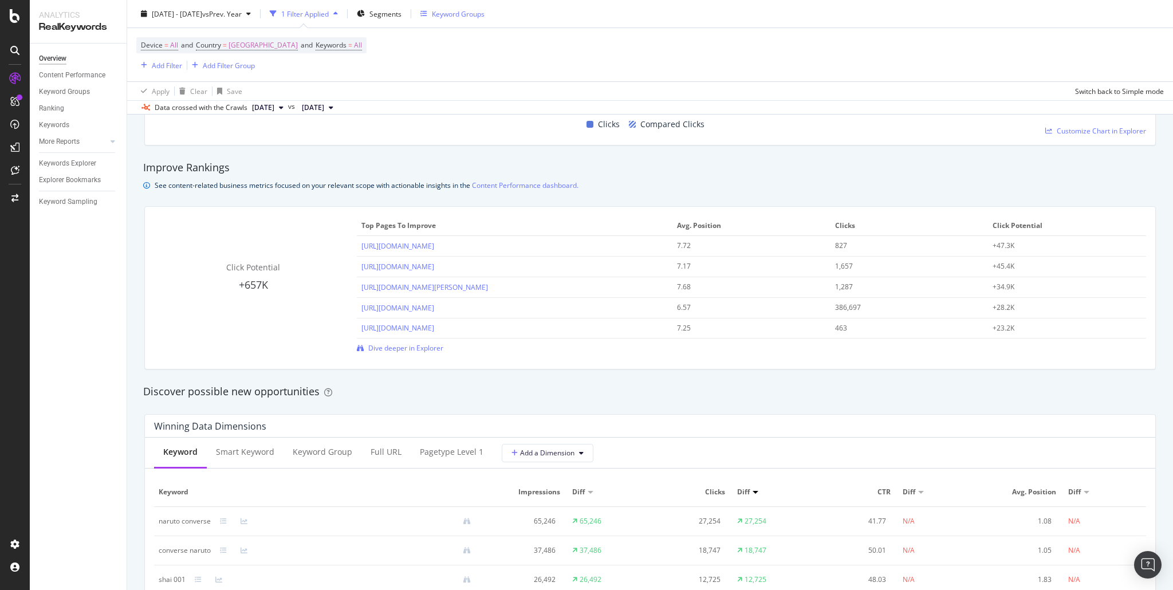
scroll to position [548, 0]
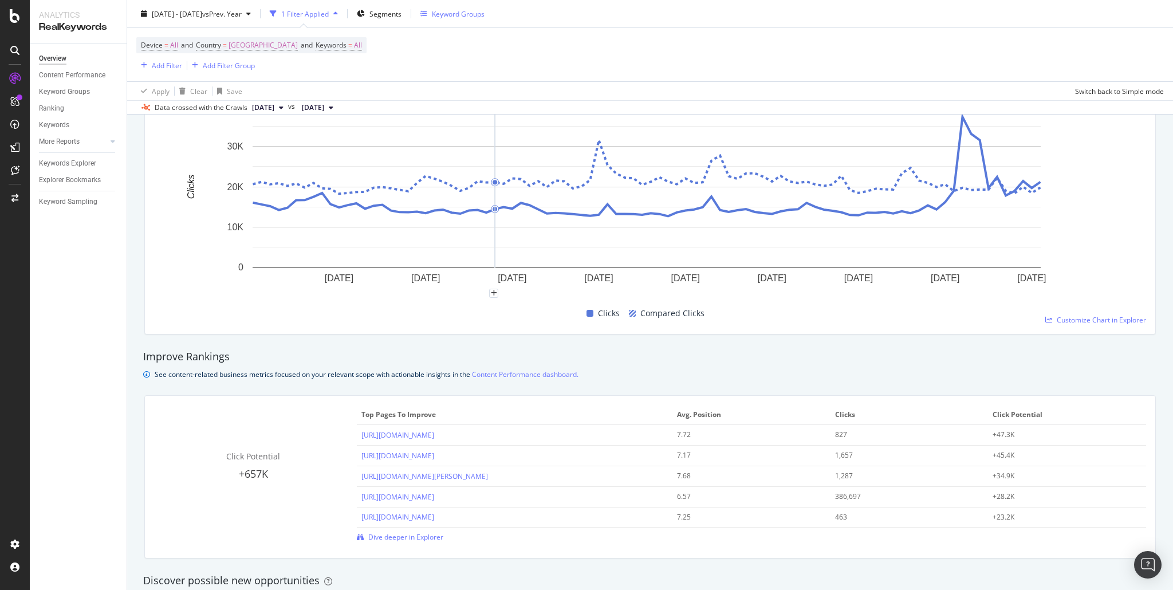
click at [462, 14] on div "Keyword Groups" at bounding box center [458, 14] width 53 height 10
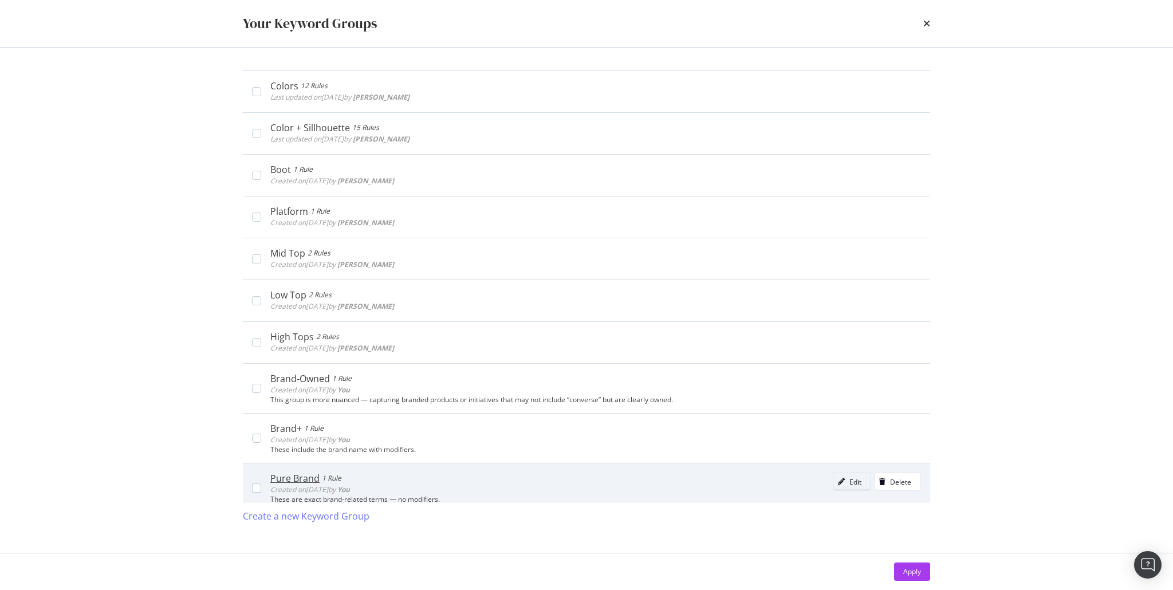
click at [850, 484] on div "Edit" at bounding box center [856, 482] width 12 height 10
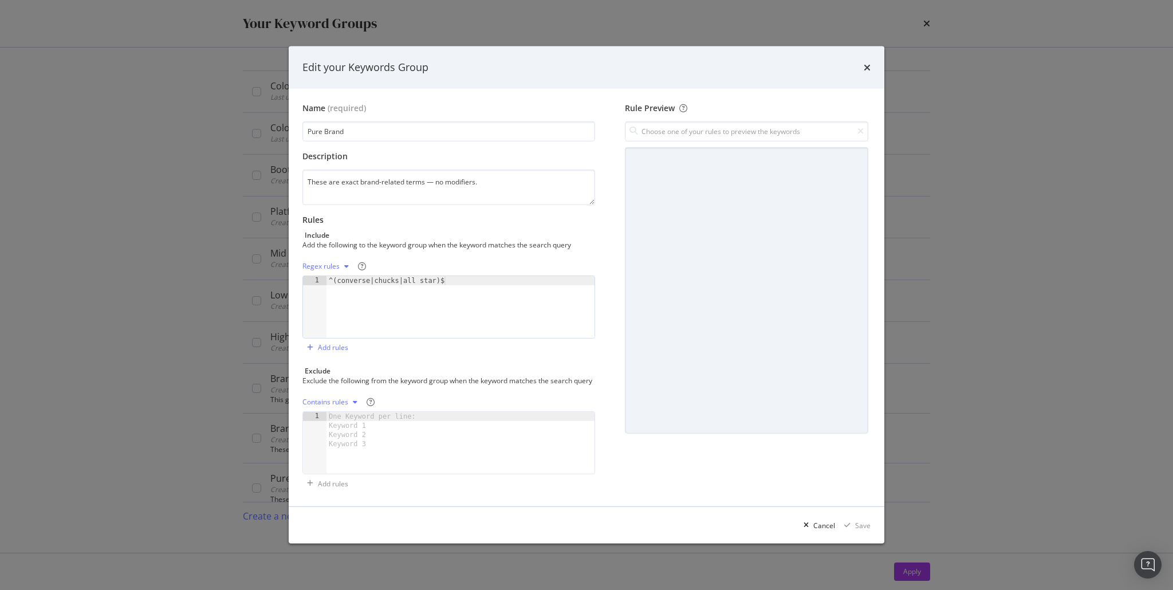
type textarea "^(converse|chucks|all star)$"
click at [345, 276] on div "^(converse|chucks|all star)$" at bounding box center [461, 316] width 268 height 80
drag, startPoint x: 345, startPoint y: 275, endPoint x: 427, endPoint y: 274, distance: 81.9
click at [427, 276] on div "^(converse|chucks|all star)$" at bounding box center [461, 316] width 268 height 80
click at [833, 528] on div "Cancel" at bounding box center [824, 526] width 22 height 10
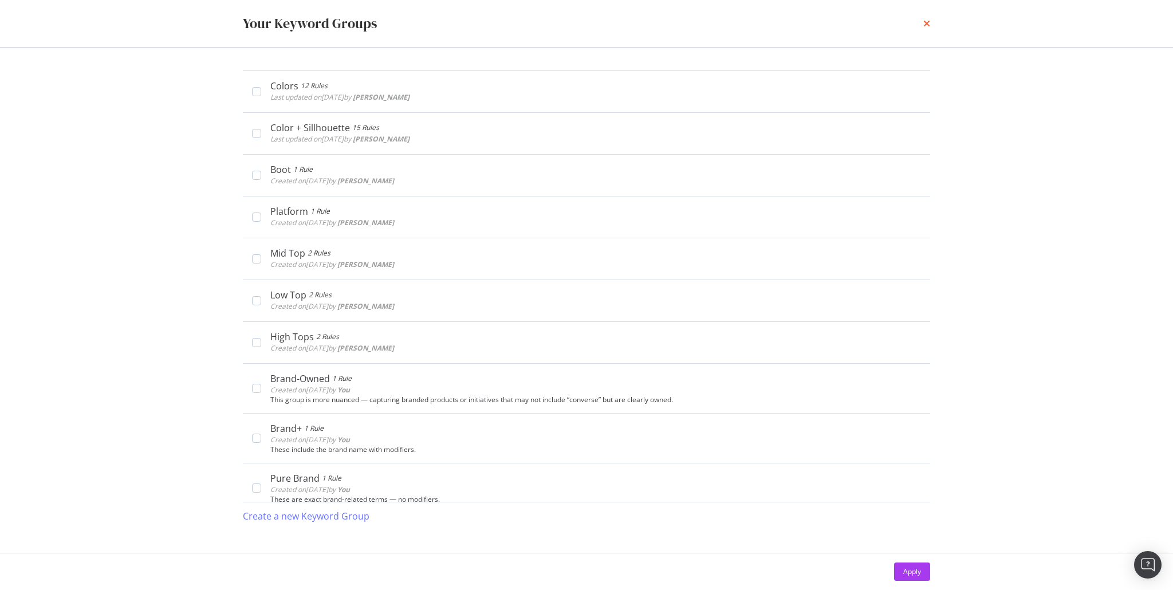
click at [923, 21] on icon "times" at bounding box center [926, 23] width 7 height 9
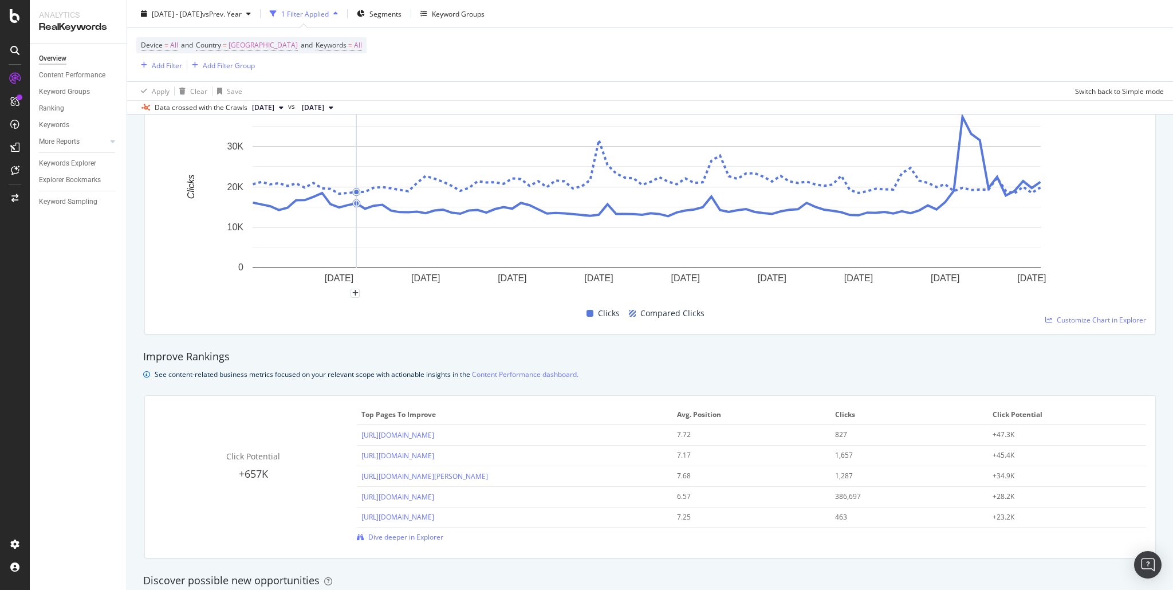
click at [697, 349] on div "Improve Rankings" at bounding box center [650, 356] width 1014 height 15
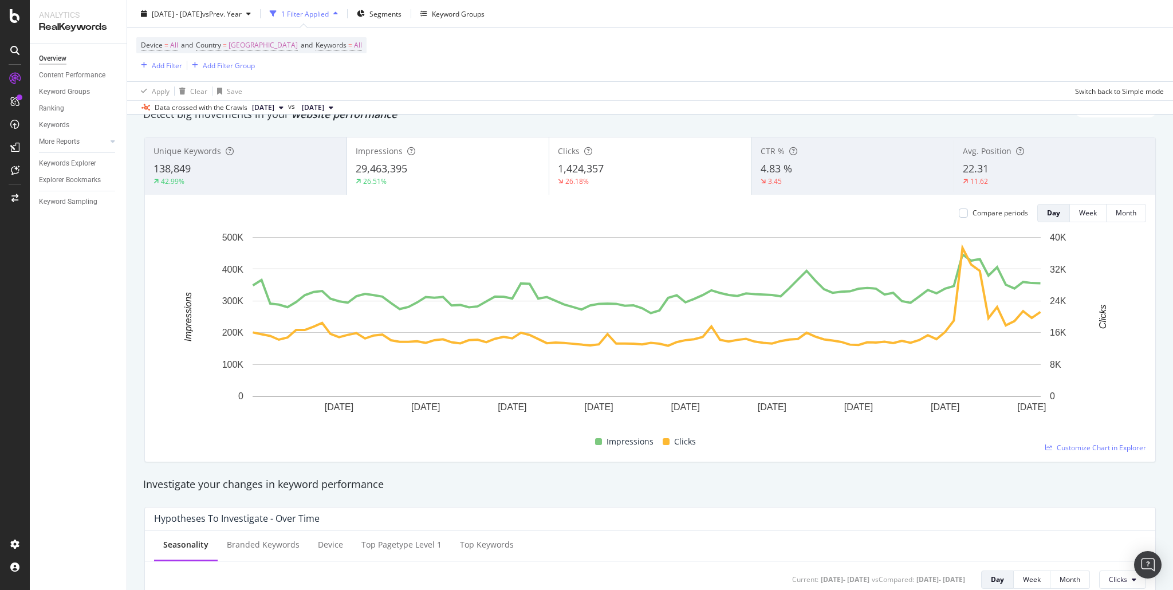
scroll to position [0, 0]
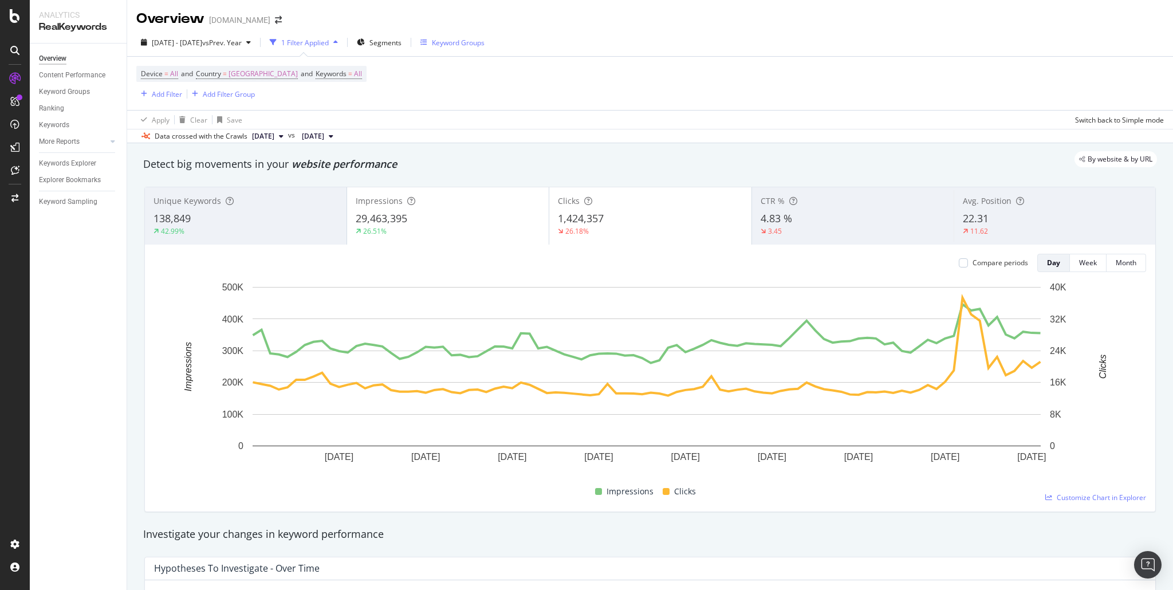
click at [475, 45] on div "Keyword Groups" at bounding box center [458, 43] width 53 height 10
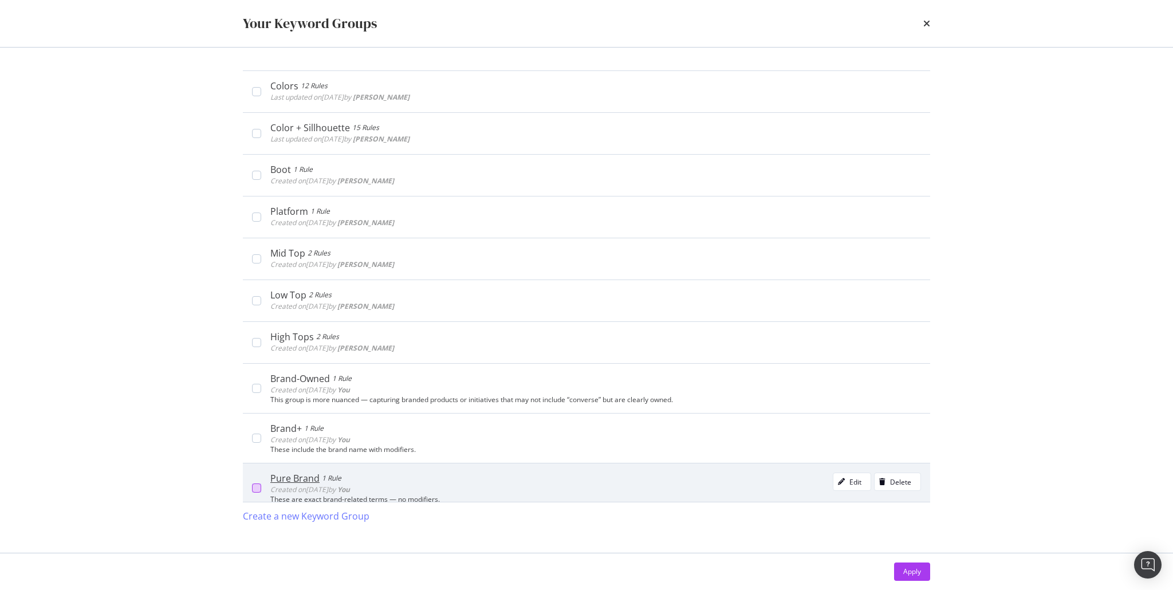
click at [257, 484] on div "modal" at bounding box center [256, 488] width 9 height 9
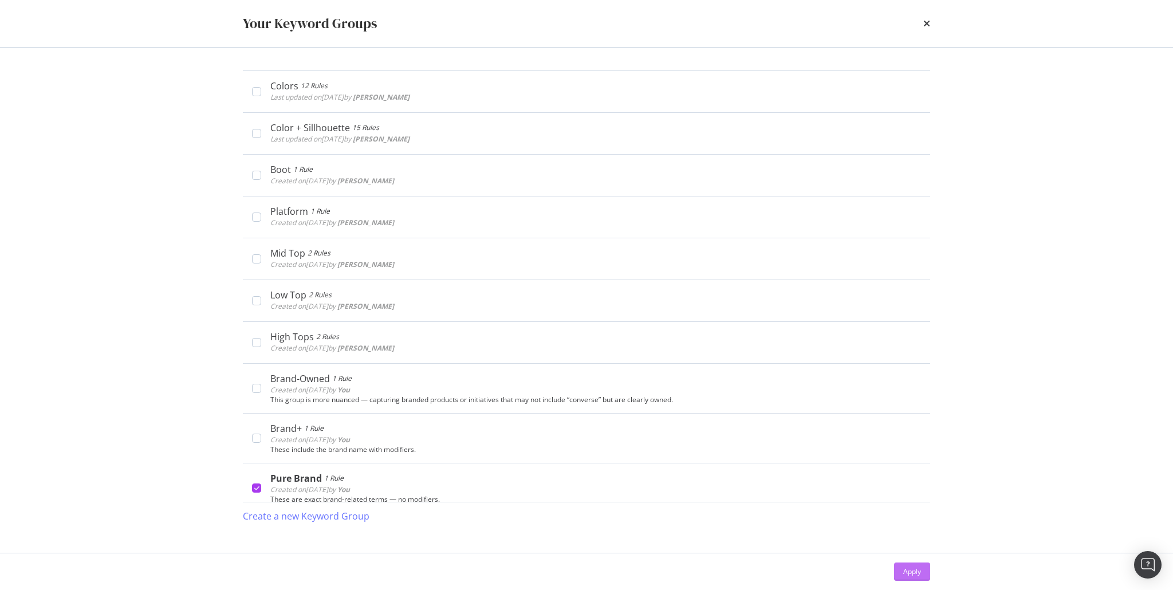
click at [915, 573] on div "Apply" at bounding box center [912, 572] width 18 height 10
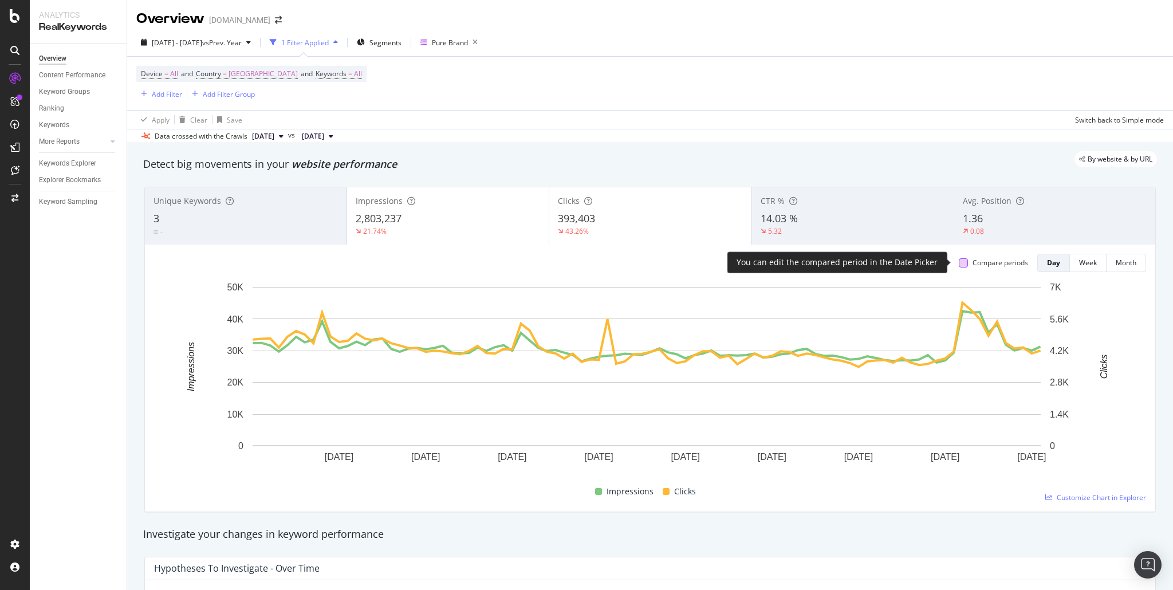
click at [959, 262] on div at bounding box center [963, 262] width 9 height 9
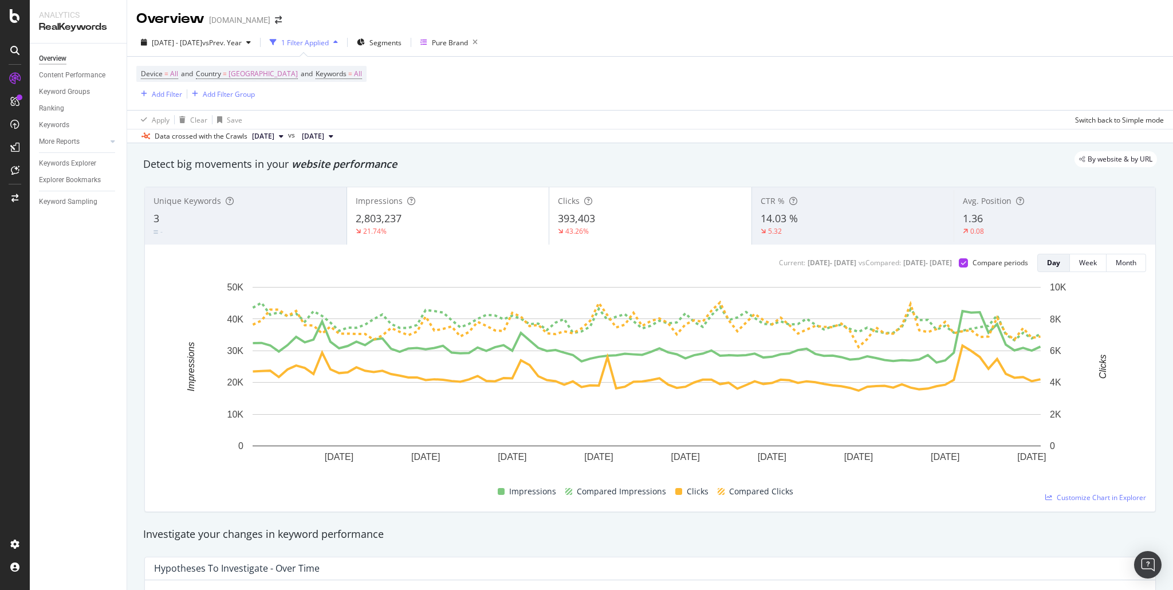
click at [593, 217] on span "393,403" at bounding box center [576, 218] width 37 height 14
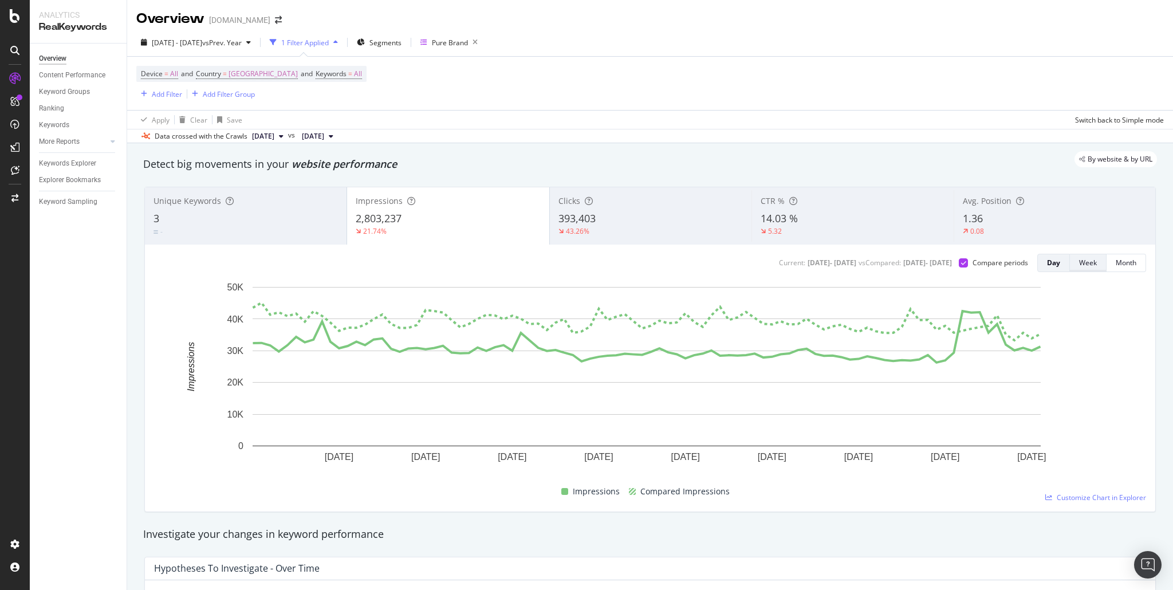
click at [1086, 264] on div "Week" at bounding box center [1088, 263] width 18 height 10
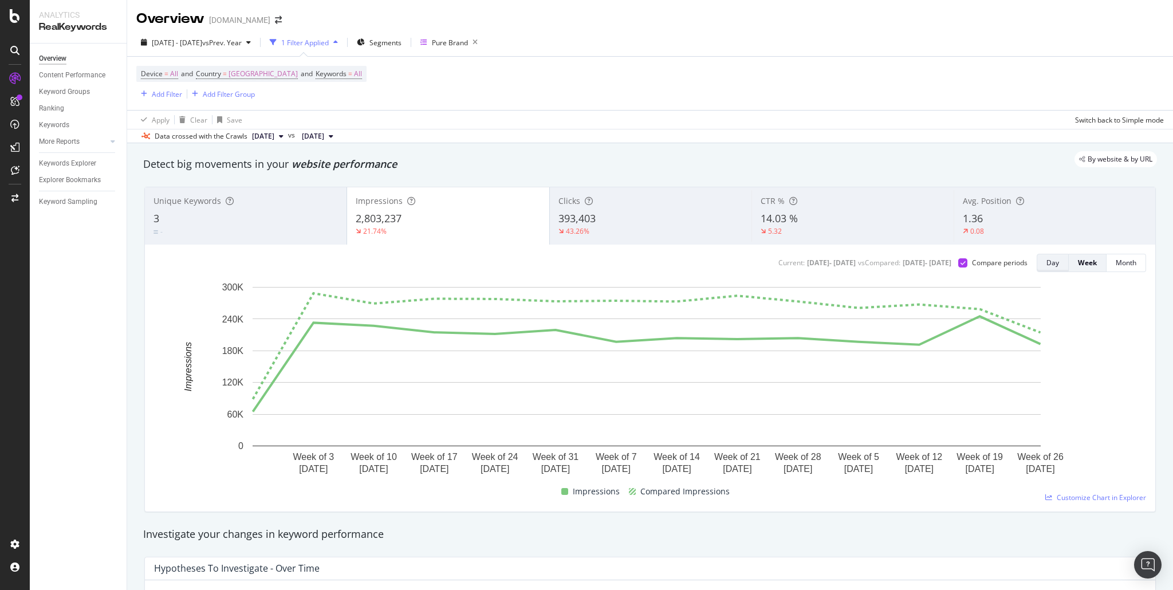
click at [1057, 261] on button "Day" at bounding box center [1053, 263] width 32 height 18
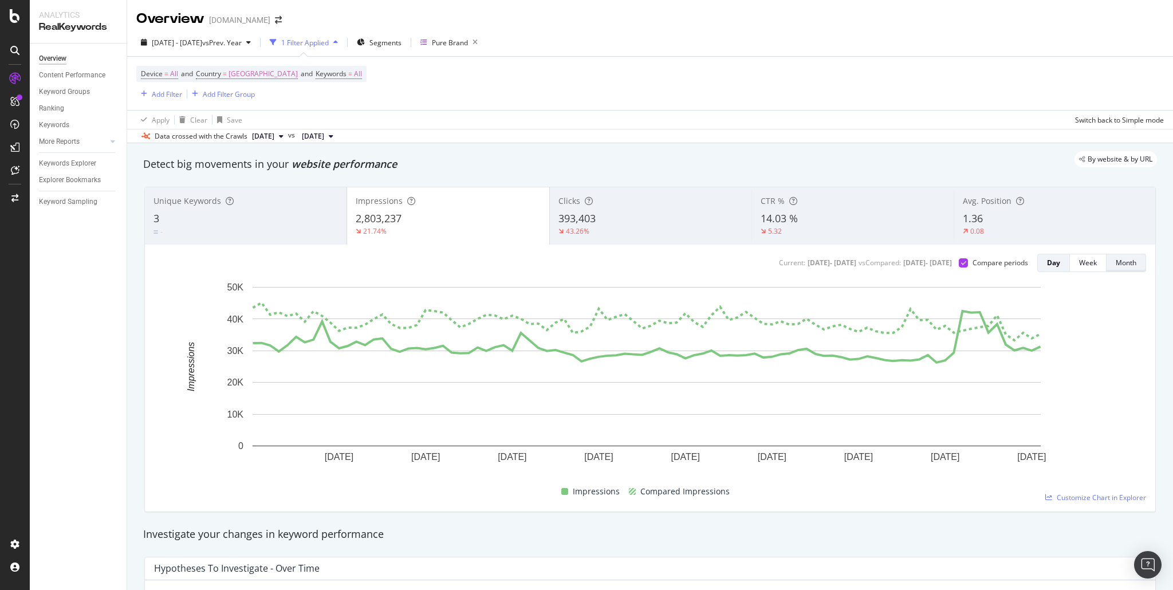
click at [1122, 268] on div "Month" at bounding box center [1126, 263] width 21 height 16
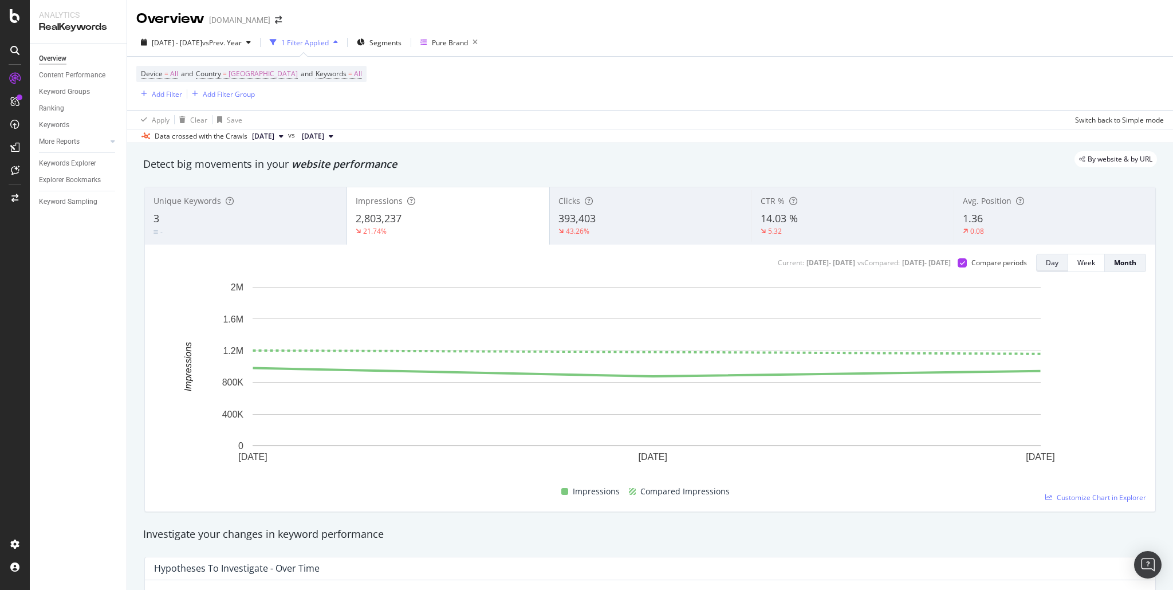
click at [1056, 264] on button "Day" at bounding box center [1052, 263] width 32 height 18
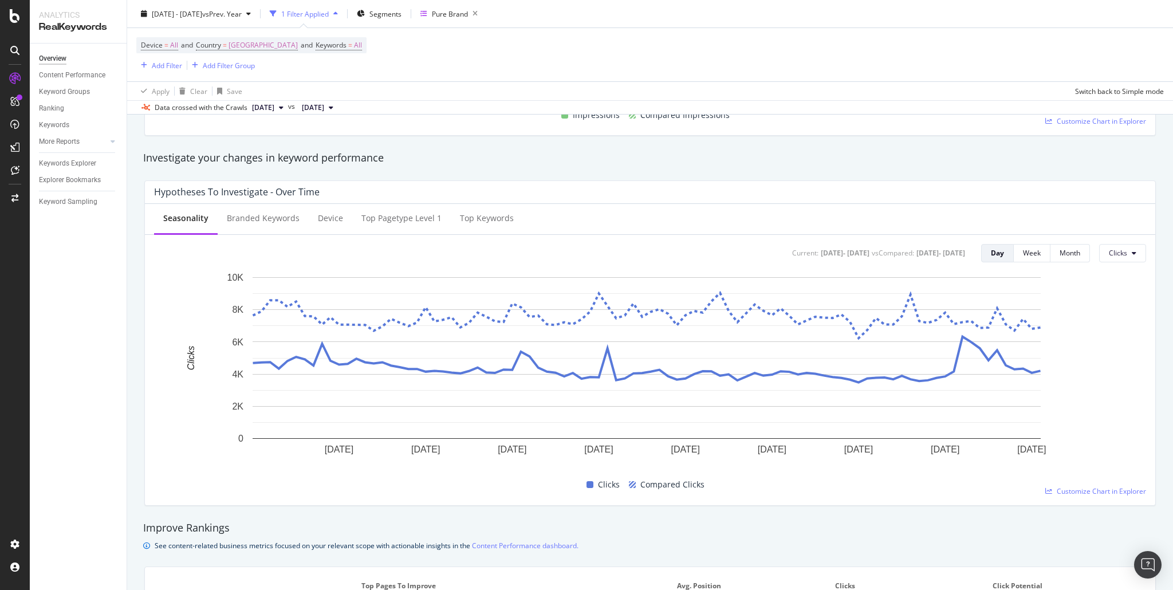
scroll to position [424, 0]
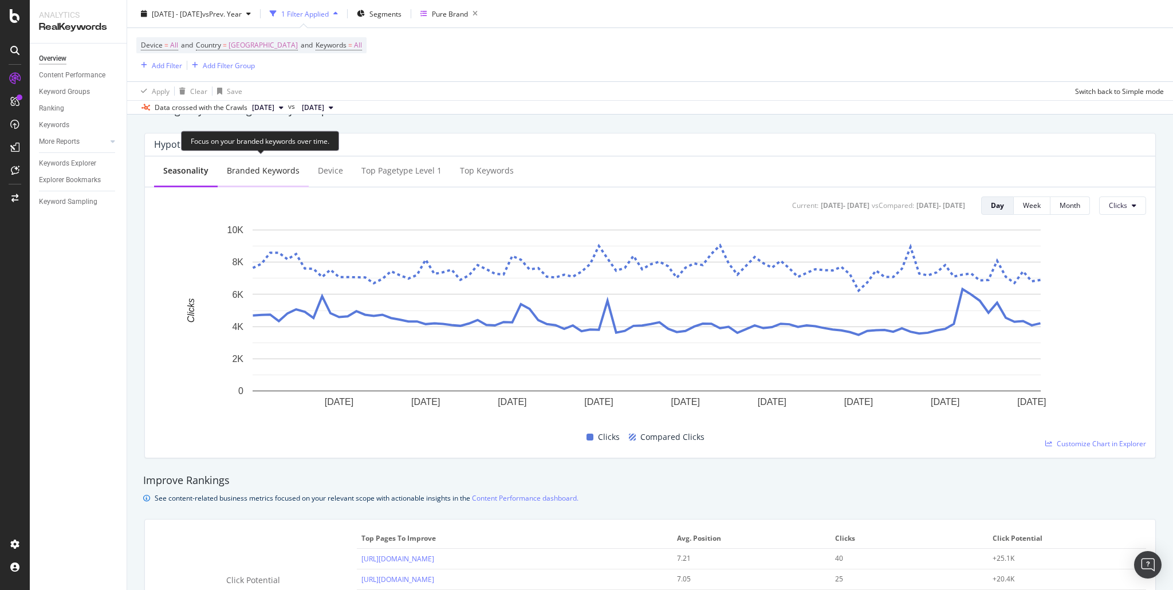
click at [275, 169] on div "Branded Keywords" at bounding box center [263, 170] width 73 height 11
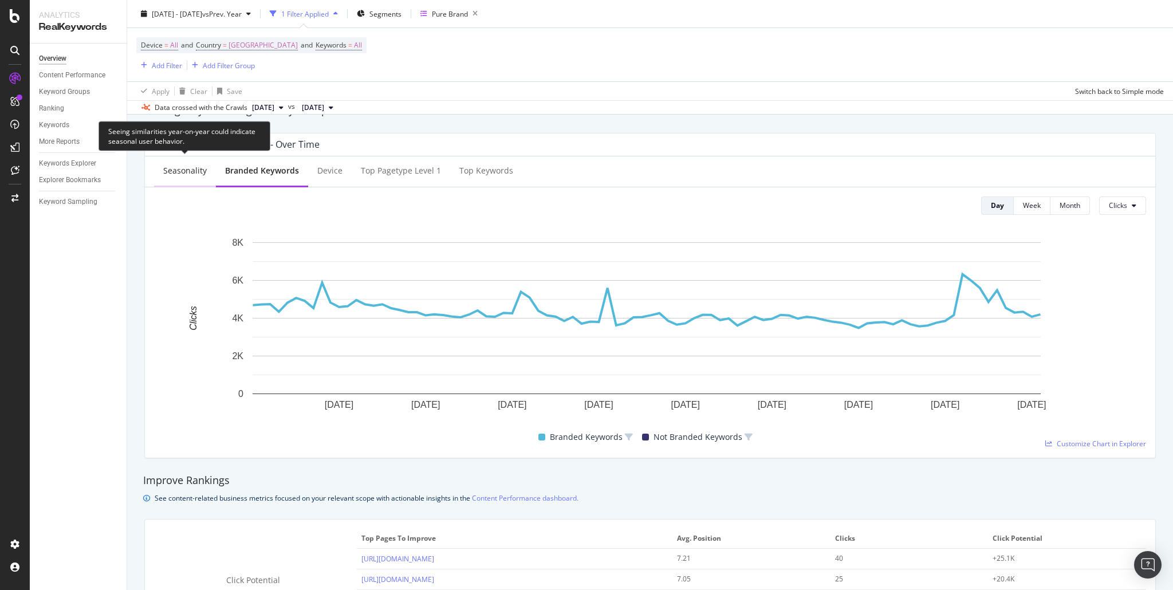
click at [184, 169] on div "Seasonality" at bounding box center [185, 170] width 44 height 11
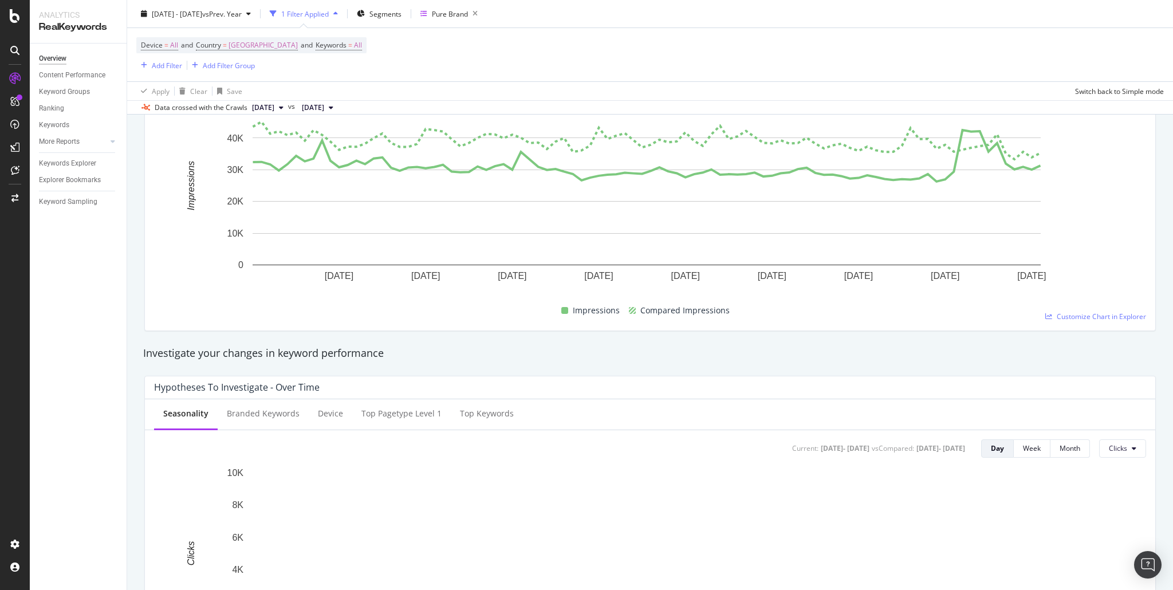
scroll to position [0, 0]
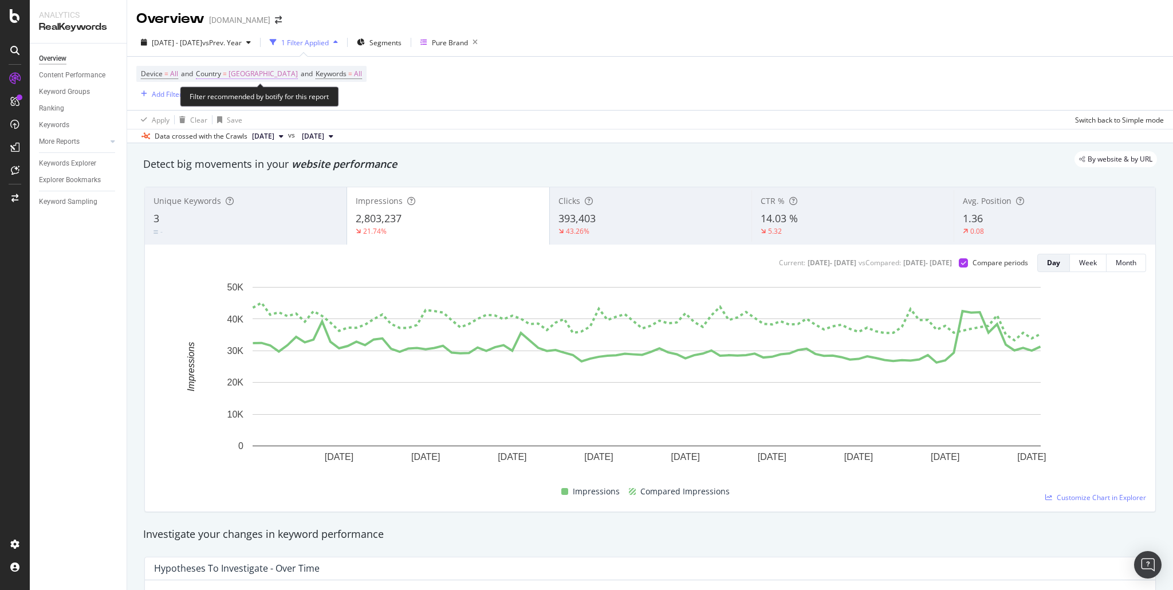
click at [270, 75] on span "United States of America" at bounding box center [263, 74] width 69 height 16
click at [265, 99] on span "United States of America" at bounding box center [243, 101] width 69 height 10
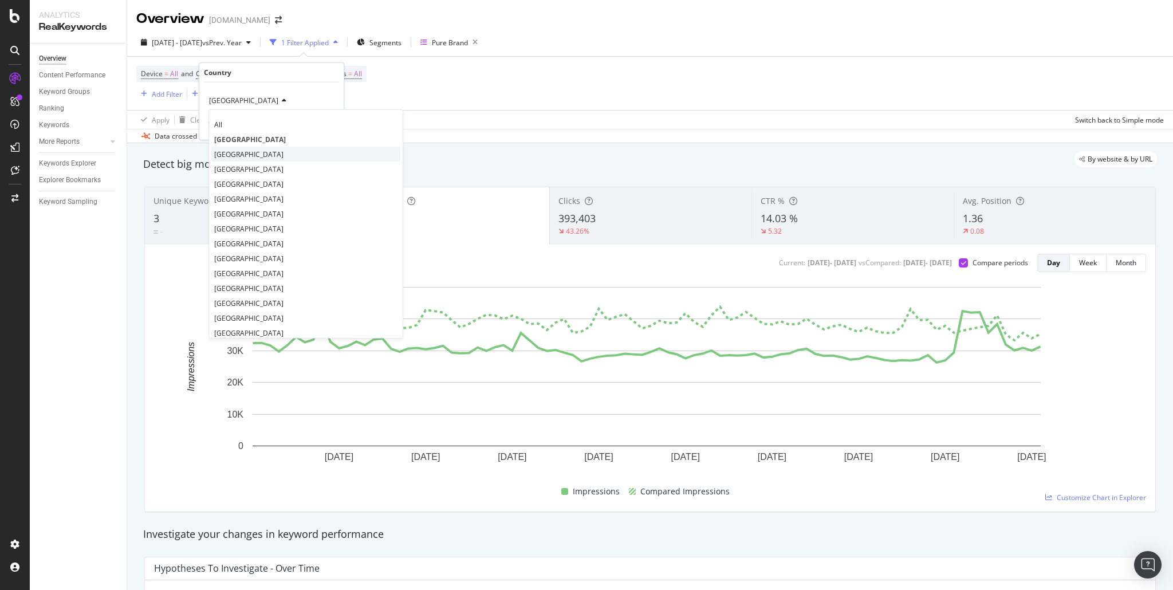
click at [242, 156] on span "United Kingdom" at bounding box center [248, 154] width 69 height 10
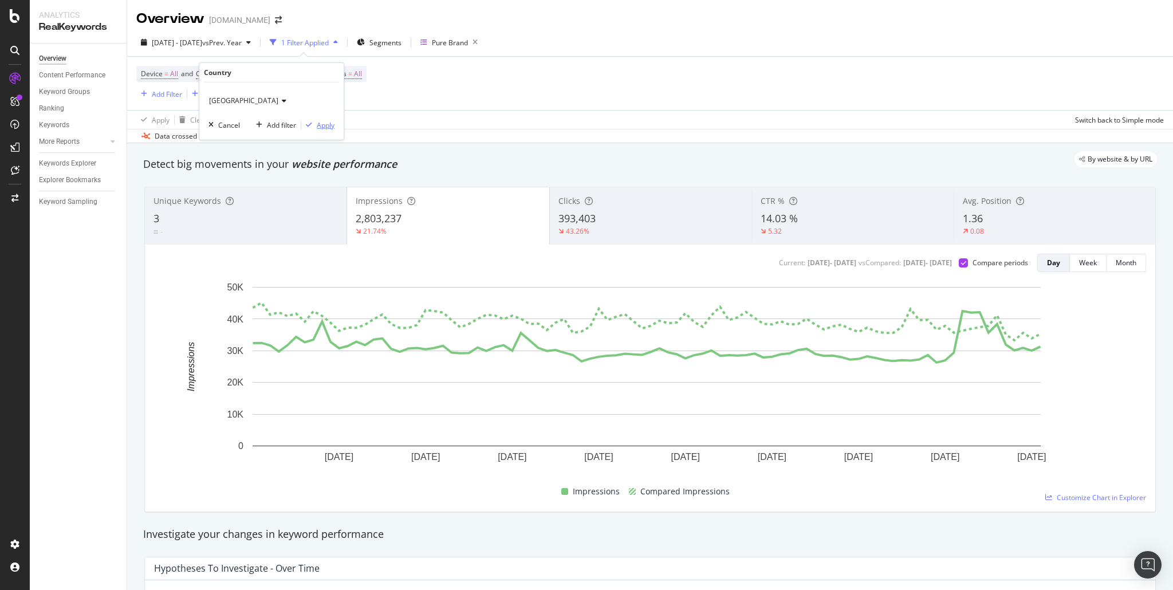
click at [325, 126] on div "Apply" at bounding box center [326, 125] width 18 height 10
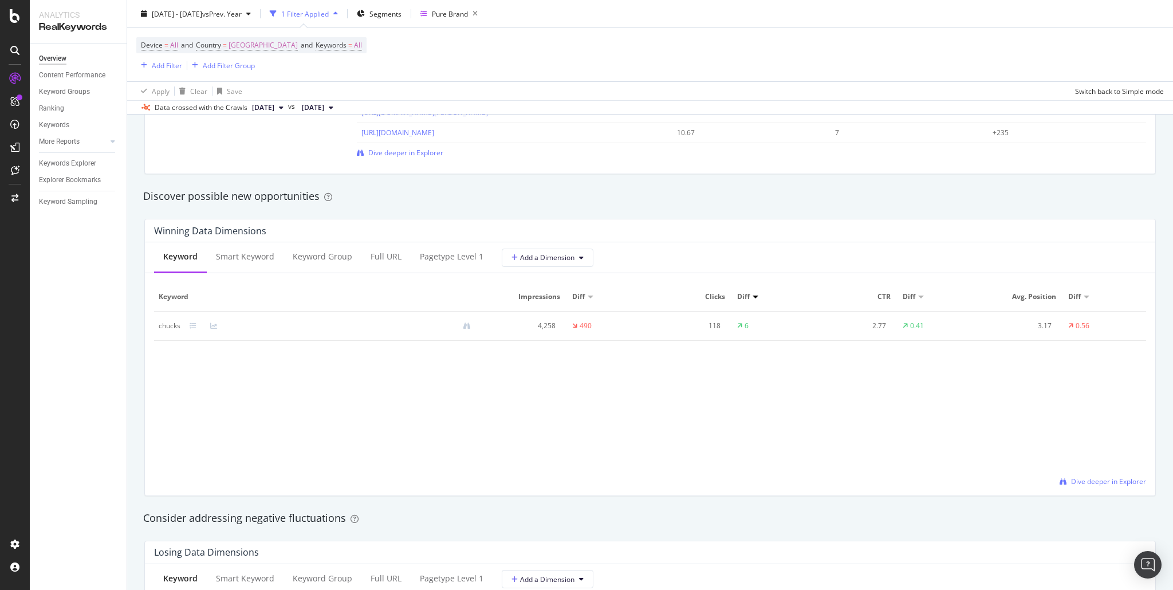
scroll to position [1090, 0]
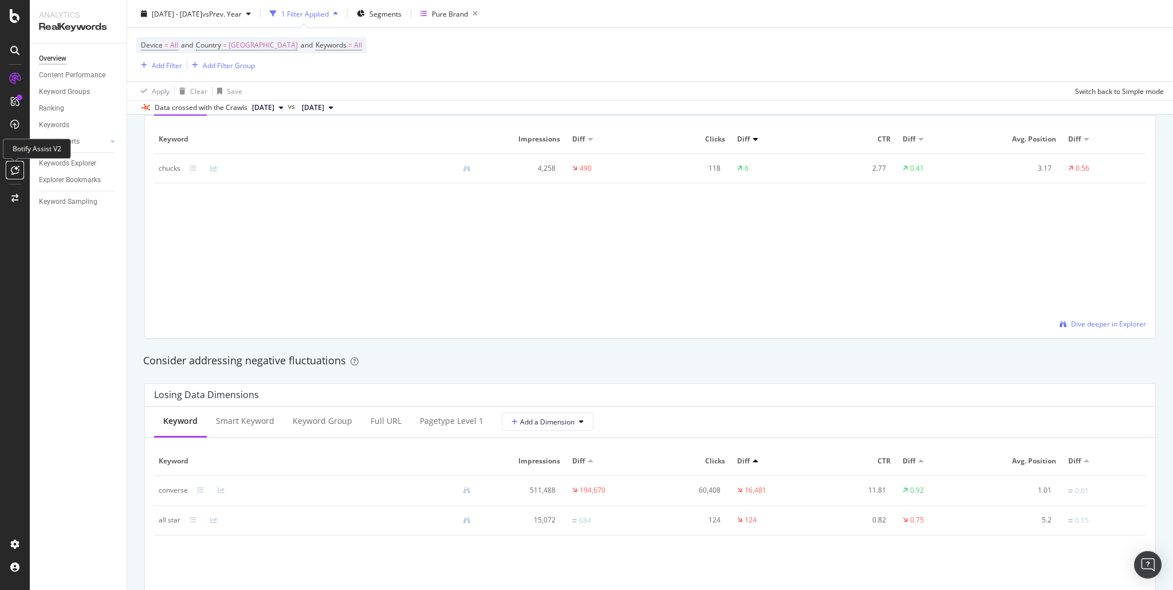
click at [14, 172] on icon at bounding box center [15, 170] width 9 height 9
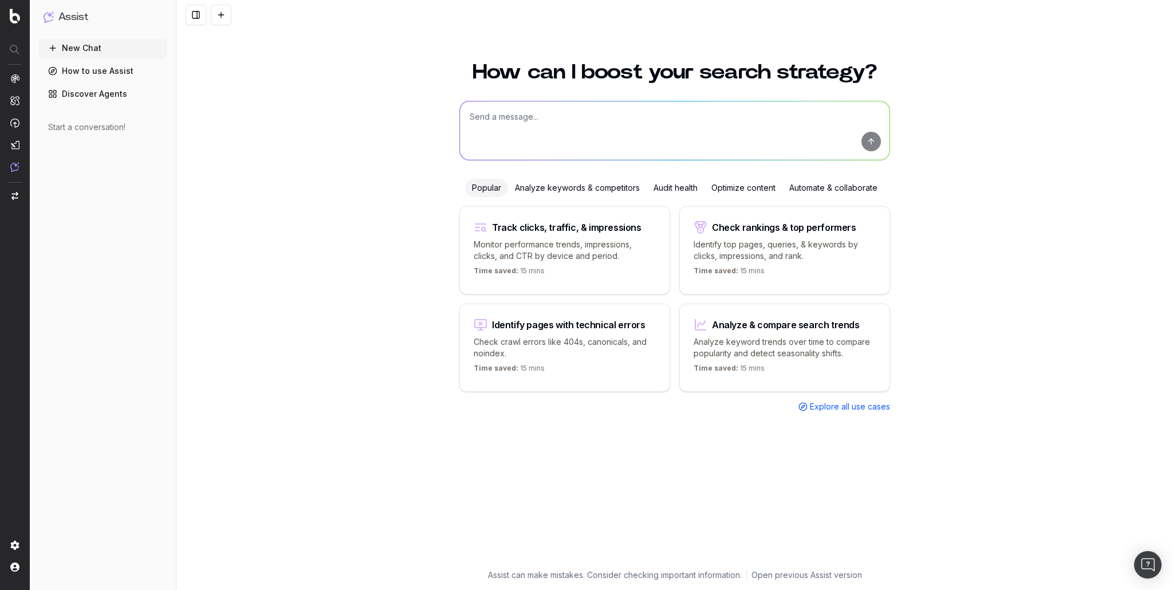
click at [559, 187] on div "Analyze keywords & competitors" at bounding box center [577, 188] width 139 height 18
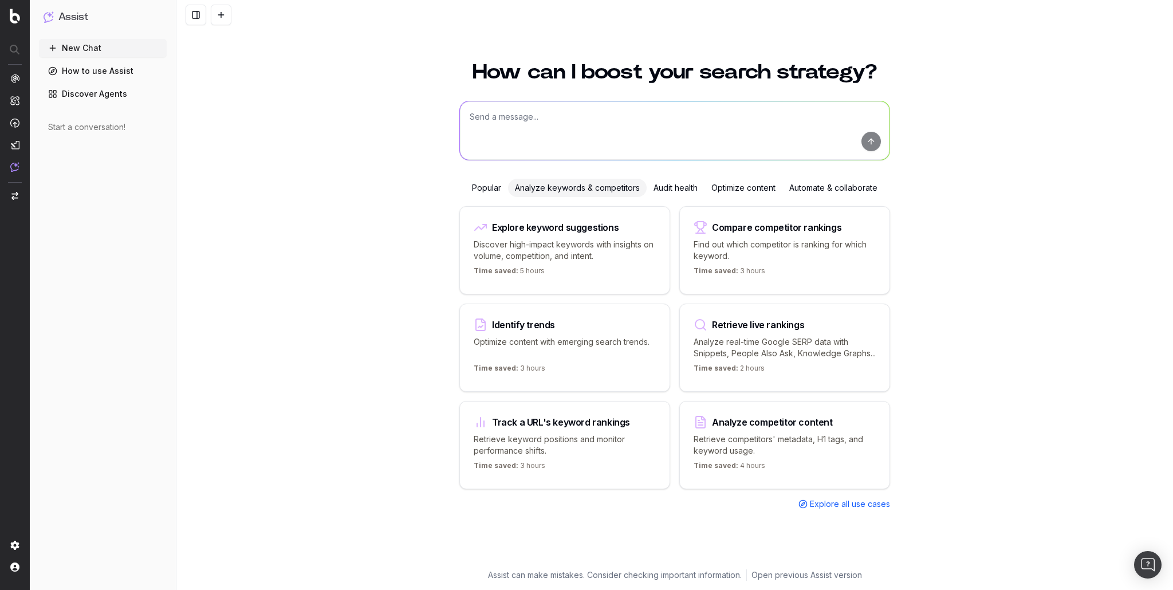
click at [533, 343] on p "Optimize content with emerging search trends." at bounding box center [565, 347] width 182 height 23
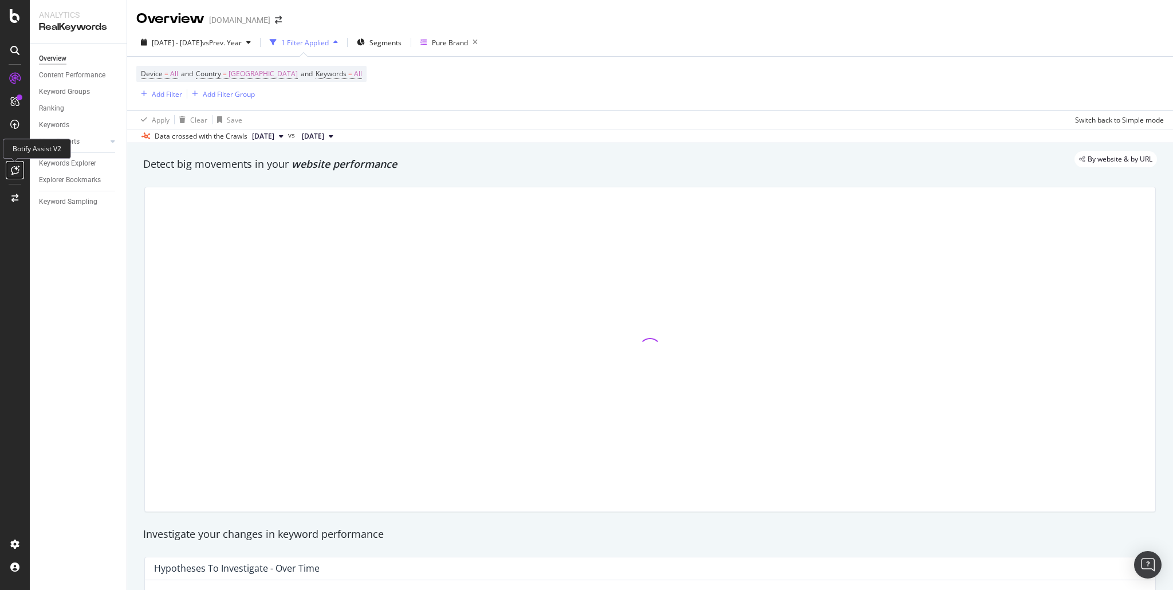
click at [18, 171] on icon at bounding box center [15, 170] width 9 height 9
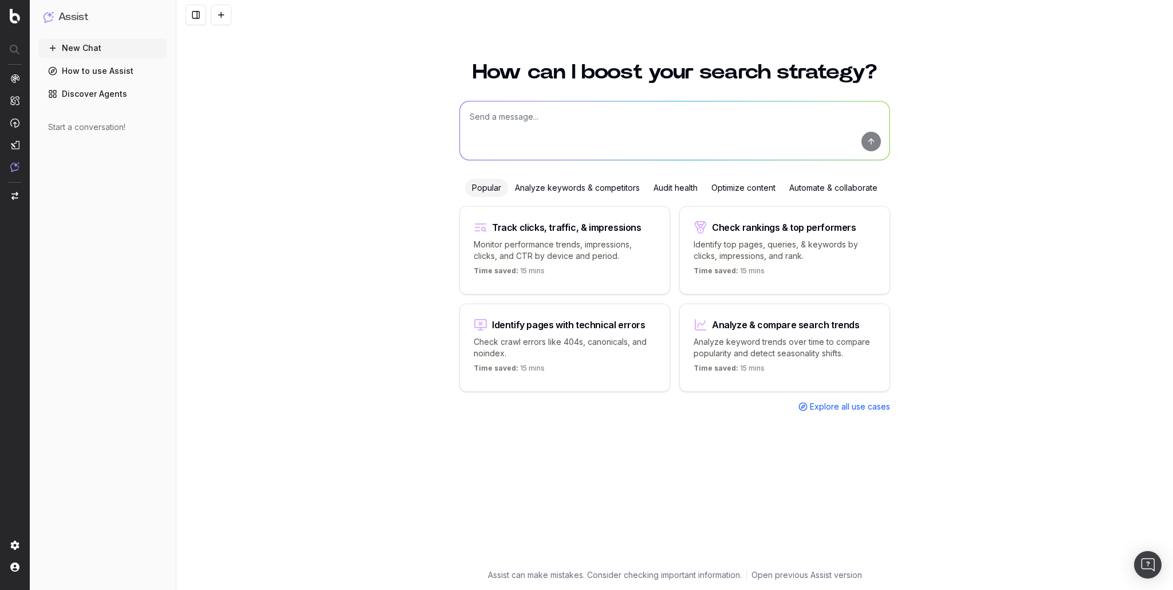
click at [598, 229] on div "Track clicks, traffic, & impressions" at bounding box center [567, 227] width 150 height 9
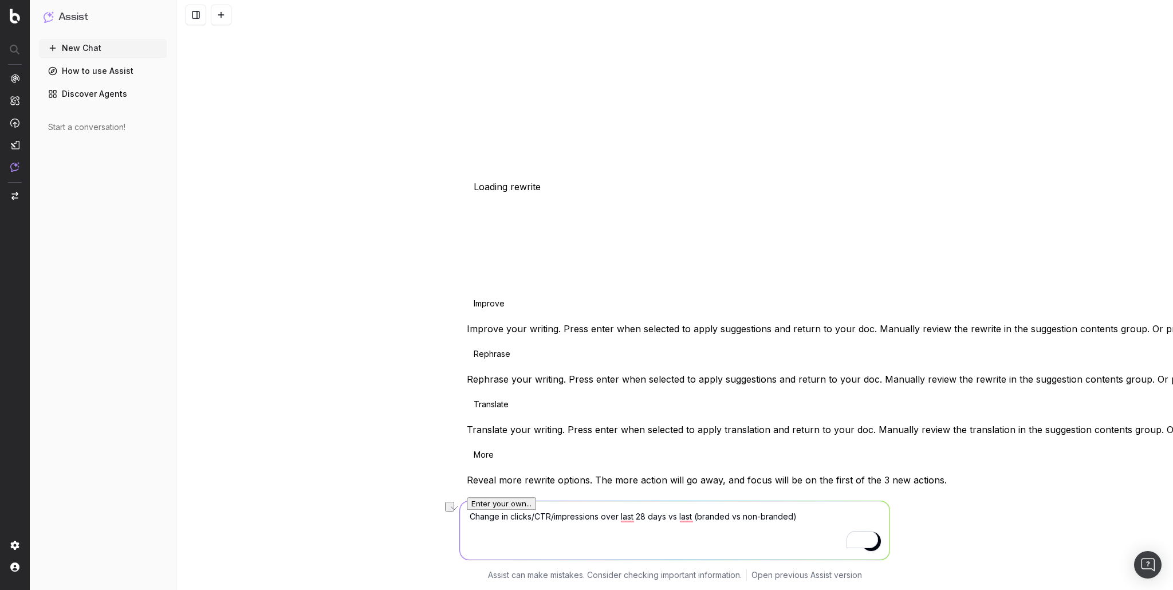
drag, startPoint x: 813, startPoint y: 521, endPoint x: 465, endPoint y: 514, distance: 349.0
click at [465, 514] on div "Change in clicks/CTR/impressions over last 28 days vs last (branded vs non-bran…" at bounding box center [674, 538] width 997 height 103
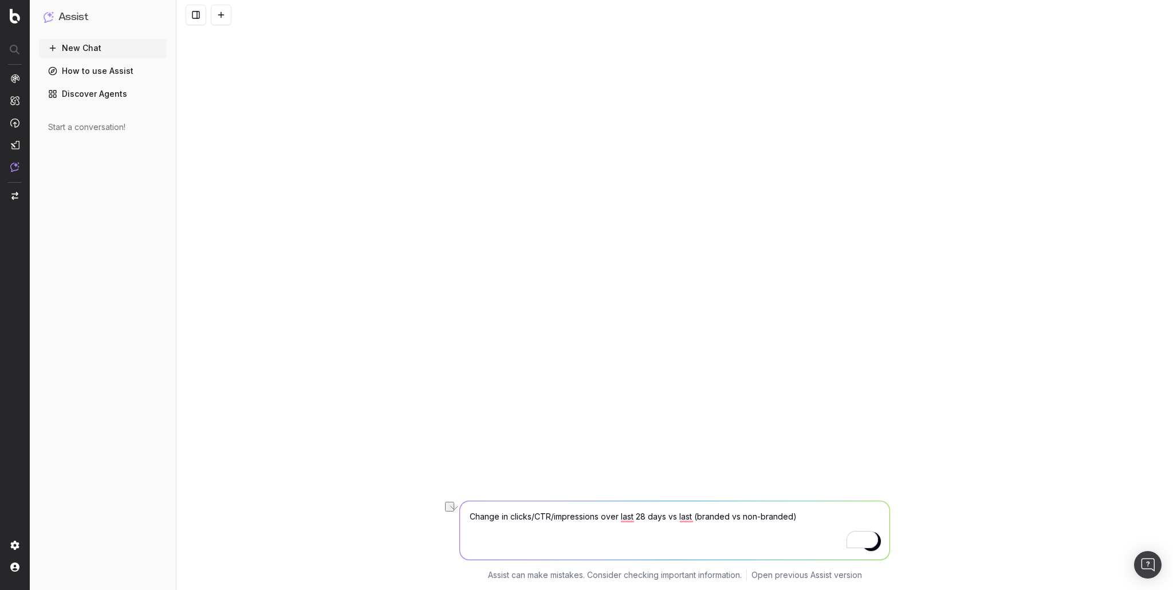
click at [816, 515] on textarea "Change in clicks/CTR/impressions over last 28 days vs last (branded vs non-bran…" at bounding box center [675, 530] width 430 height 58
click at [622, 514] on textarea "Change in clicks/CTR/impressions over last 28 days vs last (branded vs non-bran…" at bounding box center [675, 530] width 430 height 58
click at [568, 526] on textarea "Change in clicks/CTR/impressions over the period of June through August vs last…" at bounding box center [675, 530] width 430 height 58
click at [754, 514] on textarea "Change in clicks/CTR/impressions over the period of June through August vs last…" at bounding box center [675, 530] width 430 height 58
type textarea "Change in clicks/CTR/impressions over the period of June through August compare…"
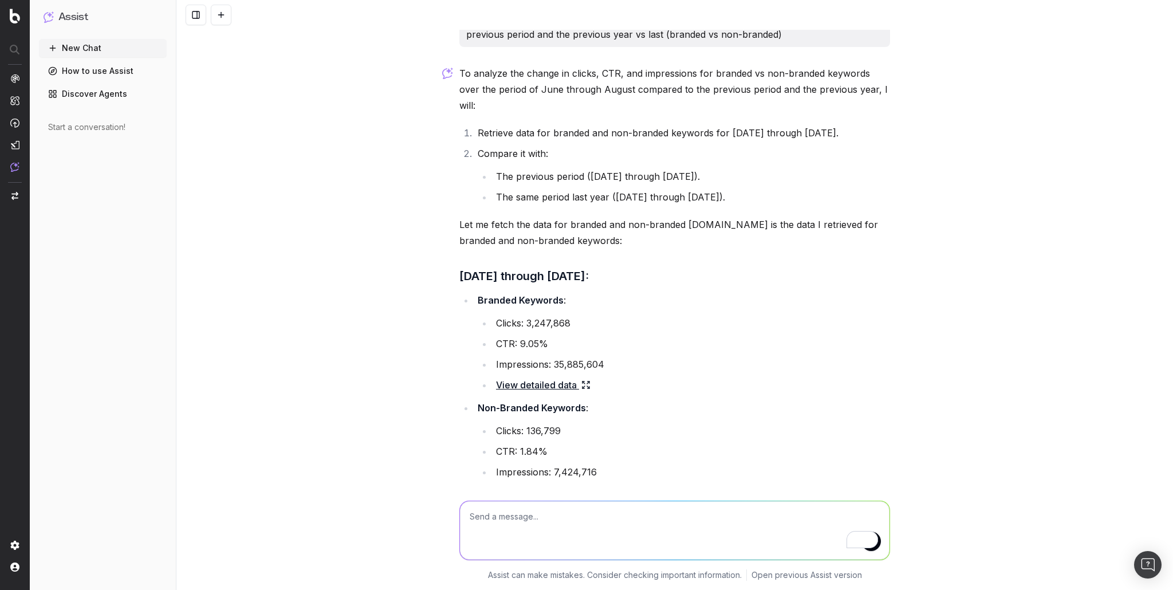
scroll to position [95, 0]
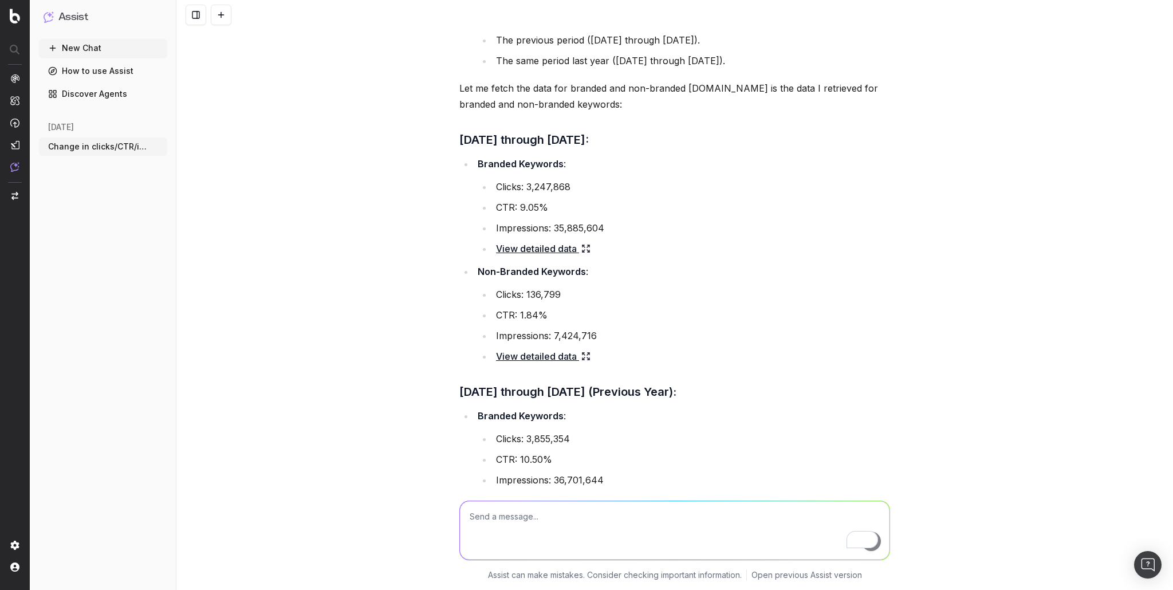
scroll to position [172, 0]
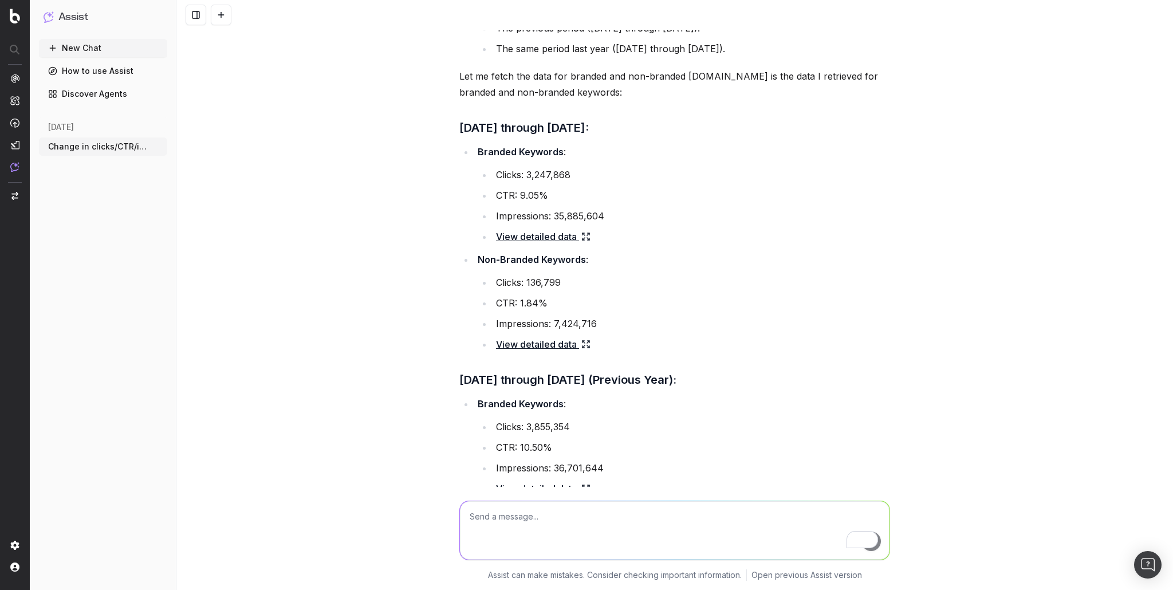
click at [552, 229] on link "View detailed data" at bounding box center [543, 237] width 95 height 16
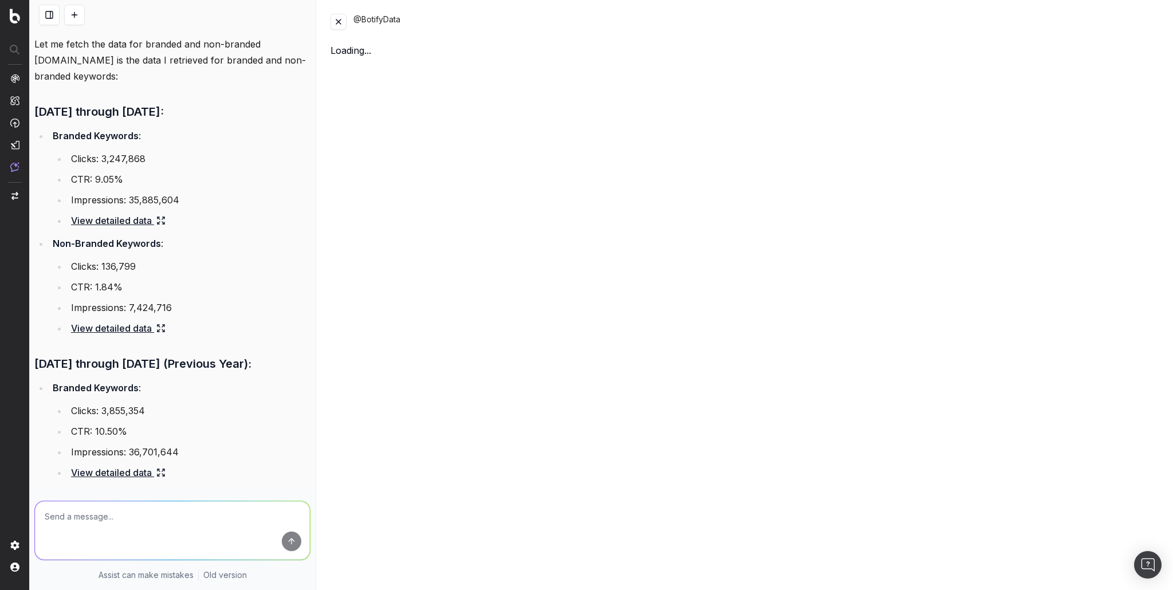
scroll to position [237, 0]
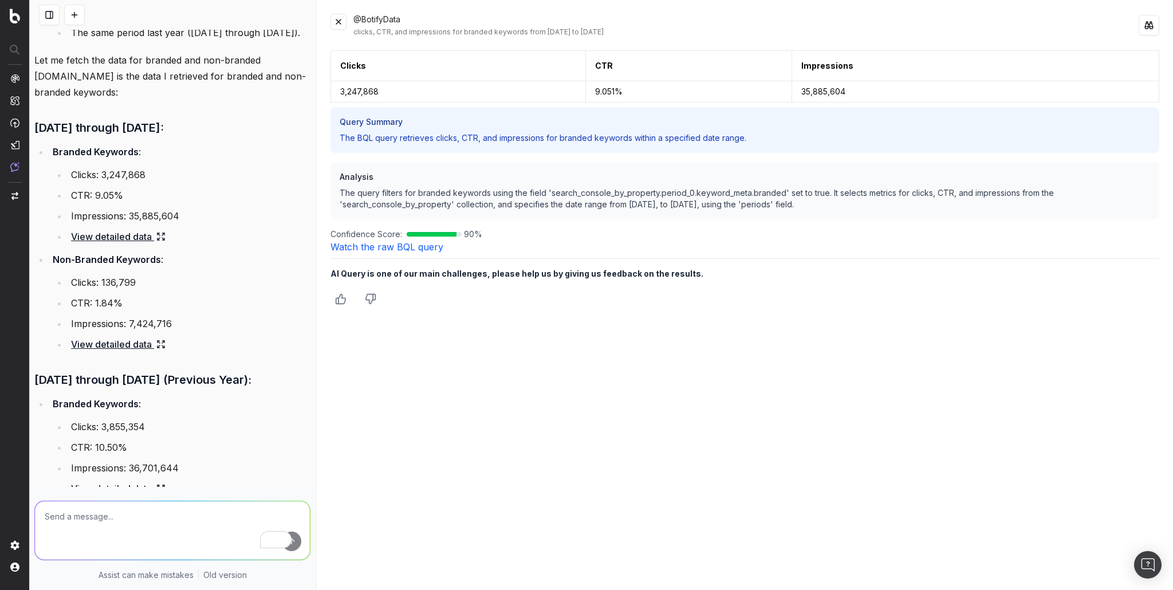
click at [115, 501] on textarea "To enrich screen reader interactions, please activate Accessibility in Grammarl…" at bounding box center [172, 530] width 275 height 58
click at [83, 512] on textarea "To enrich screen reader interactions, please activate Accessibility in Grammarl…" at bounding box center [172, 530] width 275 height 58
type textarea "how does this break down for the US onl"
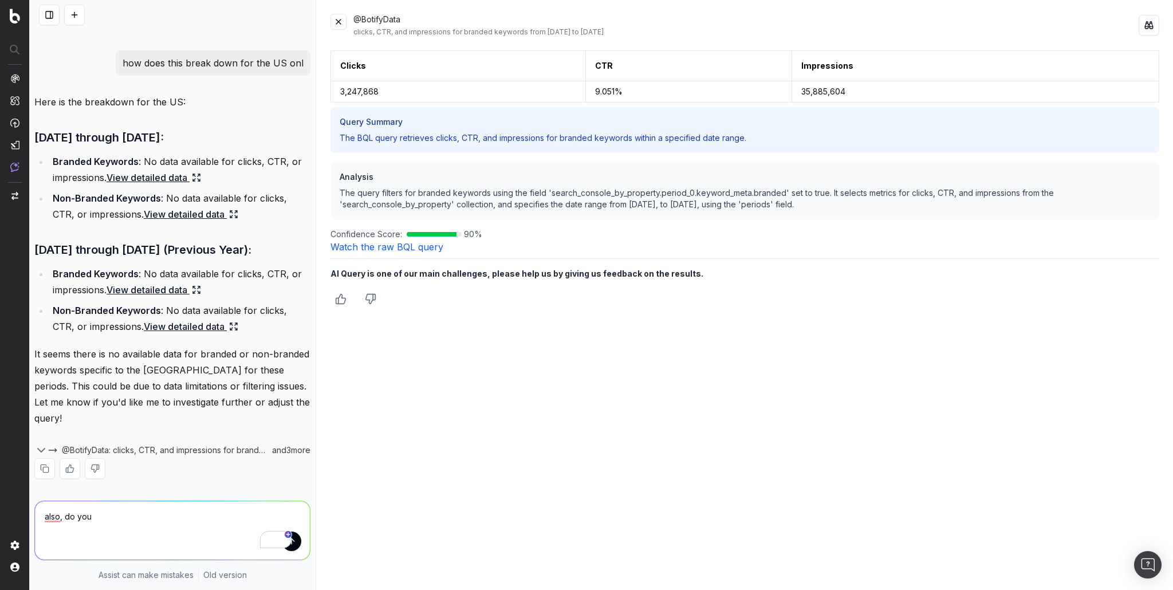
scroll to position [1018, 0]
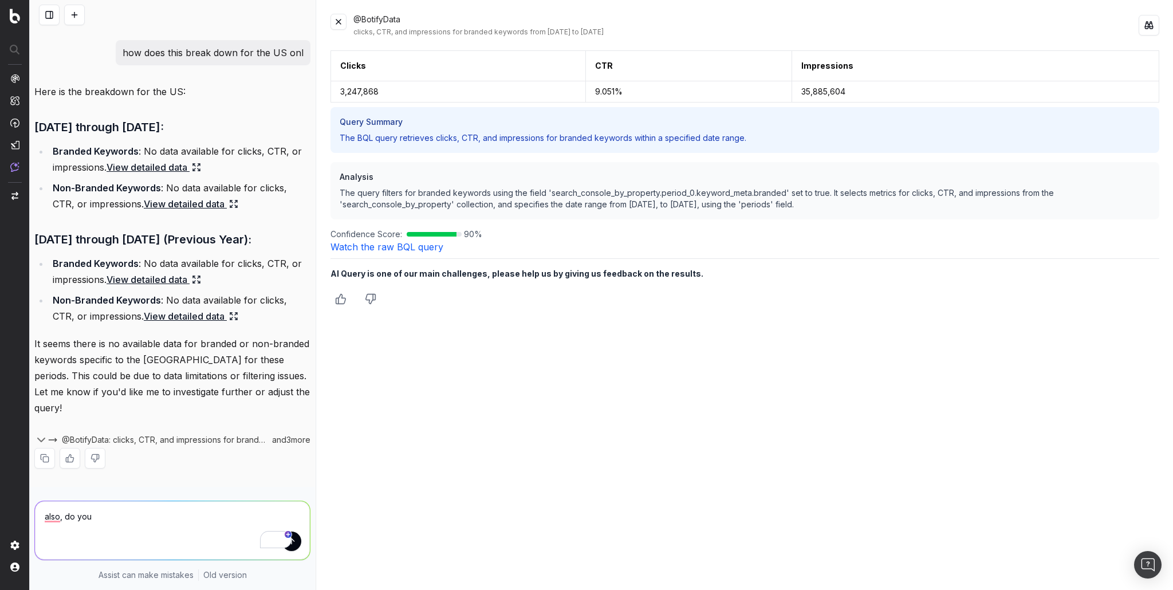
click at [176, 167] on link "View detailed data" at bounding box center [154, 167] width 95 height 16
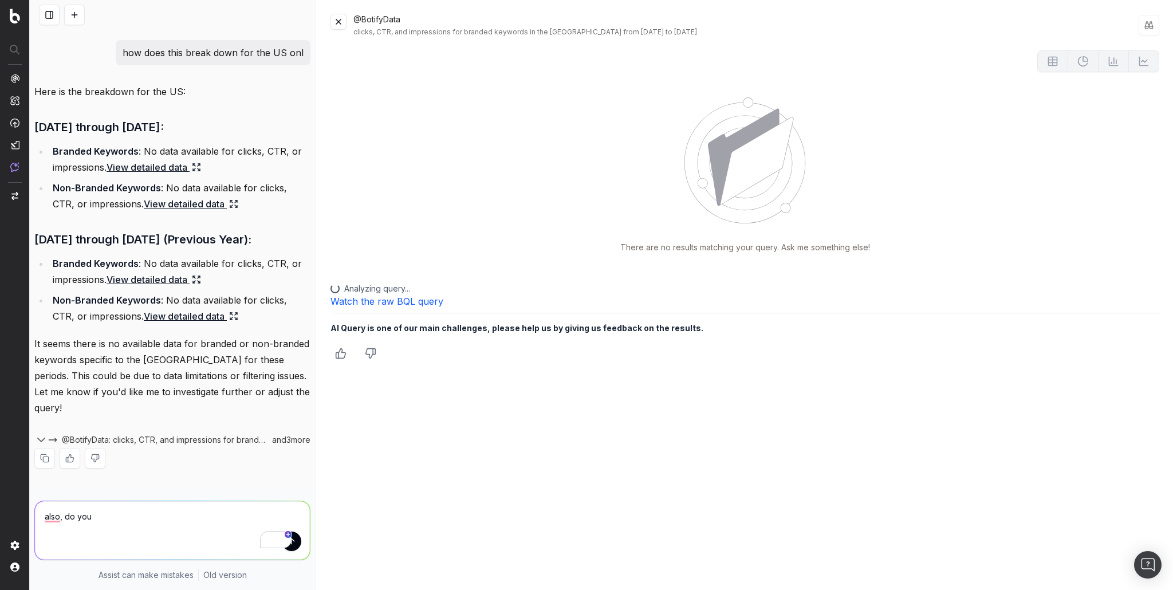
click at [73, 509] on textarea "also, do you" at bounding box center [172, 530] width 275 height 58
click at [96, 512] on textarea "also, do you" at bounding box center [172, 530] width 275 height 58
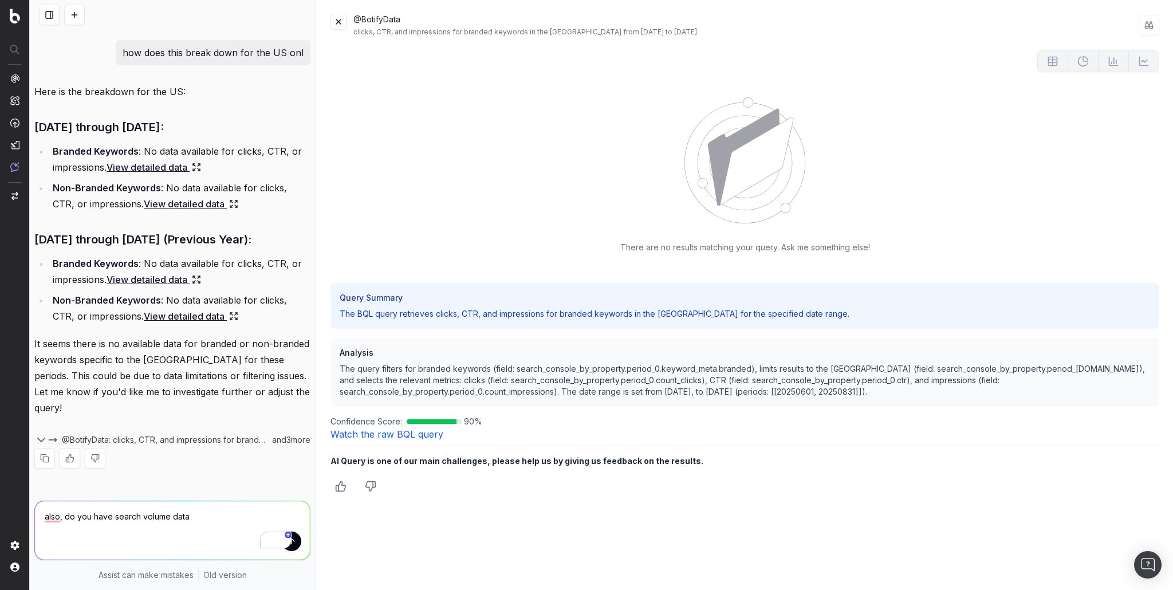
click at [112, 509] on textarea "also, do you have search volume data" at bounding box center [172, 530] width 275 height 58
type textarea "also, do you have historic search volume data"
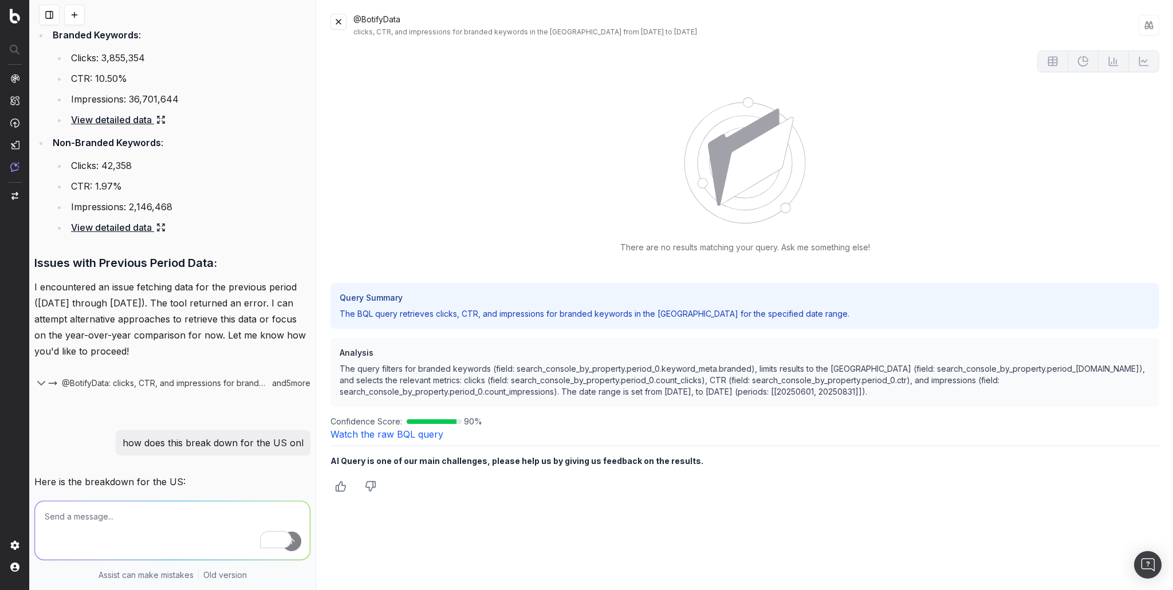
scroll to position [559, 0]
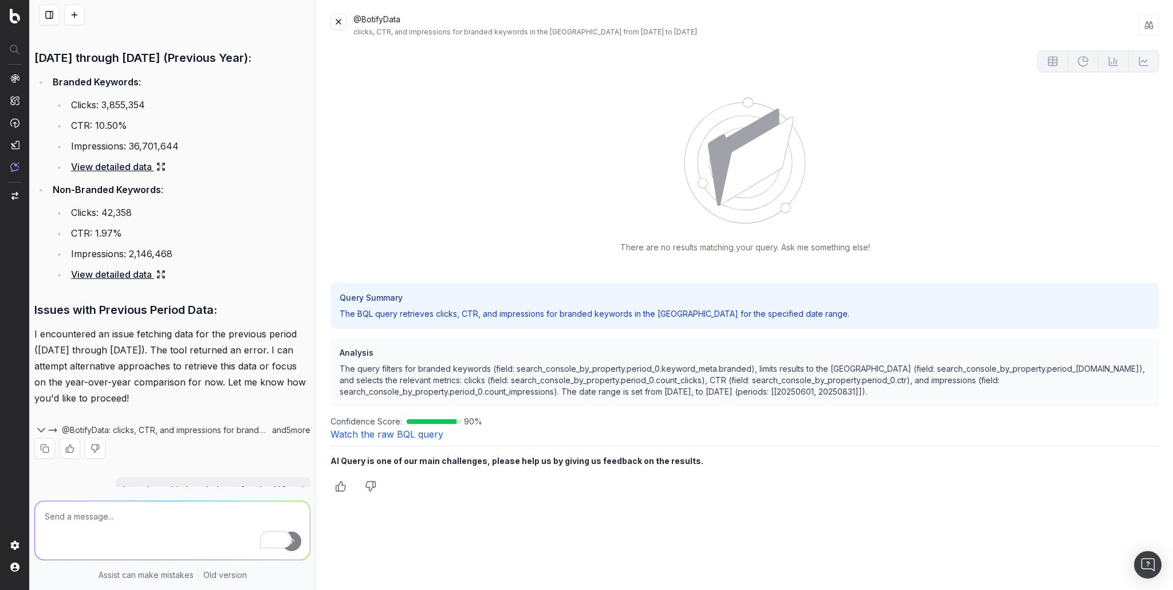
click at [147, 175] on link "View detailed data" at bounding box center [118, 167] width 95 height 16
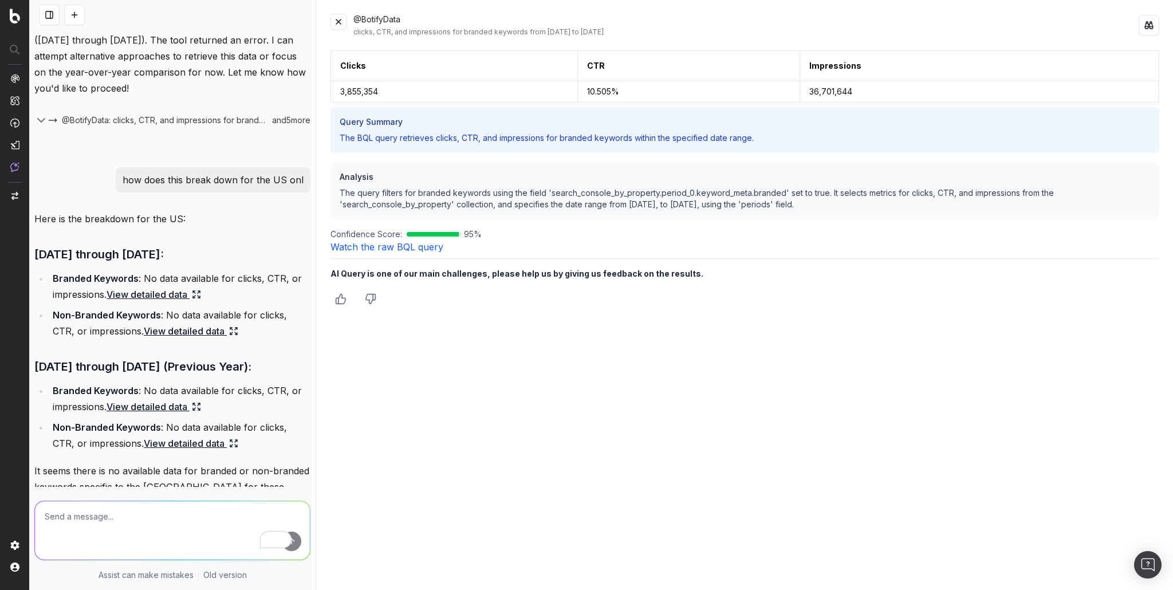
scroll to position [1220, 0]
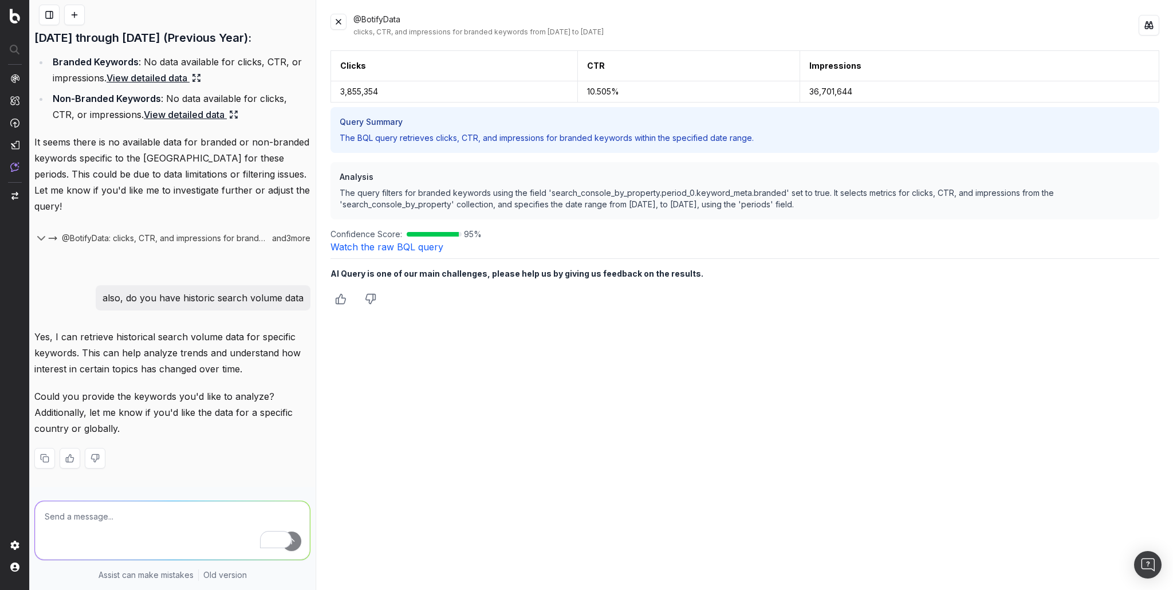
click at [81, 512] on textarea "To enrich screen reader interactions, please activate Accessibility in Grammarl…" at bounding box center [172, 530] width 275 height 58
drag, startPoint x: 171, startPoint y: 516, endPoint x: 36, endPoint y: 511, distance: 135.9
click at [34, 511] on div "converse, chucks, all star converse, chucks, all star Assist can make mistakes …" at bounding box center [172, 538] width 285 height 103
paste textarea "To enrich screen reader interactions, please activate Accessibility in Grammarl…"
type textarea "converse, chucks, all star for the US only over the last 12 month compared to p…"
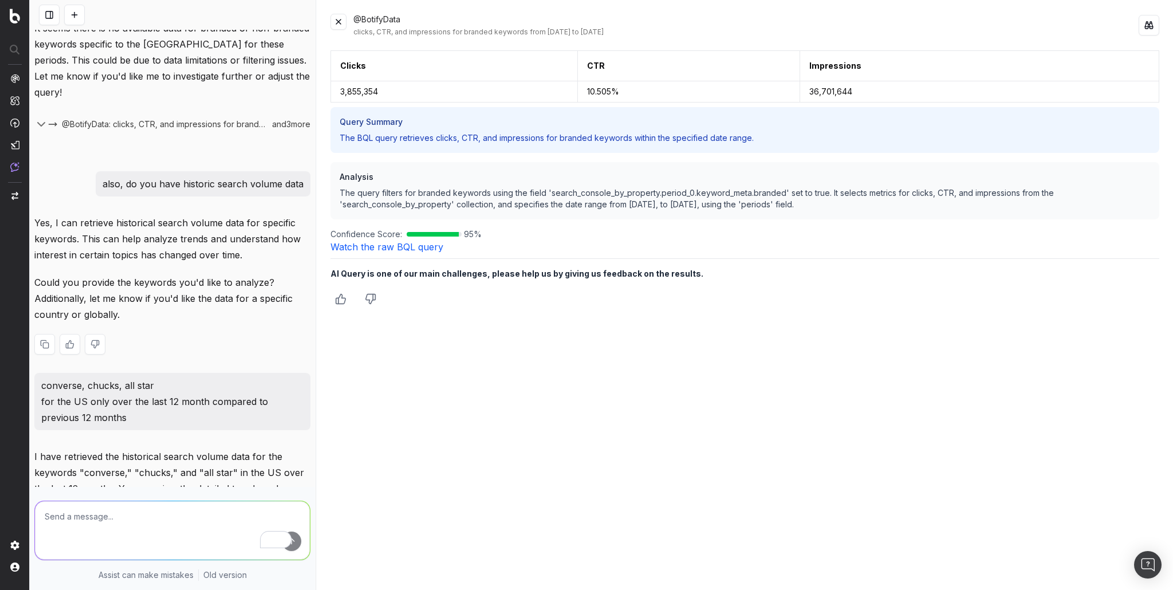
scroll to position [1495, 0]
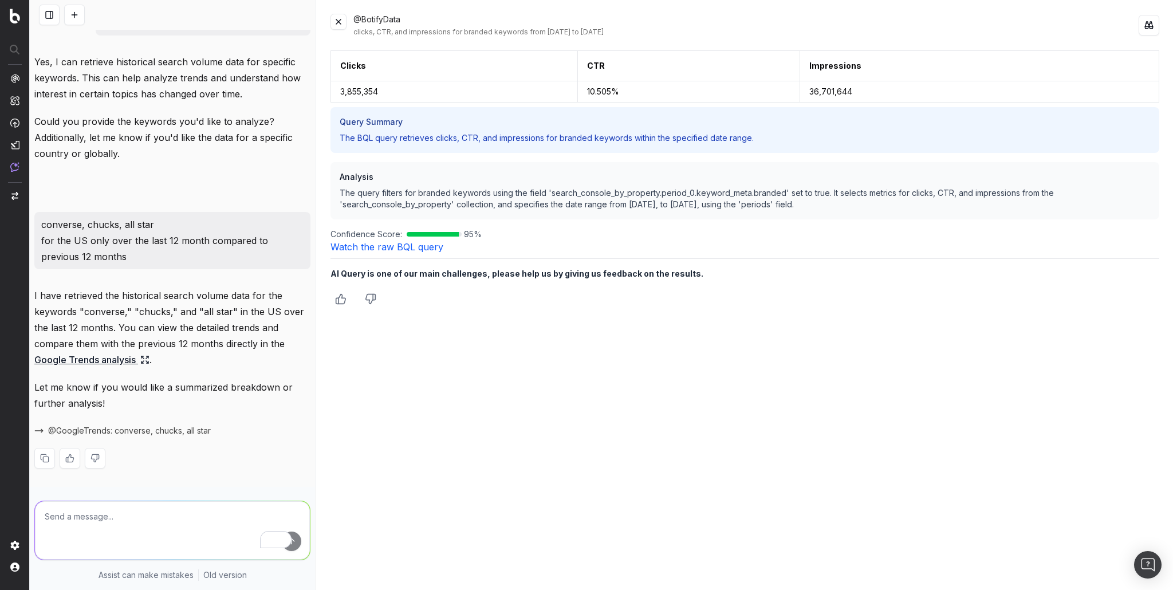
click at [81, 354] on link "Google Trends analysis" at bounding box center [91, 360] width 115 height 16
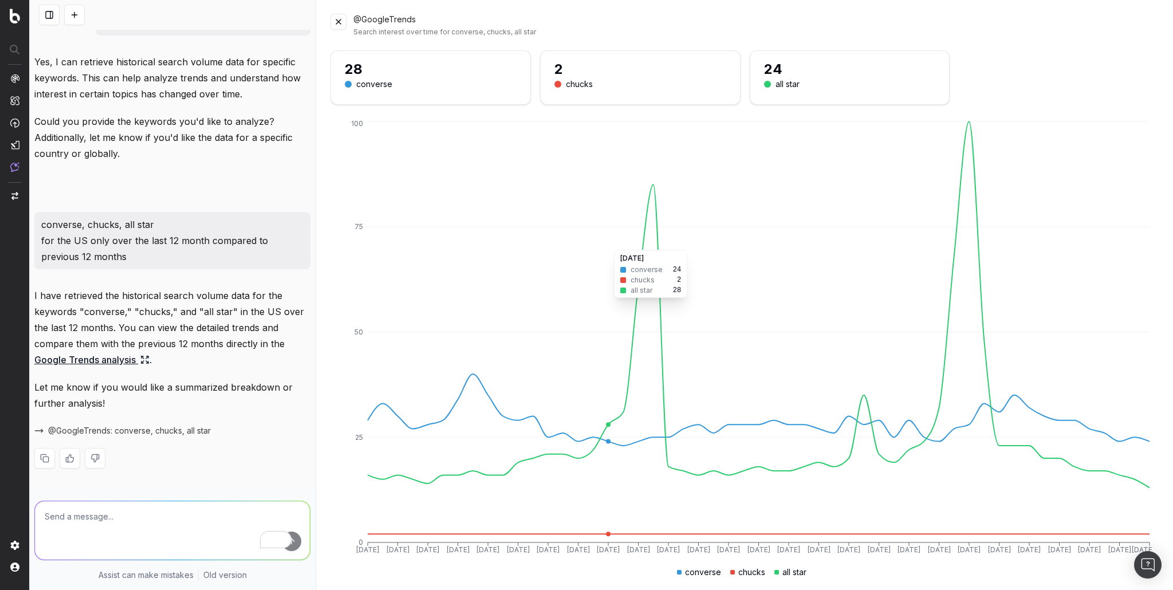
scroll to position [73, 0]
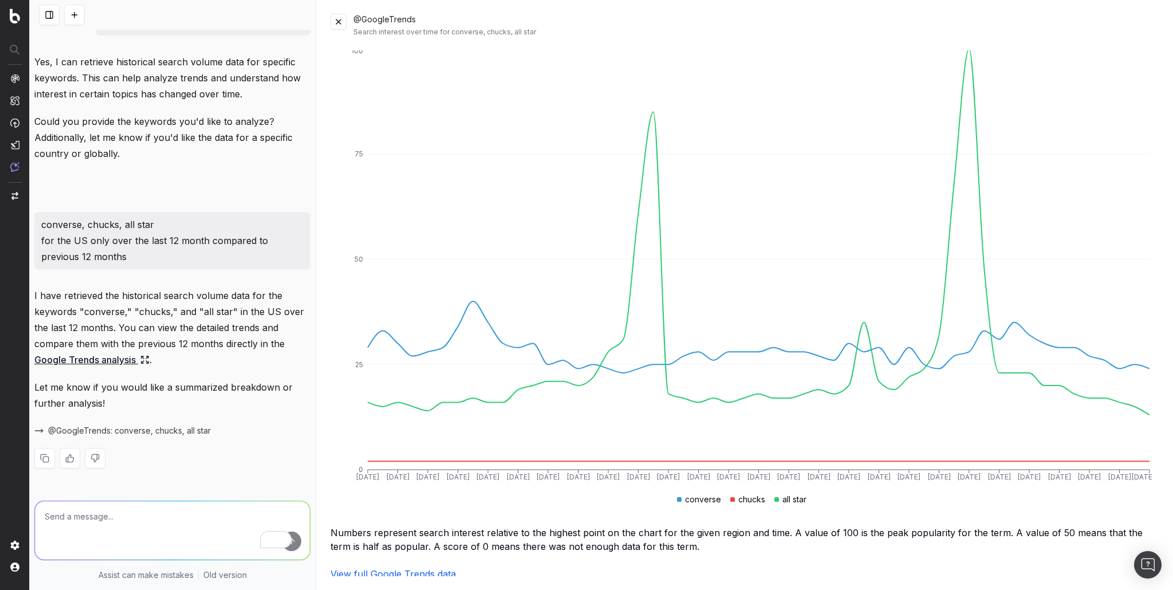
click at [399, 572] on link "View full Google Trends data" at bounding box center [393, 573] width 125 height 11
click at [128, 514] on textarea "To enrich screen reader interactions, please activate Accessibility in Grammarl…" at bounding box center [172, 530] width 275 height 58
type textarea "can you populate a YoY comparsion as a trendline chart"
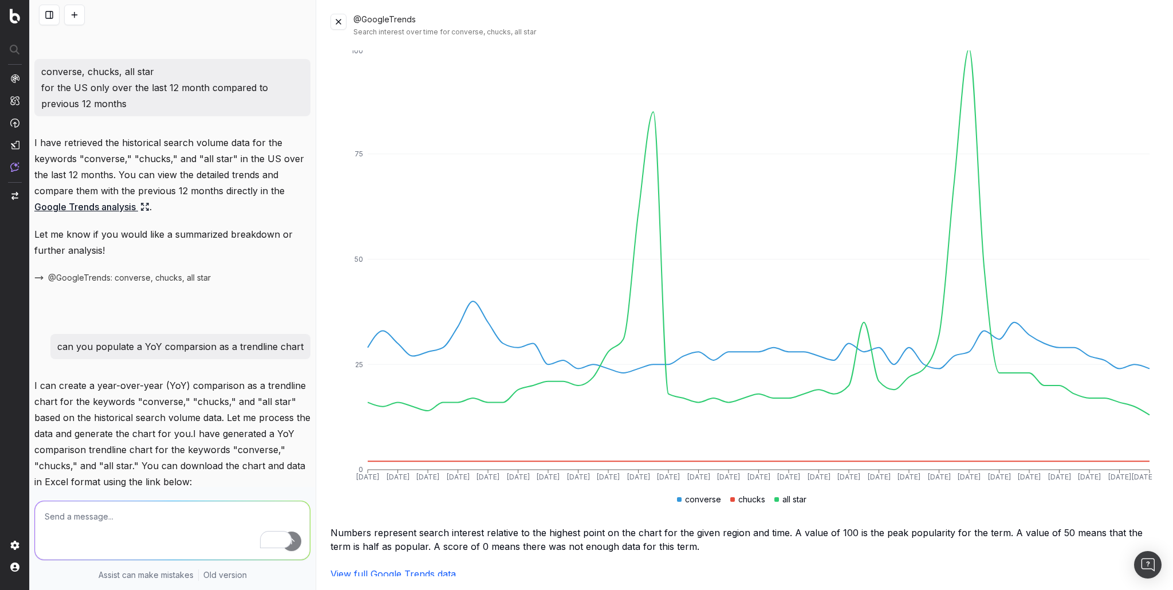
scroll to position [1777, 0]
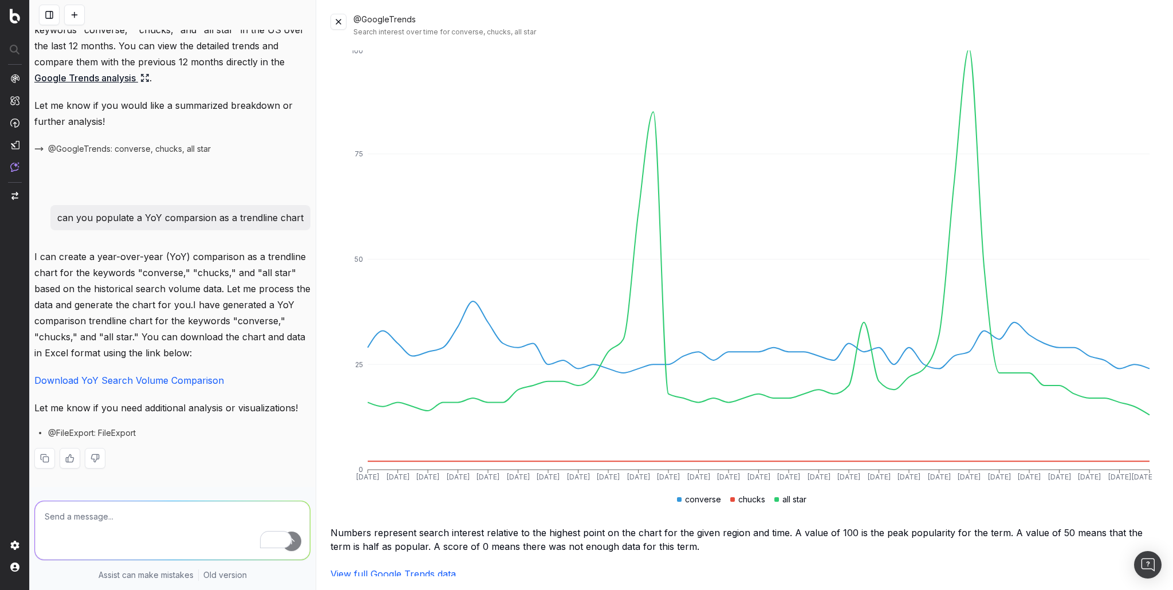
click at [176, 377] on link "Download YoY Search Volume Comparison" at bounding box center [129, 380] width 190 height 11
click at [61, 180] on span "CustomReports" at bounding box center [69, 179] width 57 height 9
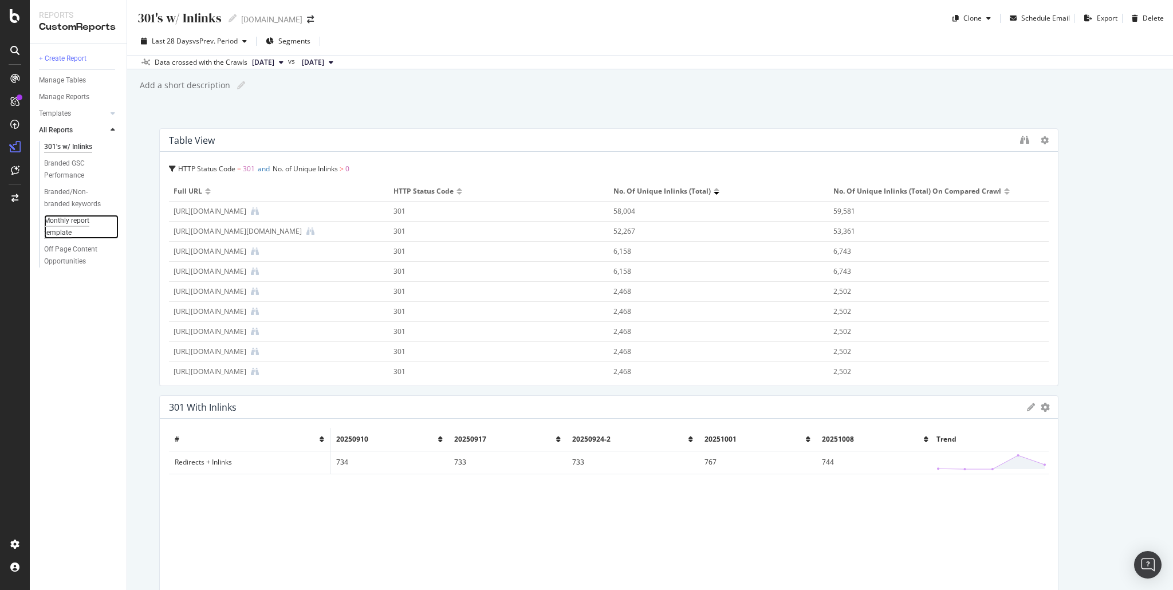
click at [71, 221] on div "Monthly report template" at bounding box center [76, 227] width 65 height 24
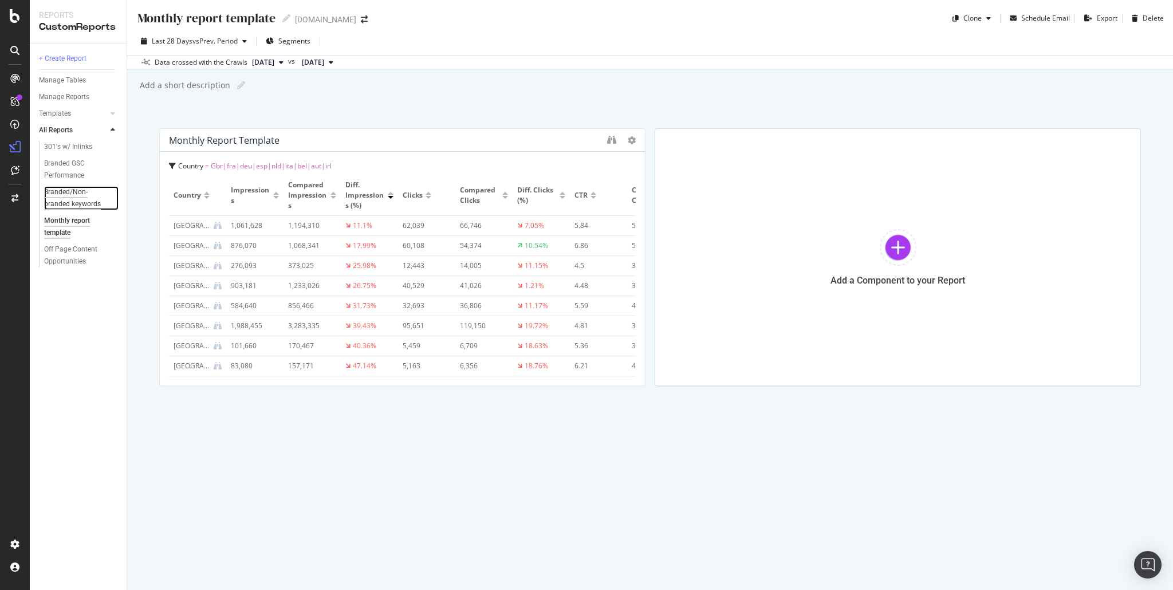
click at [68, 199] on div "Branded/Non-branded keywords" at bounding box center [77, 198] width 67 height 24
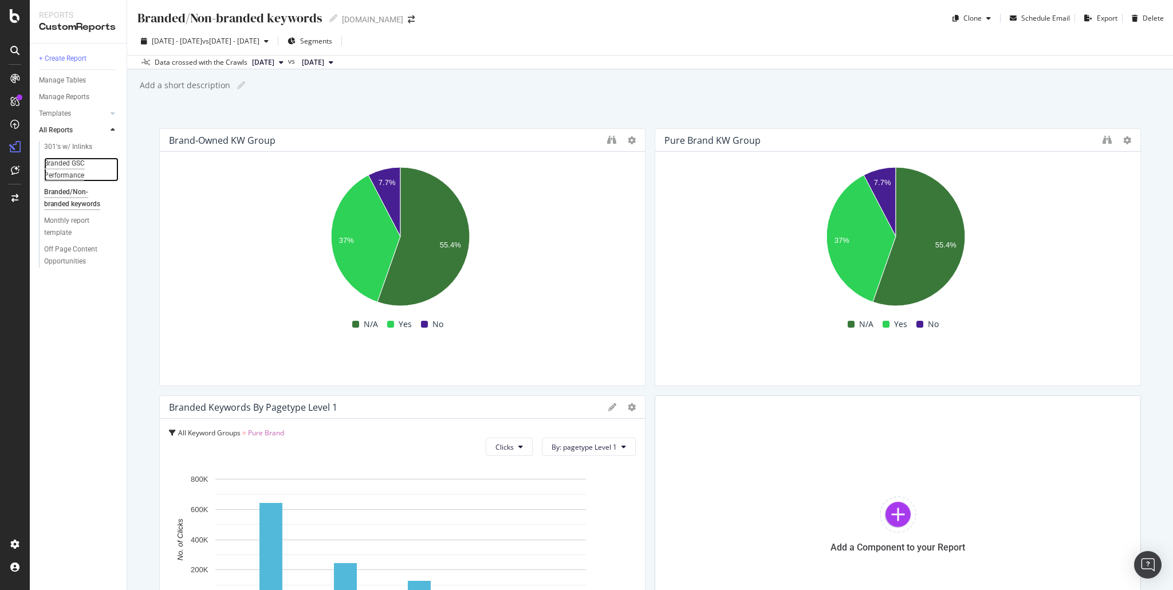
click at [64, 171] on div "Branded GSC Performance" at bounding box center [76, 170] width 65 height 24
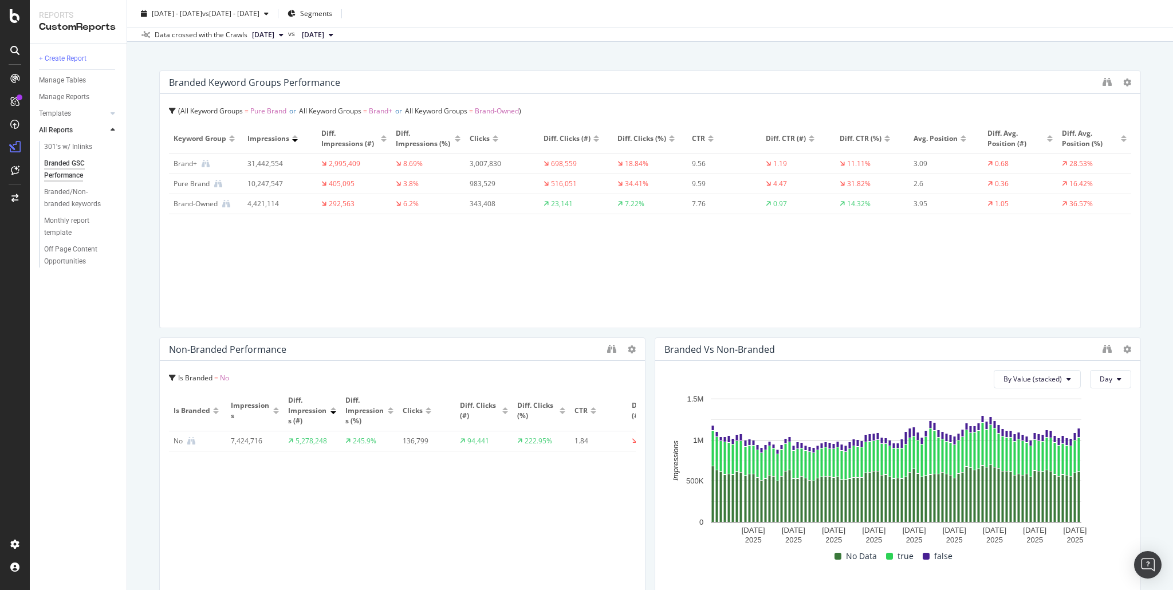
scroll to position [152, 0]
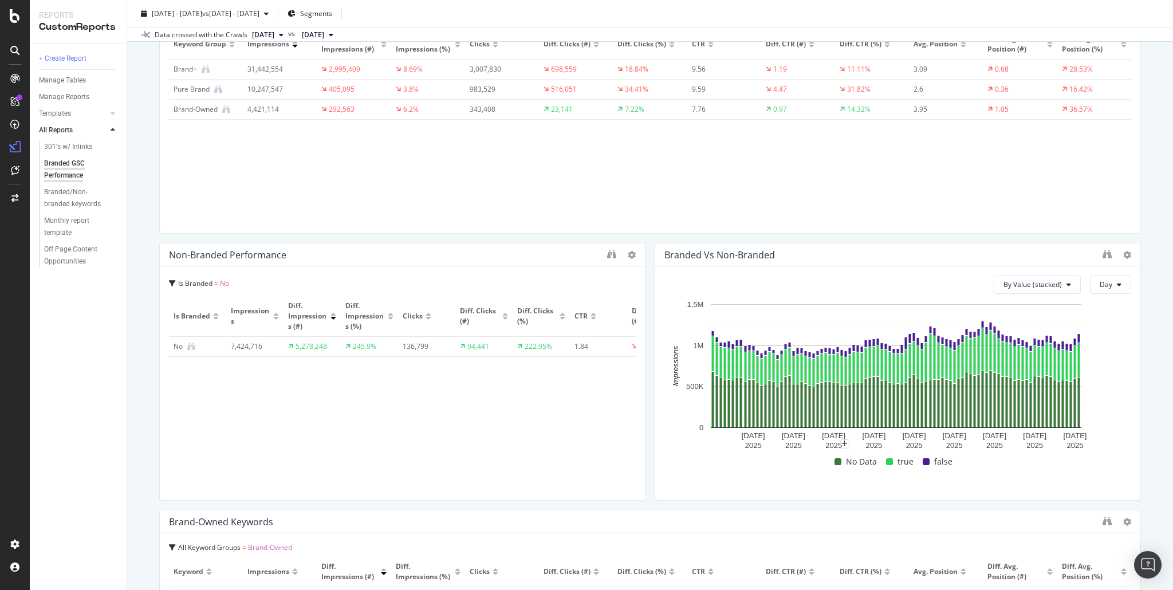
click at [835, 461] on span at bounding box center [838, 461] width 7 height 7
click at [1105, 253] on div at bounding box center [1117, 254] width 29 height 11
click at [1103, 254] on icon "binoculars" at bounding box center [1107, 254] width 9 height 9
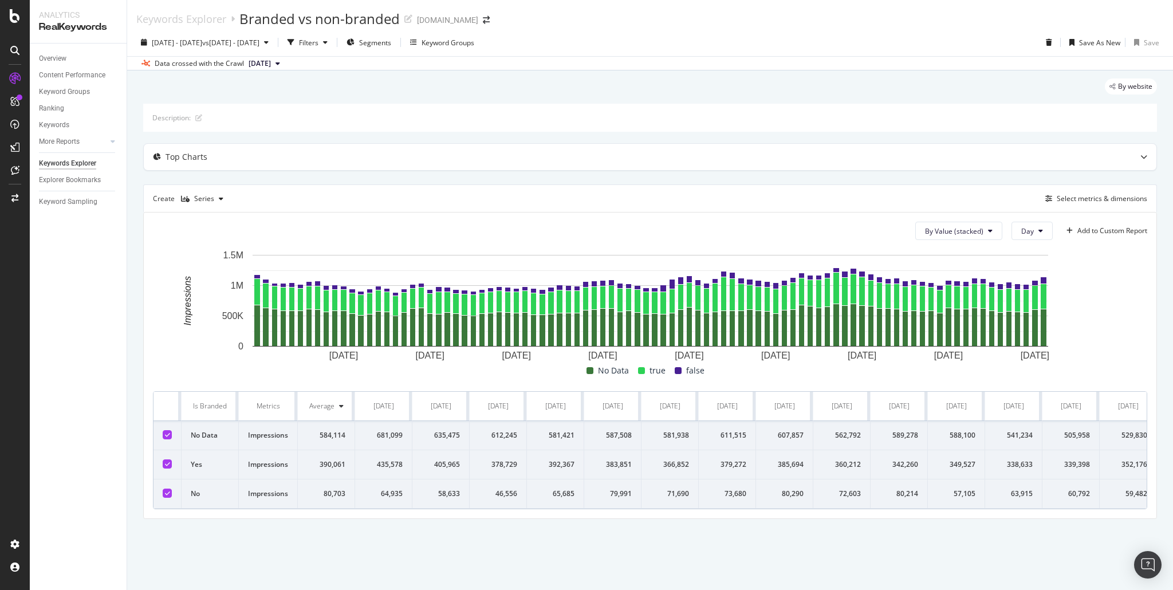
click at [164, 434] on div at bounding box center [167, 434] width 9 height 9
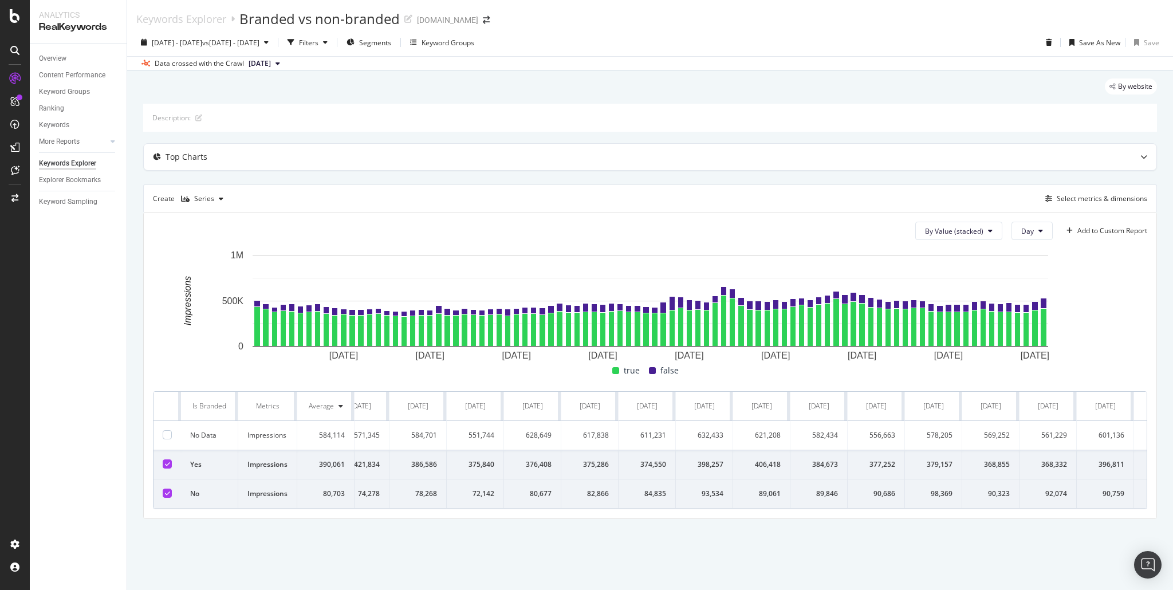
scroll to position [0, 4478]
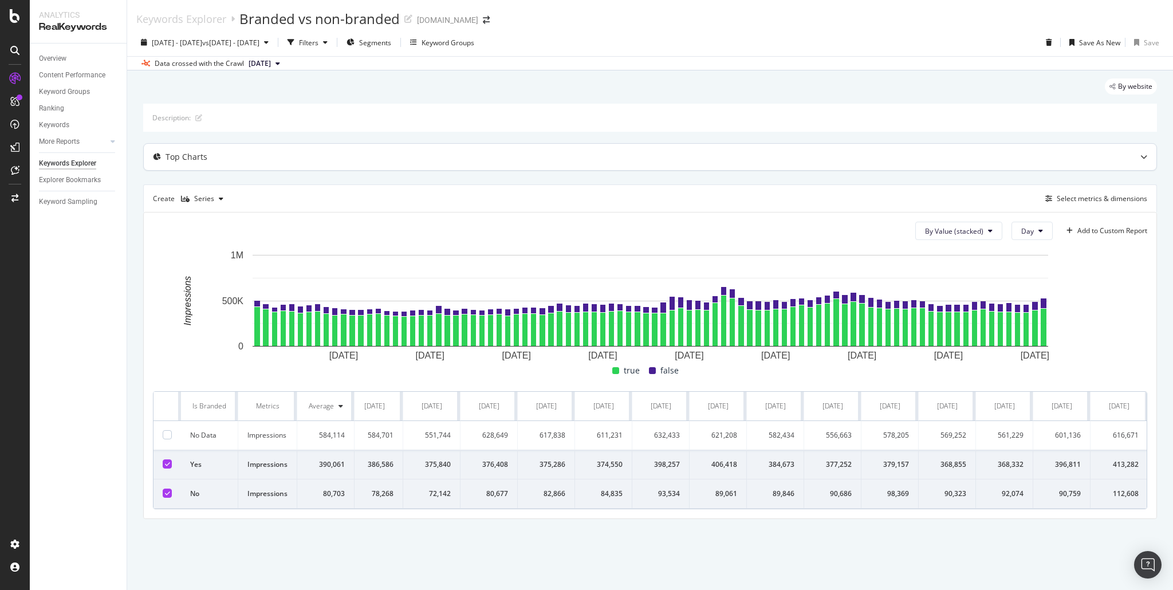
click at [301, 160] on div "Top Charts" at bounding box center [628, 156] width 968 height 11
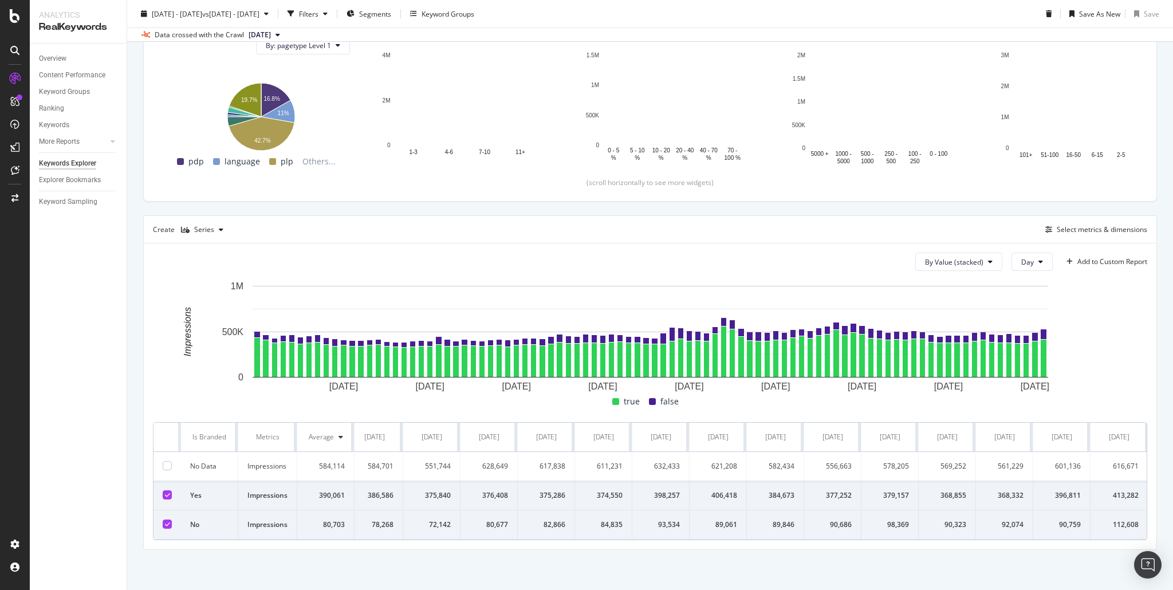
scroll to position [0, 0]
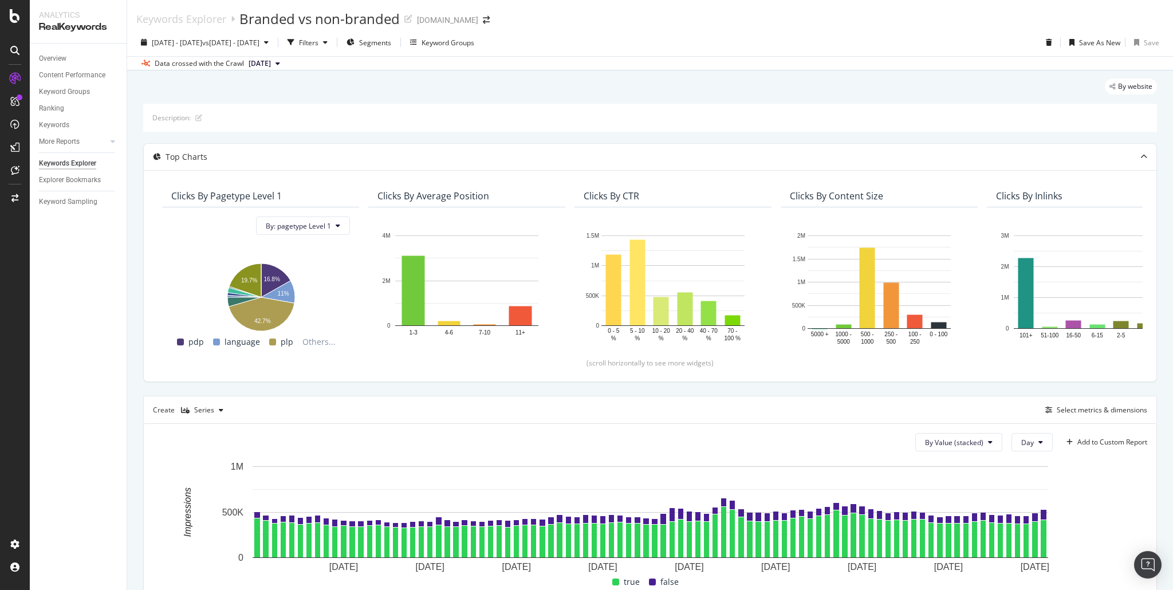
click at [357, 75] on div "By website Description: Top Charts Clicks By pagetype Level 1 By: pagetype Leve…" at bounding box center [650, 420] width 1046 height 700
click at [385, 96] on div "By website" at bounding box center [650, 90] width 1014 height 25
